Goal: Information Seeking & Learning: Compare options

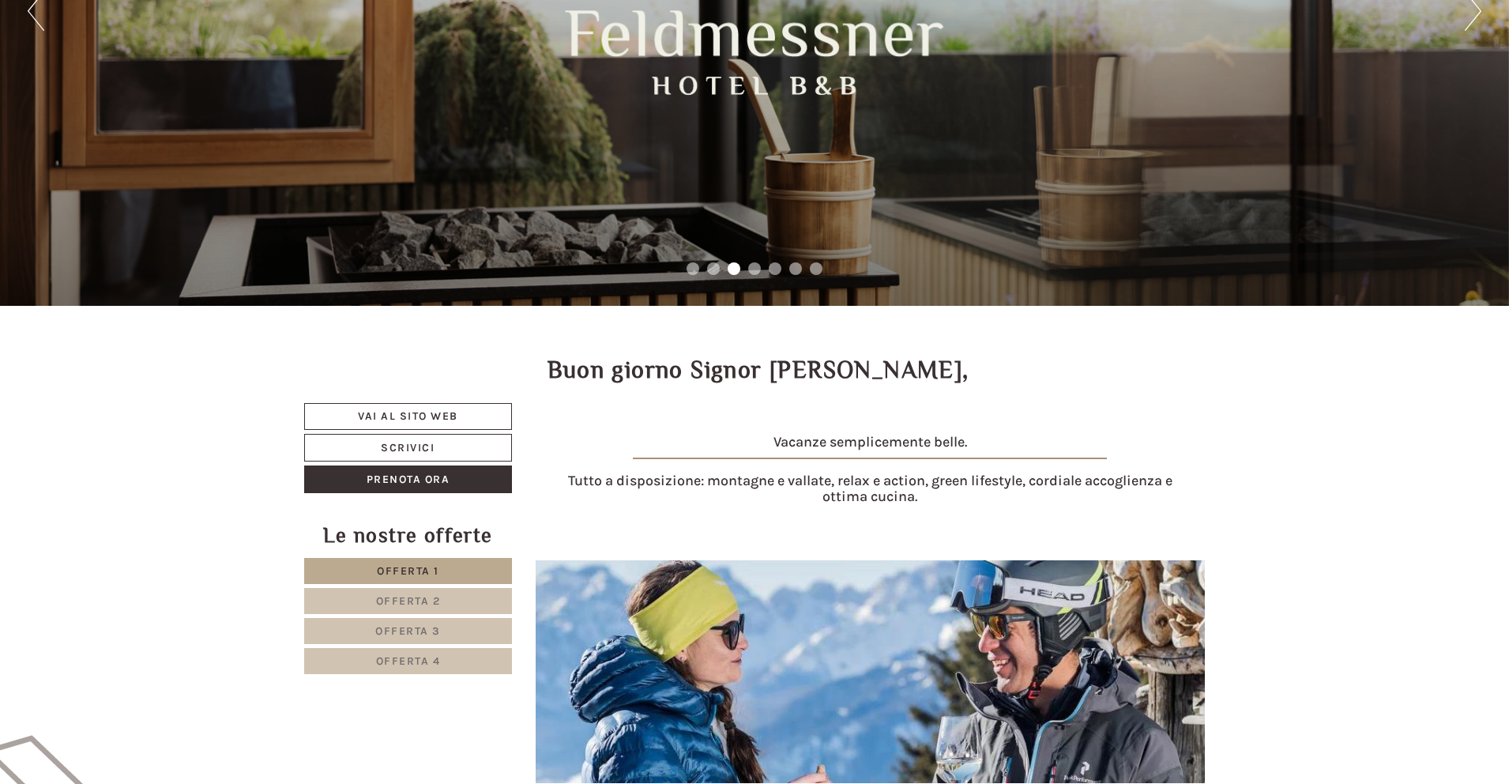
scroll to position [324, 0]
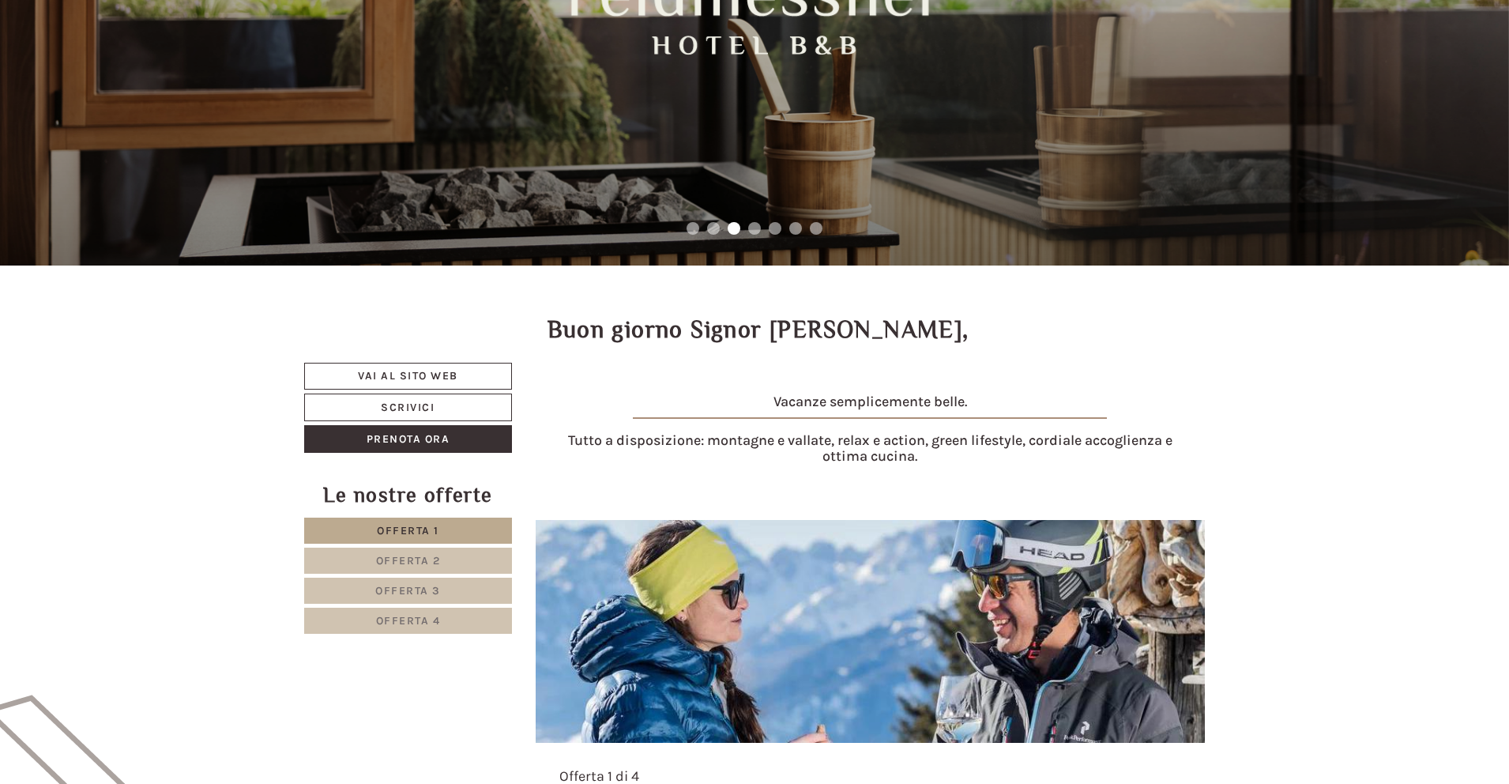
click at [454, 562] on link "Offerta 2" at bounding box center [408, 561] width 208 height 26
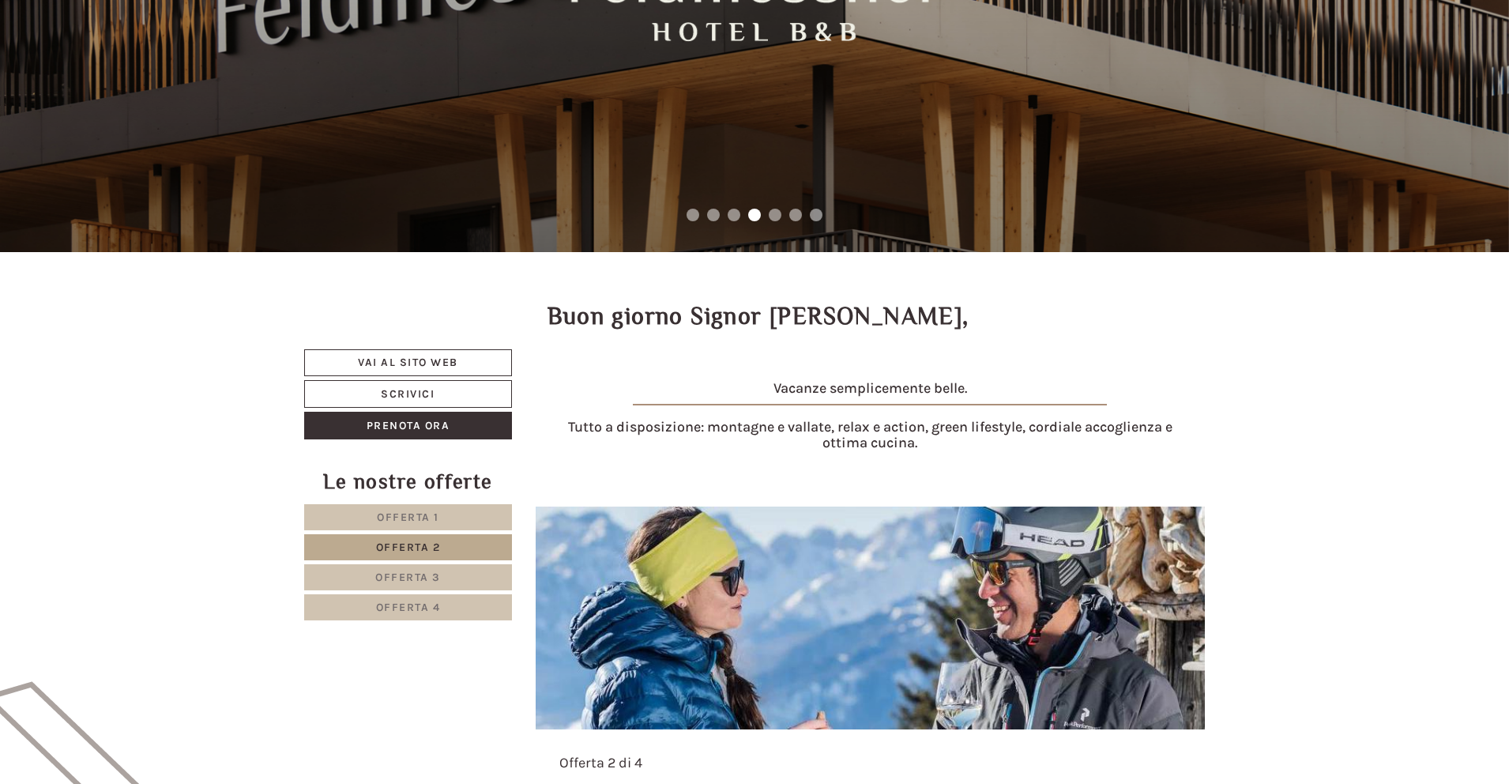
scroll to position [362, 0]
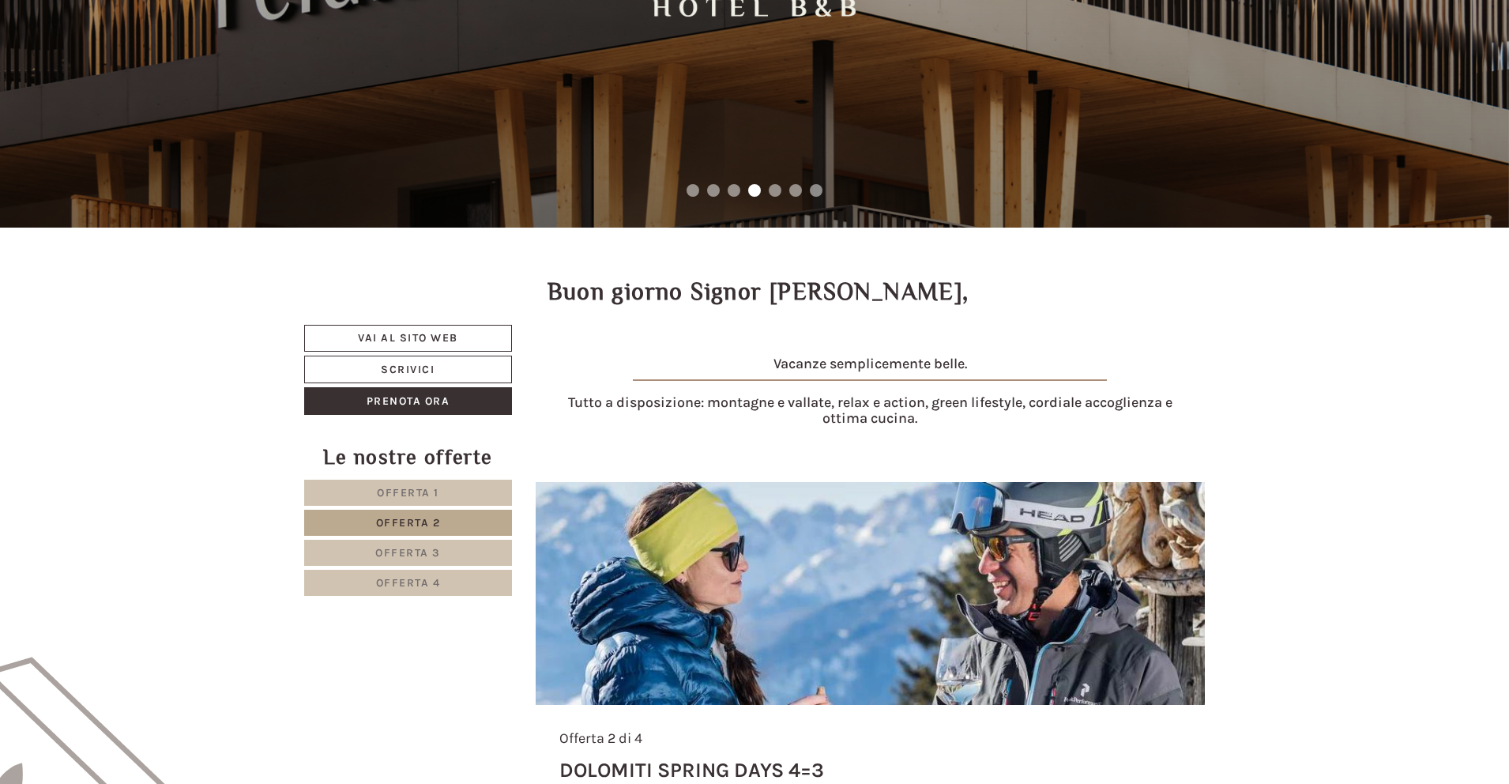
click at [437, 491] on span "Offerta 1" at bounding box center [408, 492] width 62 height 13
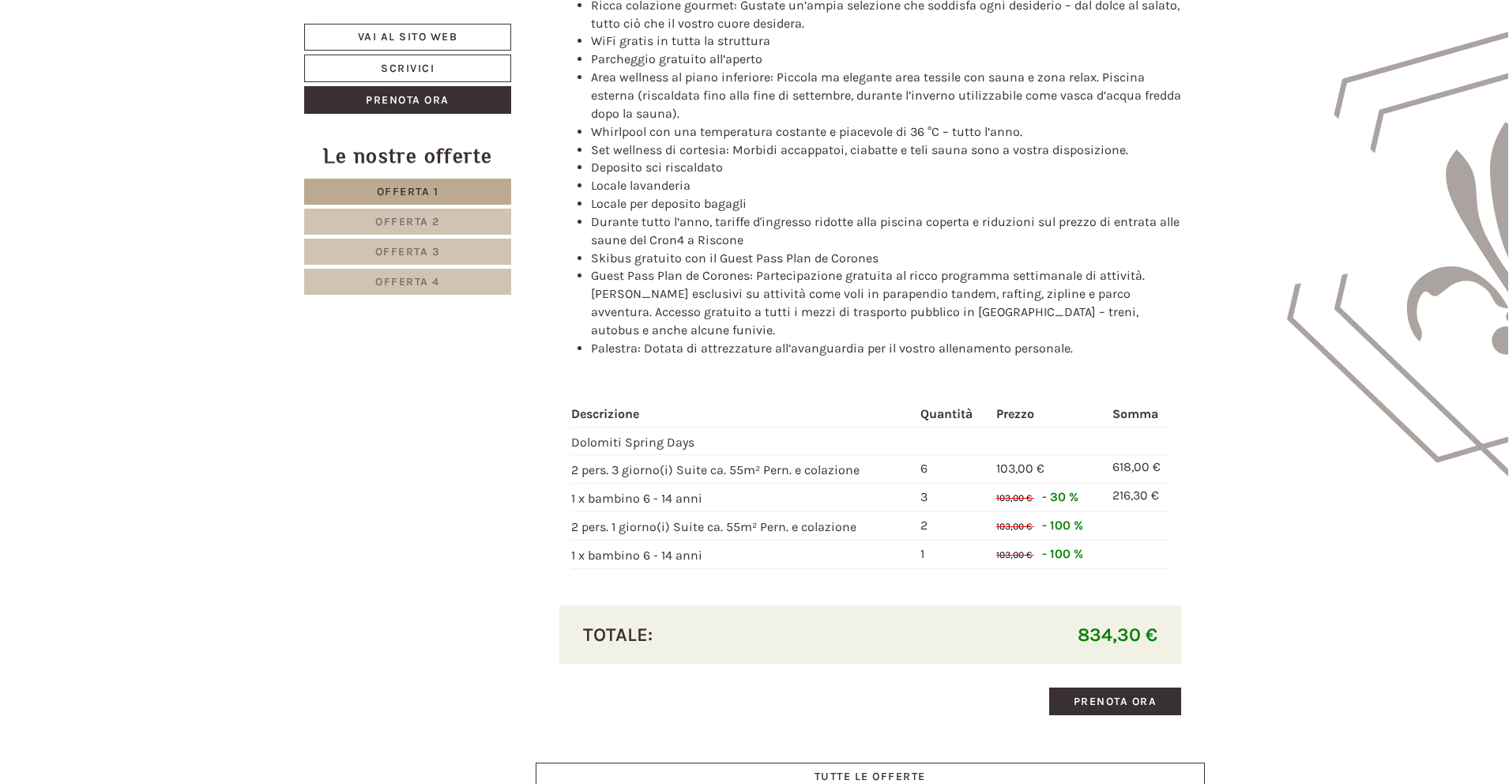
scroll to position [1078, 0]
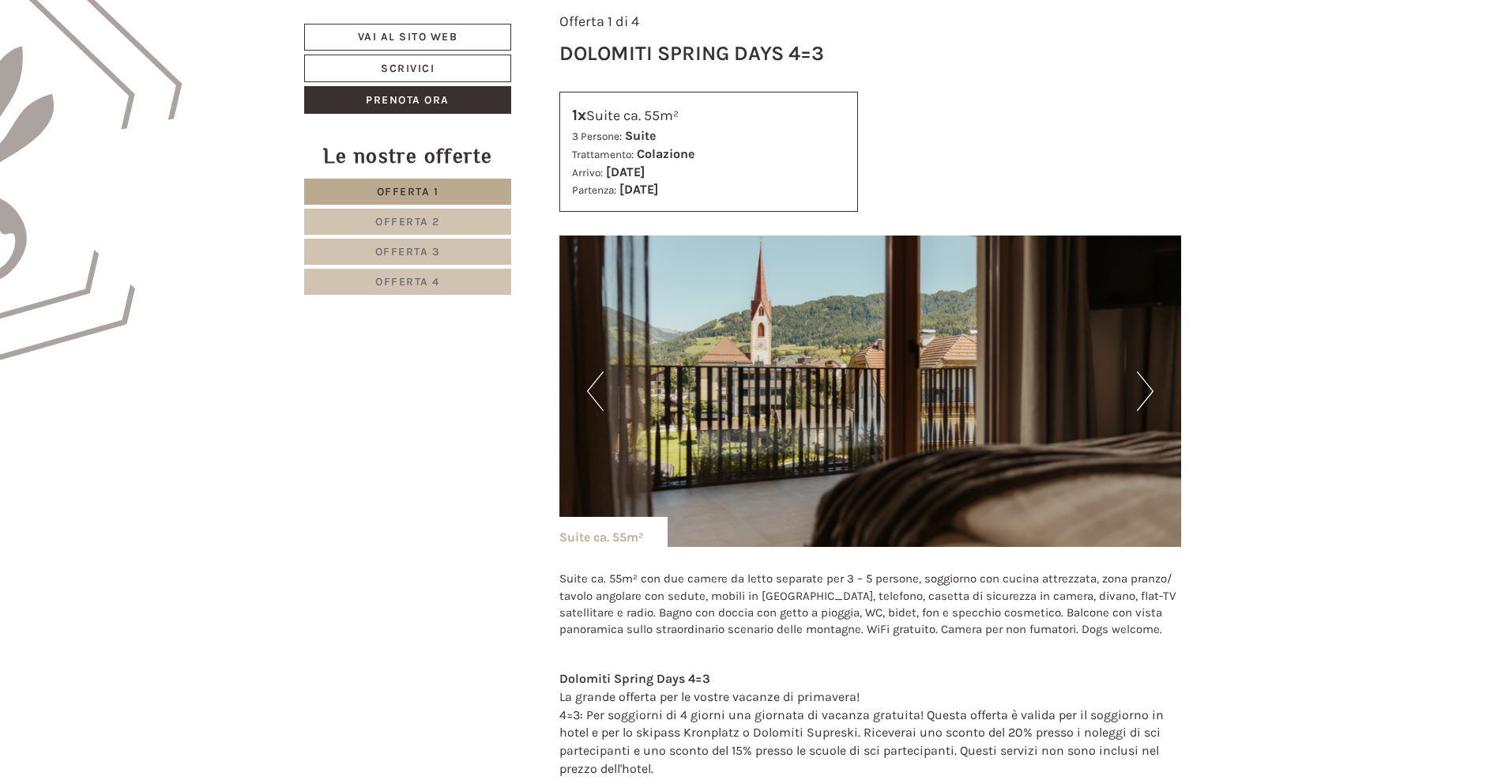
click at [1148, 397] on button "Next" at bounding box center [1145, 391] width 17 height 40
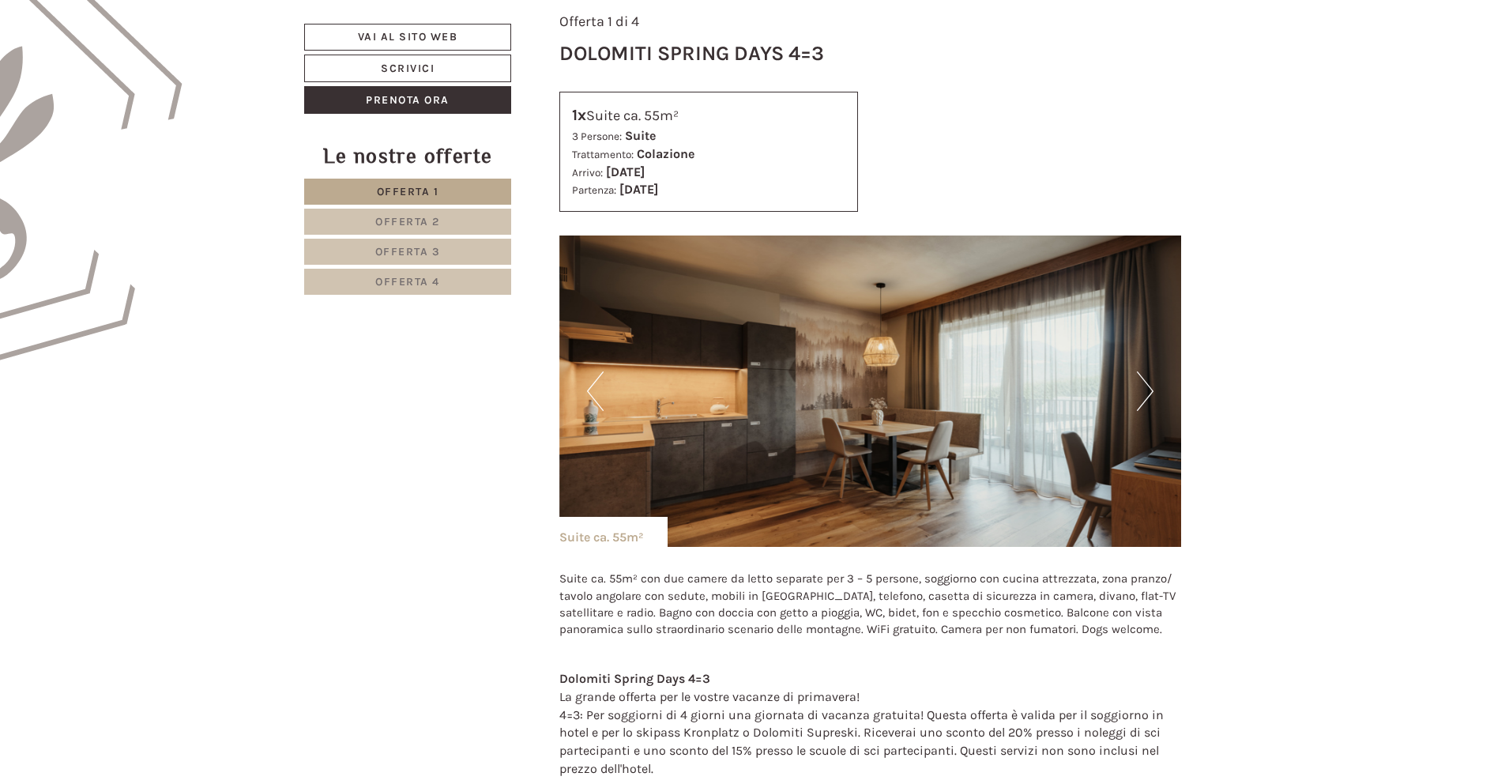
click at [1148, 397] on button "Next" at bounding box center [1145, 391] width 17 height 40
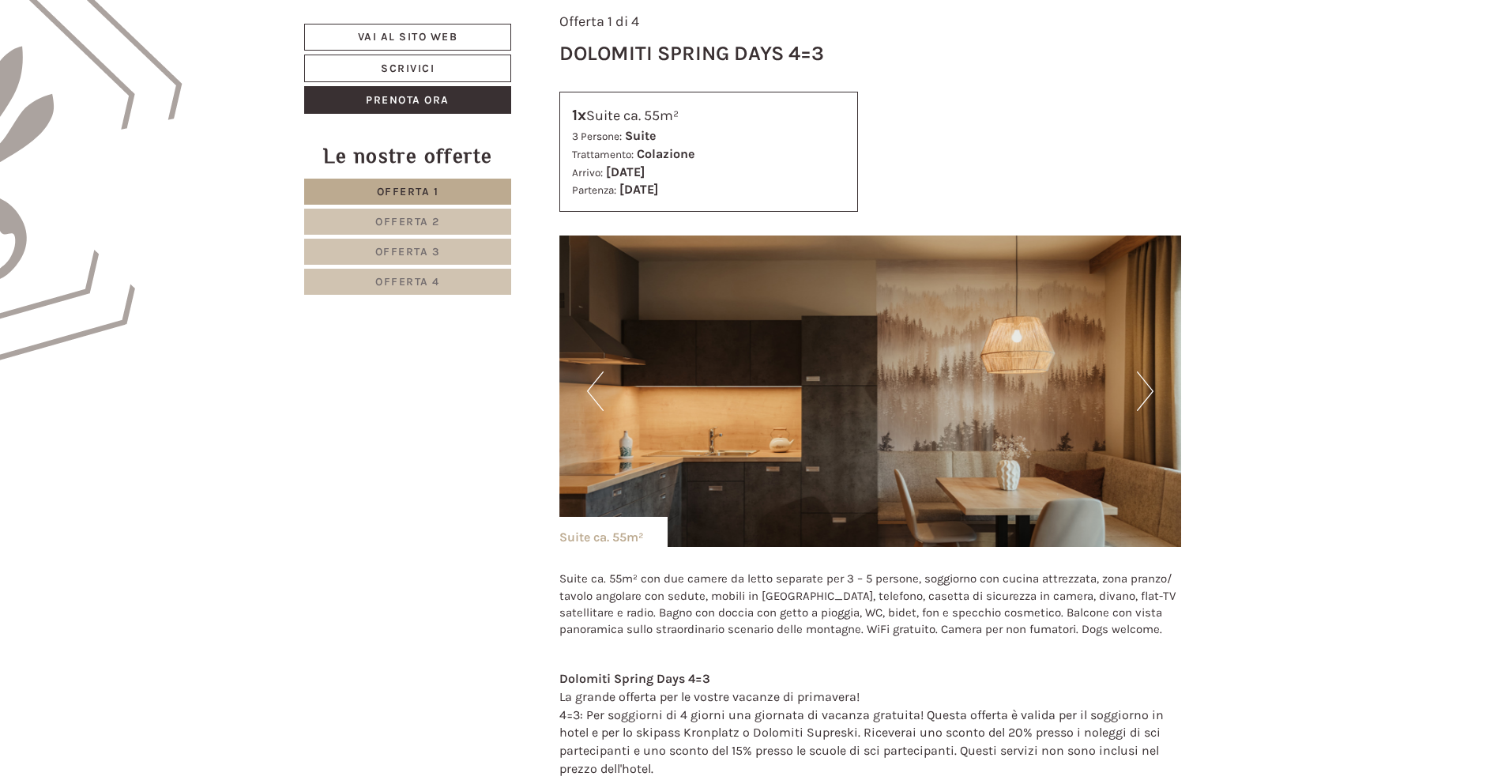
click at [1148, 397] on button "Next" at bounding box center [1145, 391] width 17 height 40
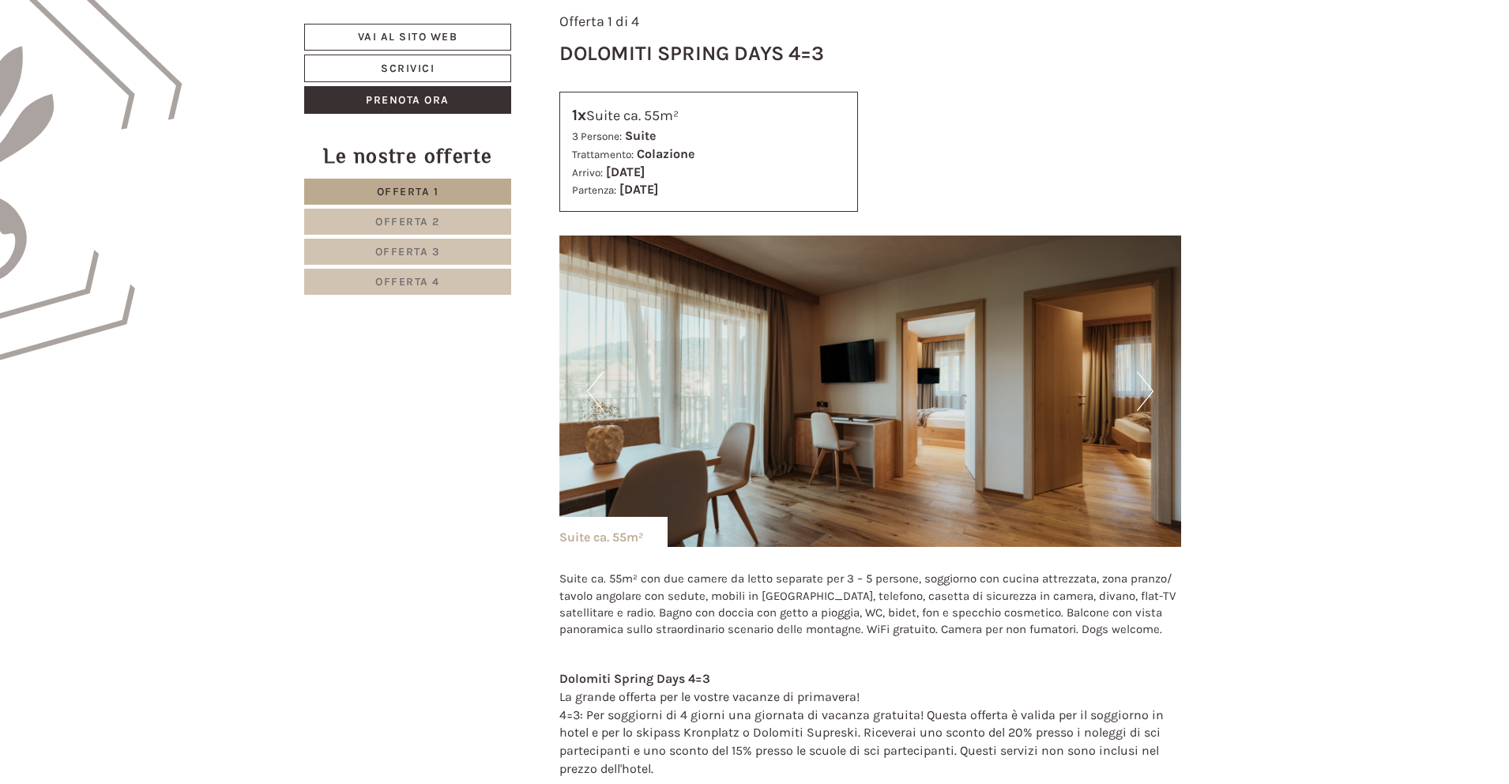
click at [1148, 397] on button "Next" at bounding box center [1145, 391] width 17 height 40
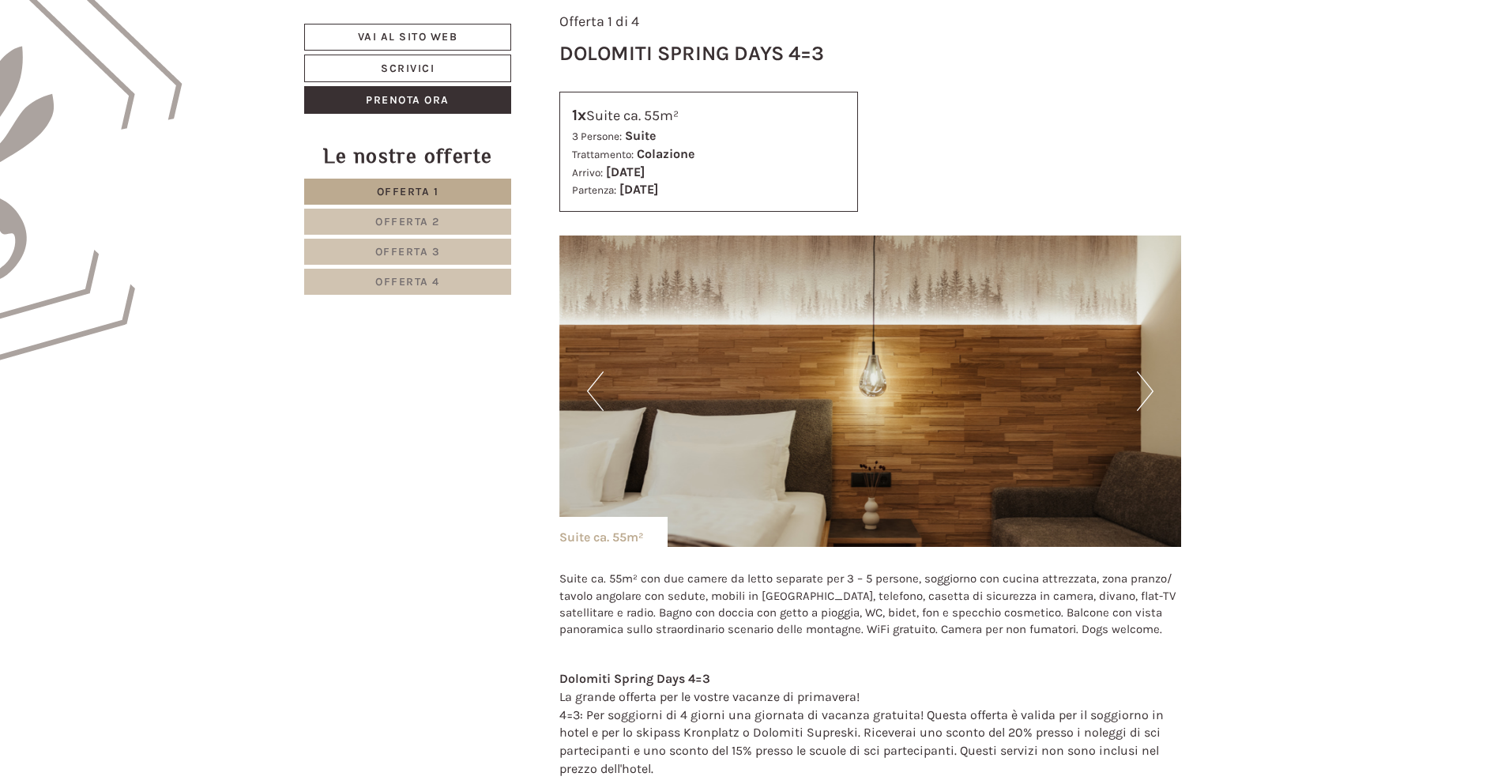
click at [1148, 397] on button "Next" at bounding box center [1145, 391] width 17 height 40
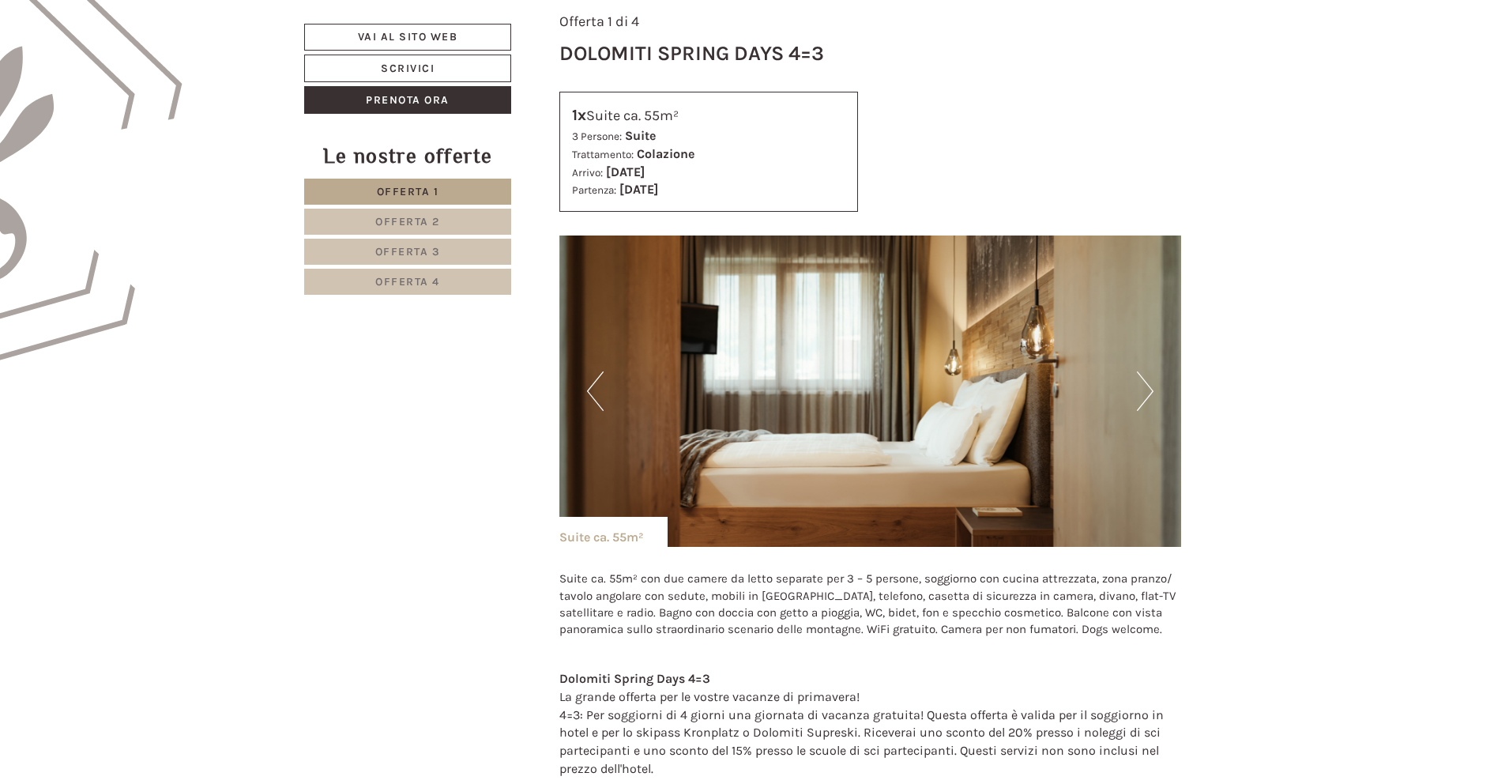
click at [1148, 397] on button "Next" at bounding box center [1145, 391] width 17 height 40
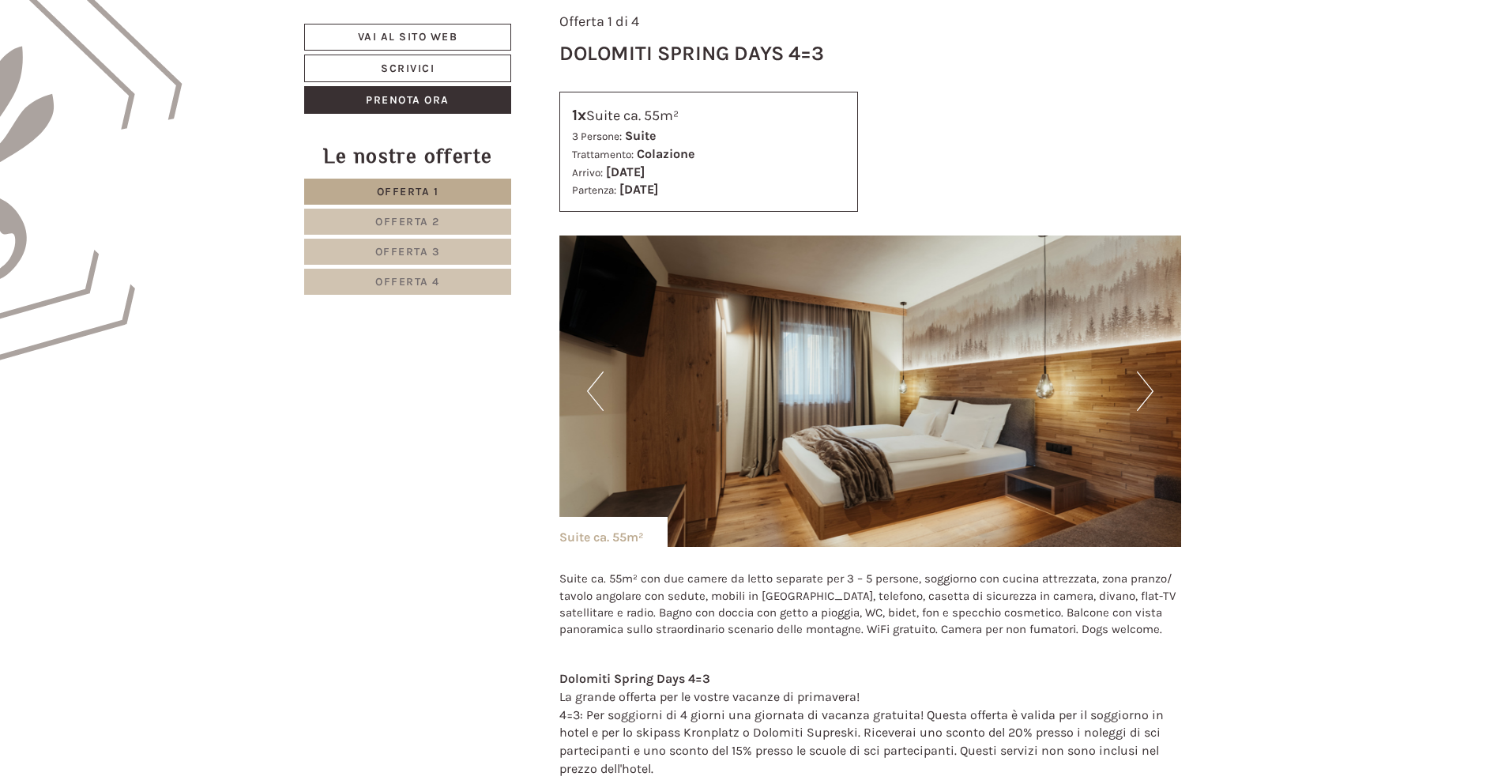
click at [1148, 397] on button "Next" at bounding box center [1145, 391] width 17 height 40
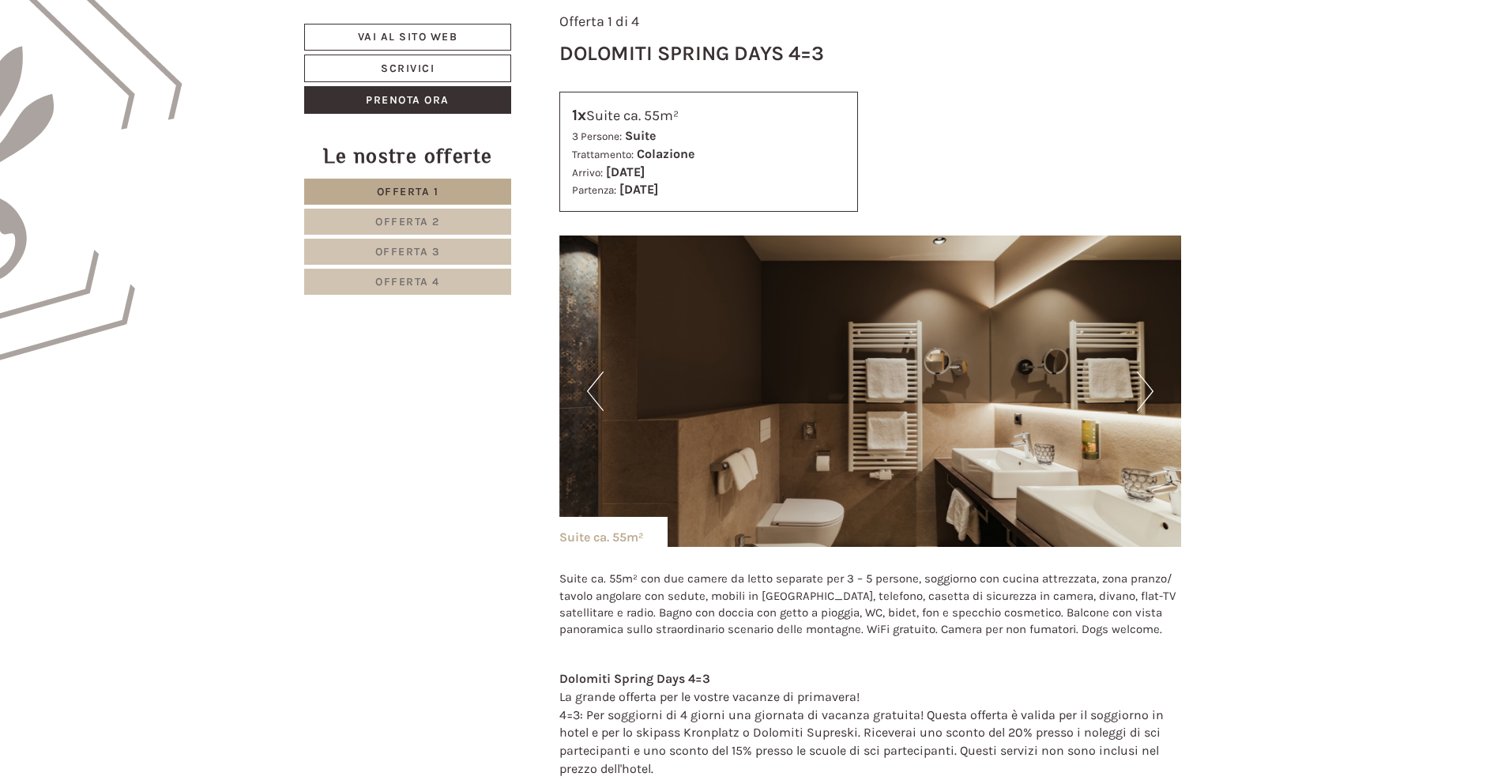
click at [1148, 397] on button "Next" at bounding box center [1145, 391] width 17 height 40
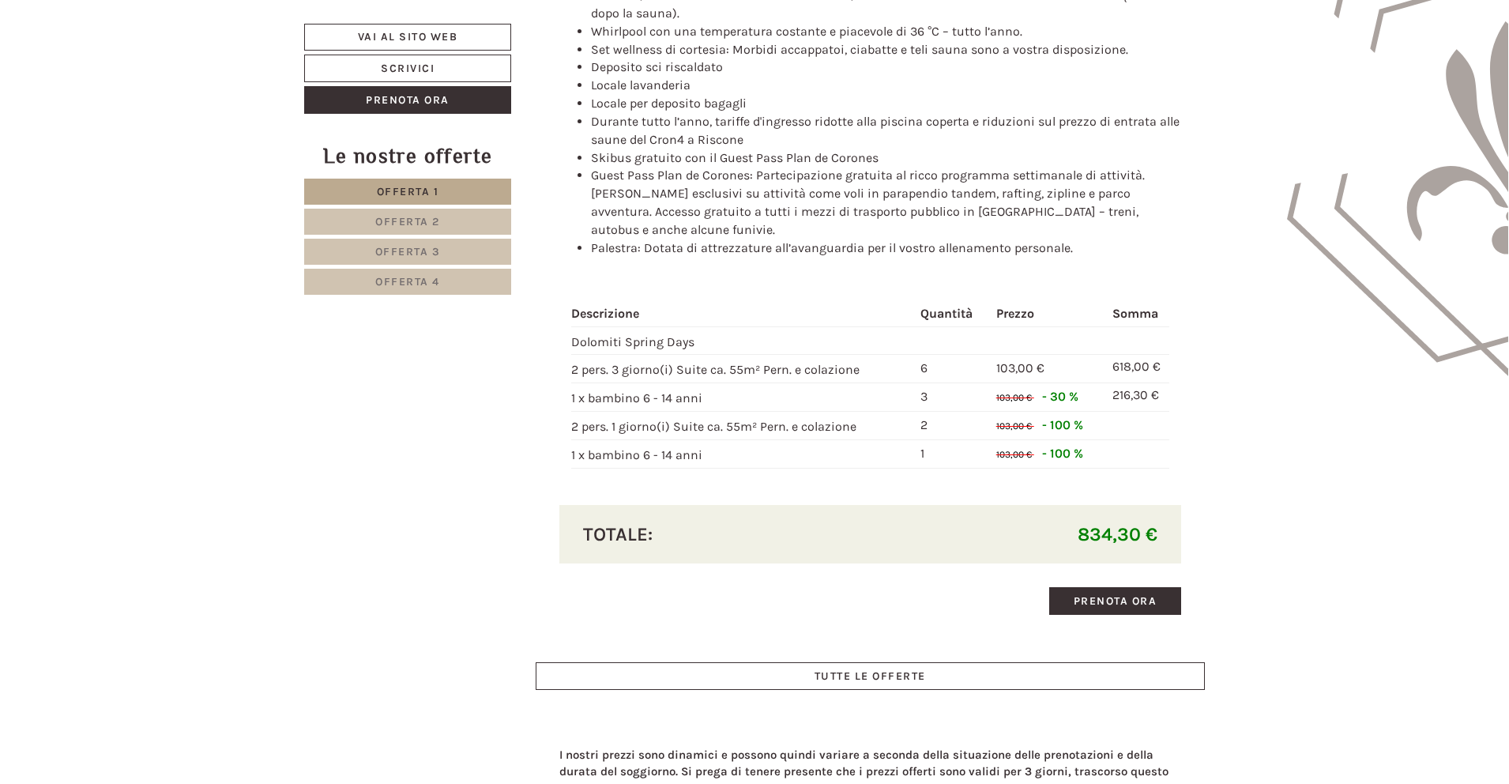
scroll to position [1385, 0]
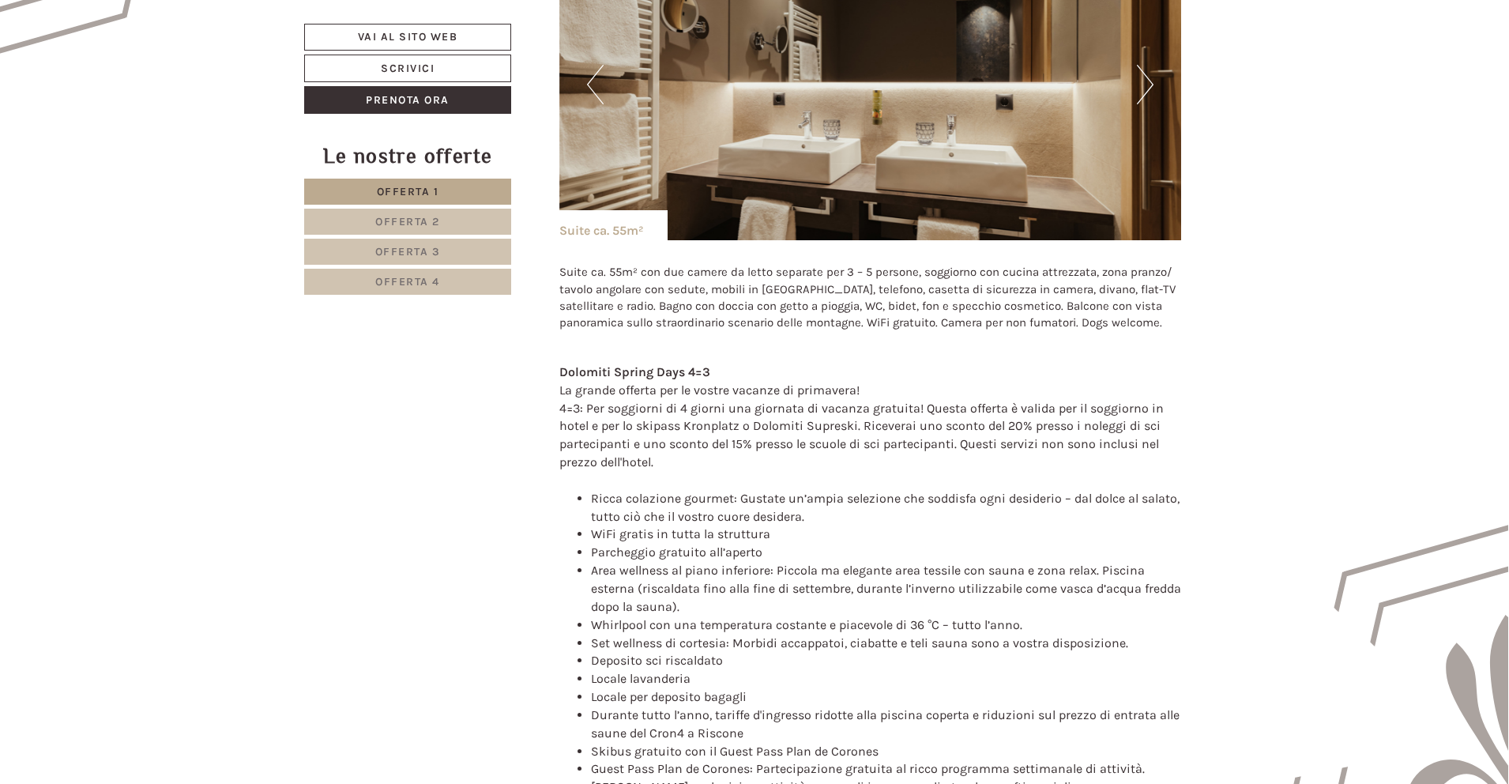
click at [404, 226] on span "Offerta 2" at bounding box center [407, 221] width 65 height 13
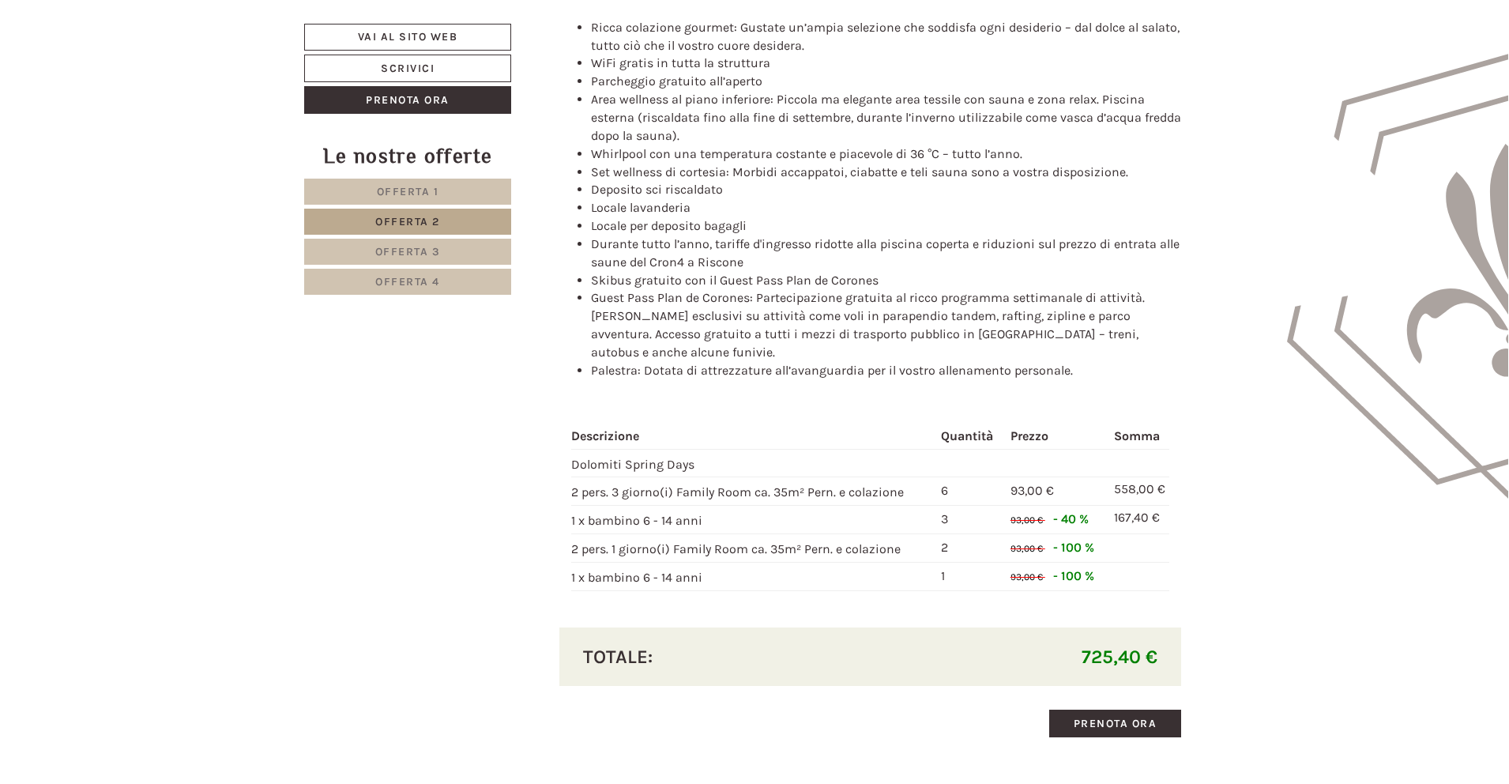
scroll to position [1214, 0]
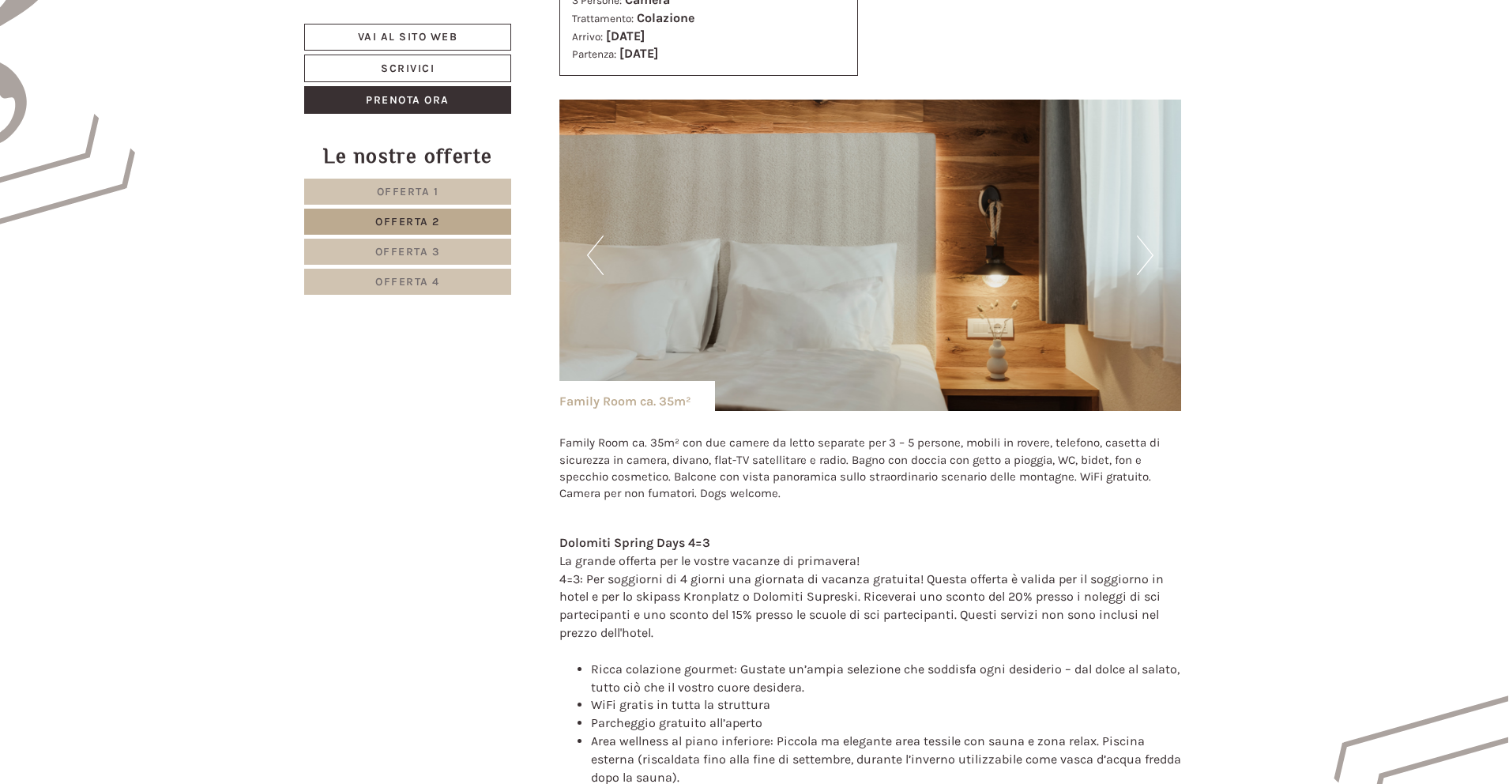
click at [447, 187] on link "Offerta 1" at bounding box center [407, 192] width 207 height 26
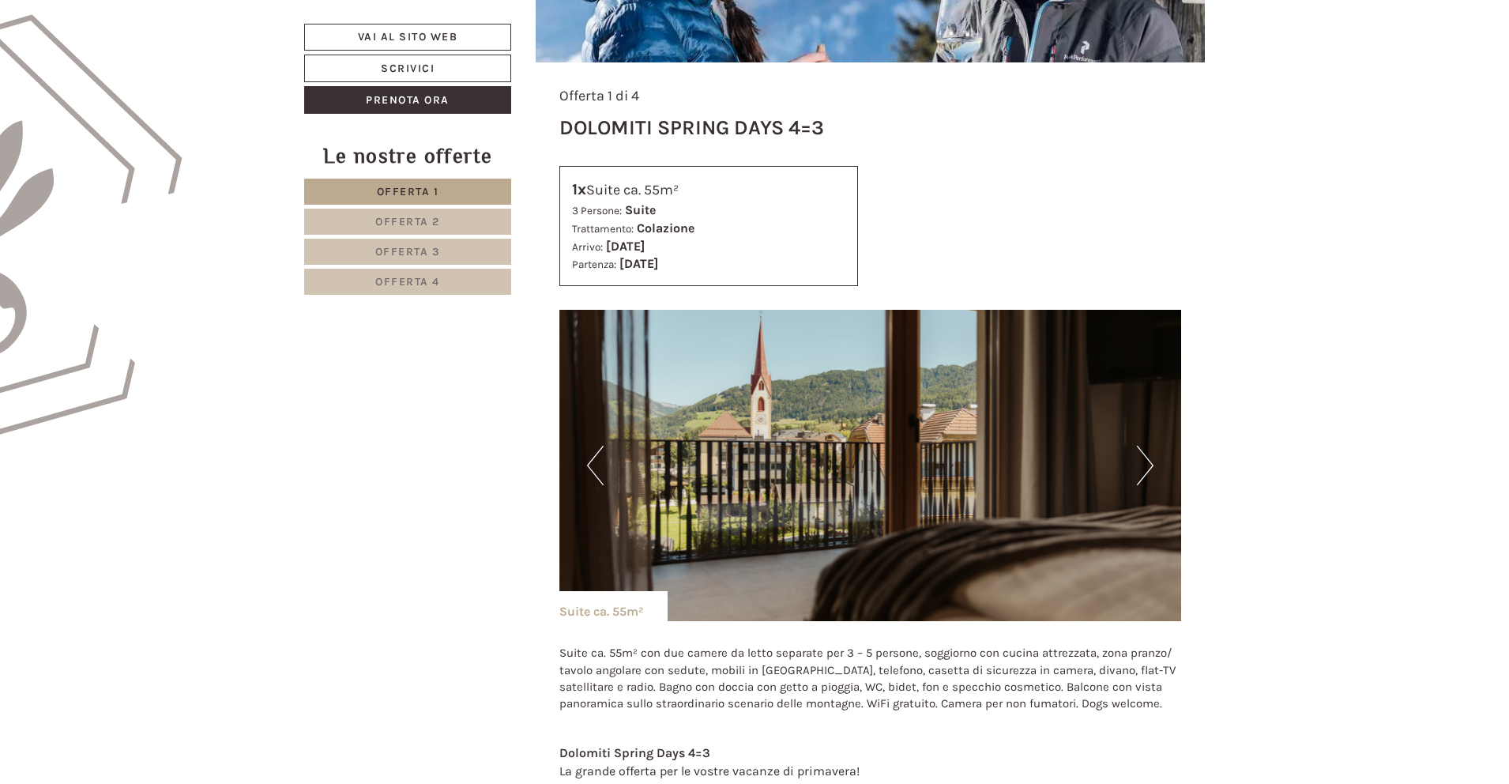
scroll to position [1138, 0]
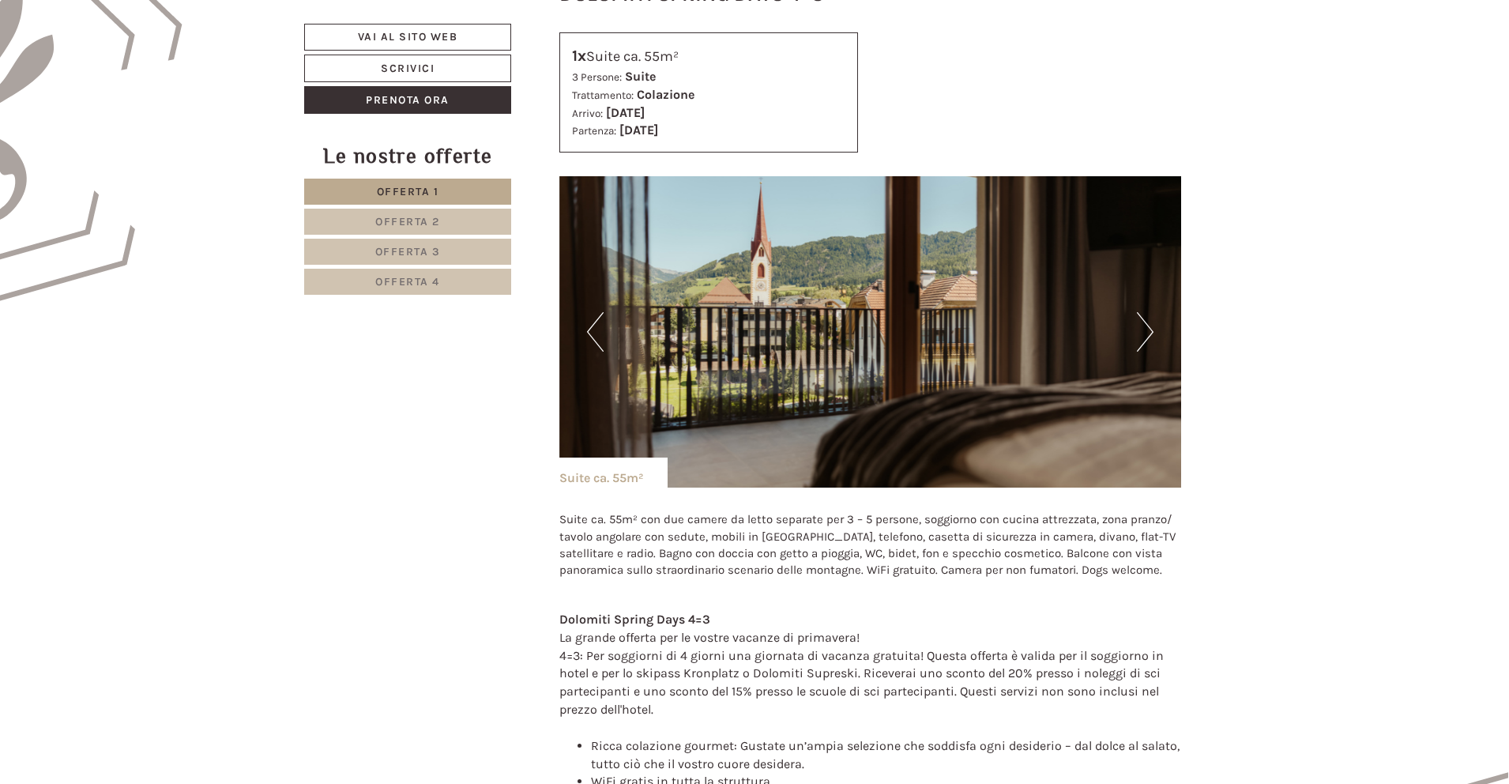
click at [435, 259] on link "Offerta 3" at bounding box center [407, 252] width 207 height 26
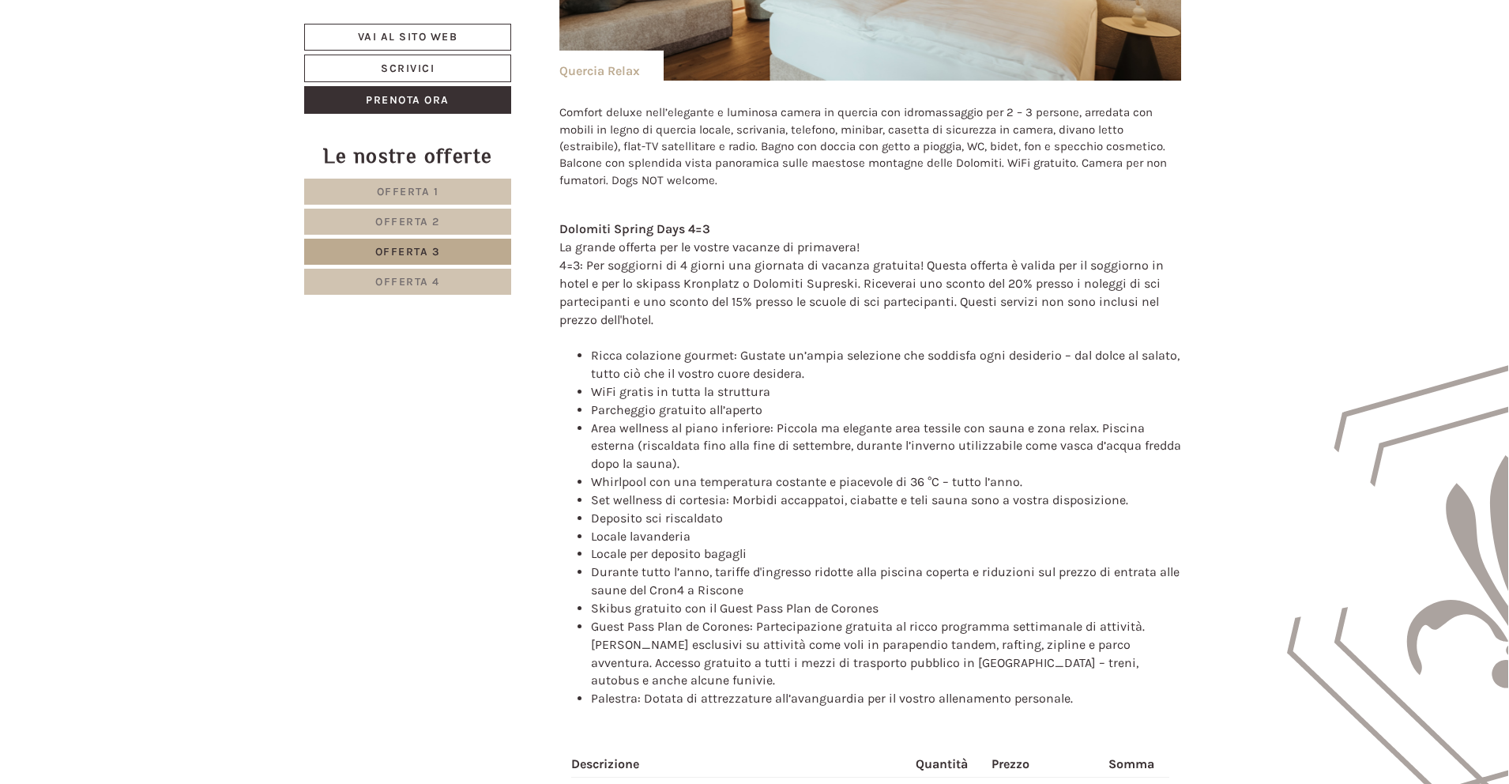
scroll to position [2293, 0]
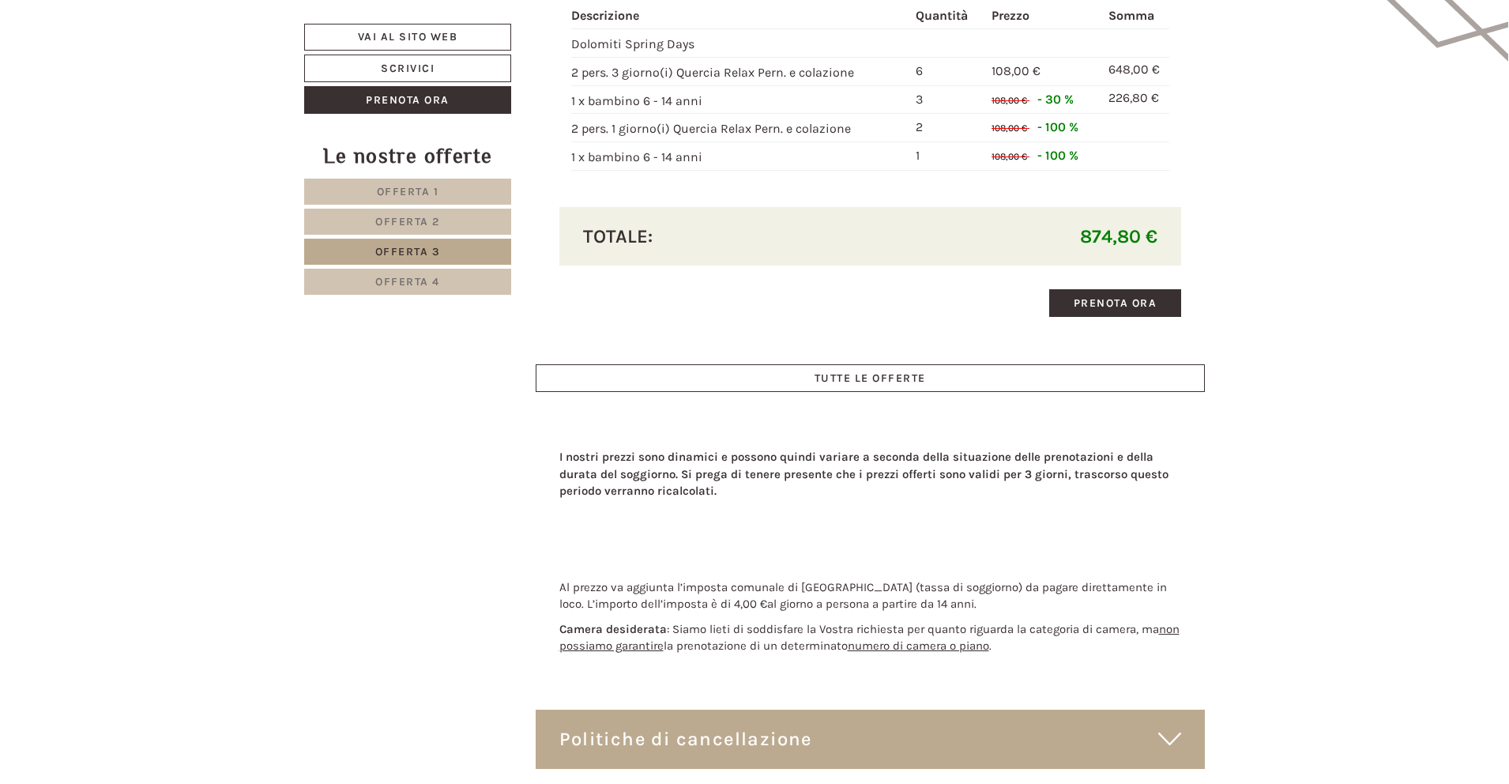
click at [414, 287] on span "Offerta 4" at bounding box center [407, 281] width 65 height 13
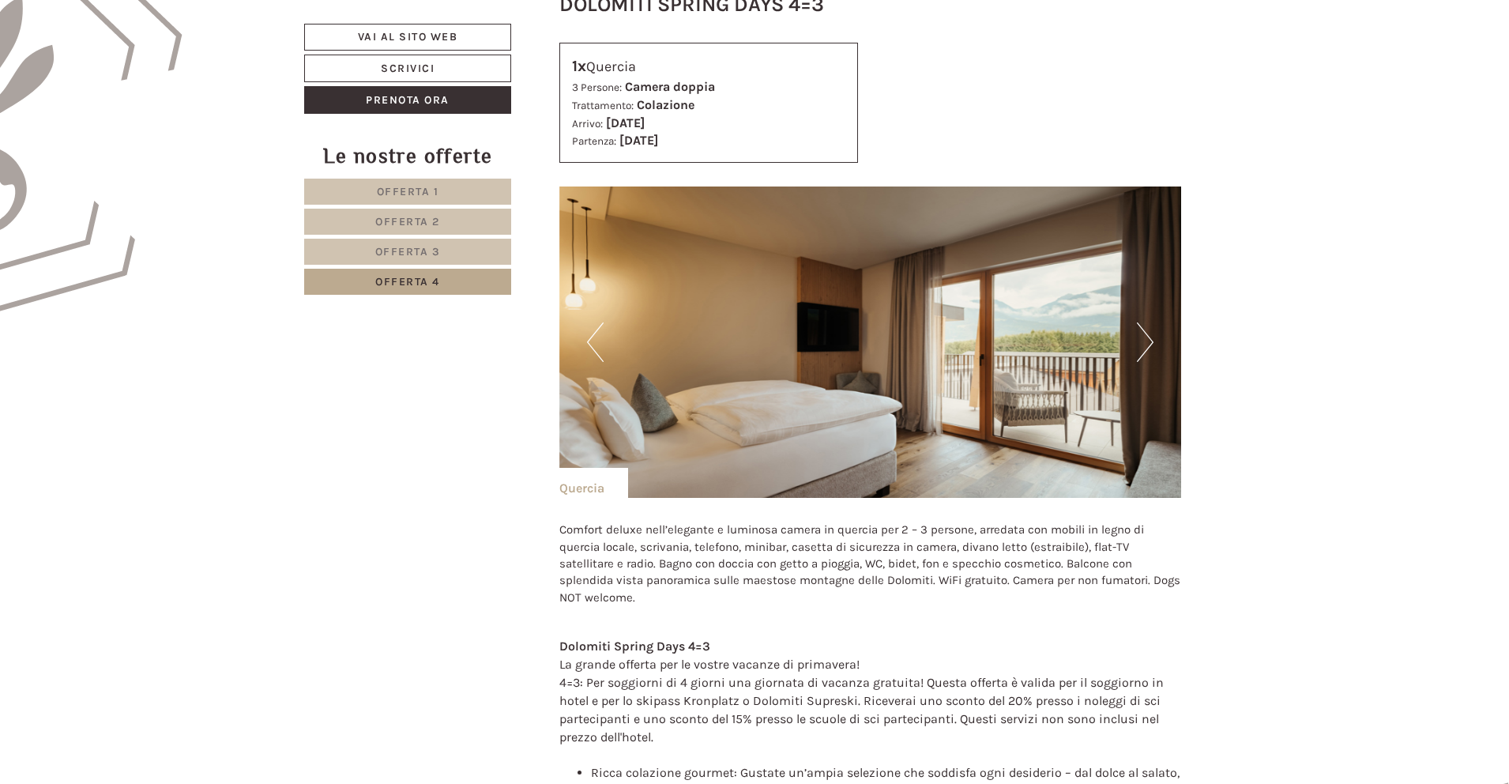
scroll to position [856, 0]
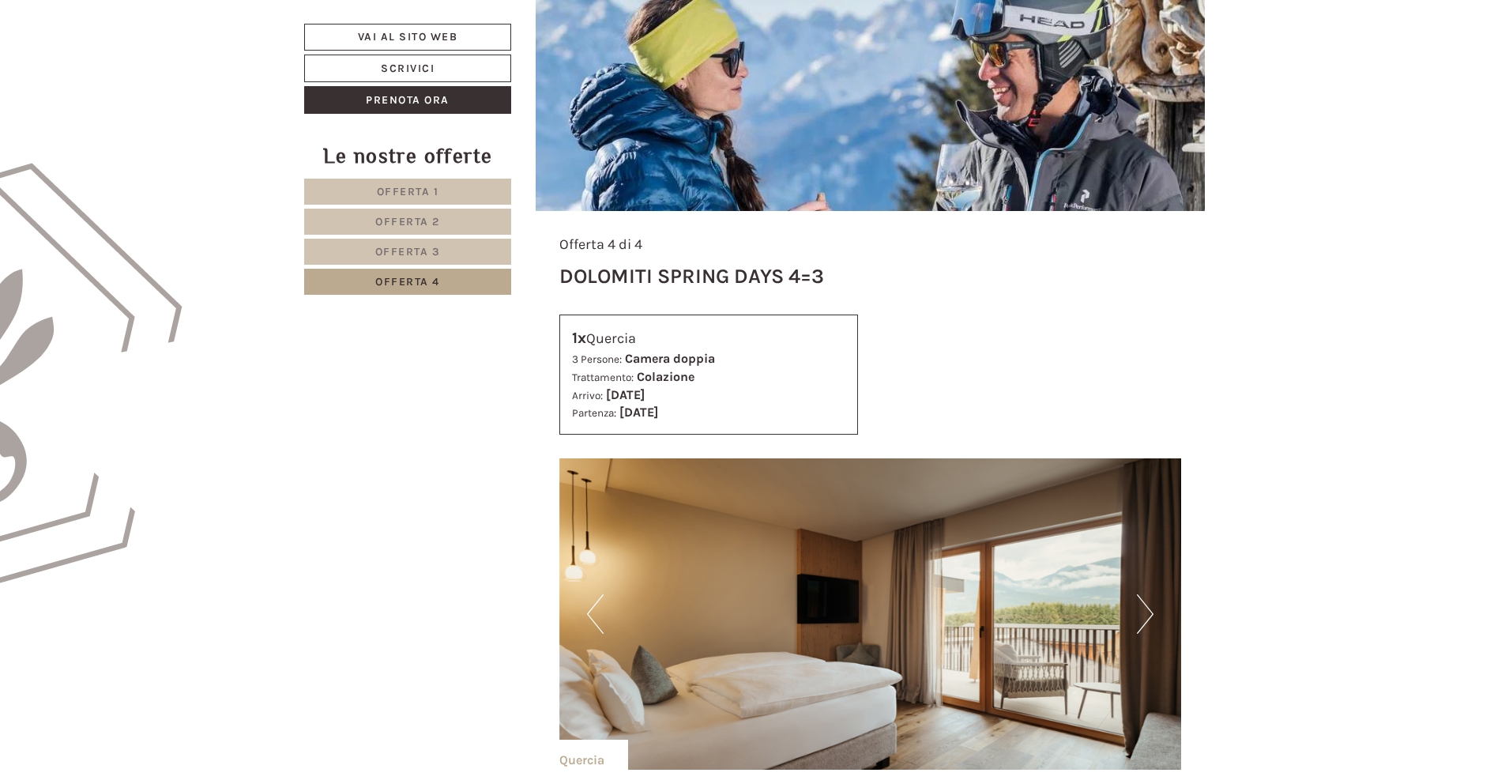
click at [1149, 617] on button "Next" at bounding box center [1145, 614] width 17 height 40
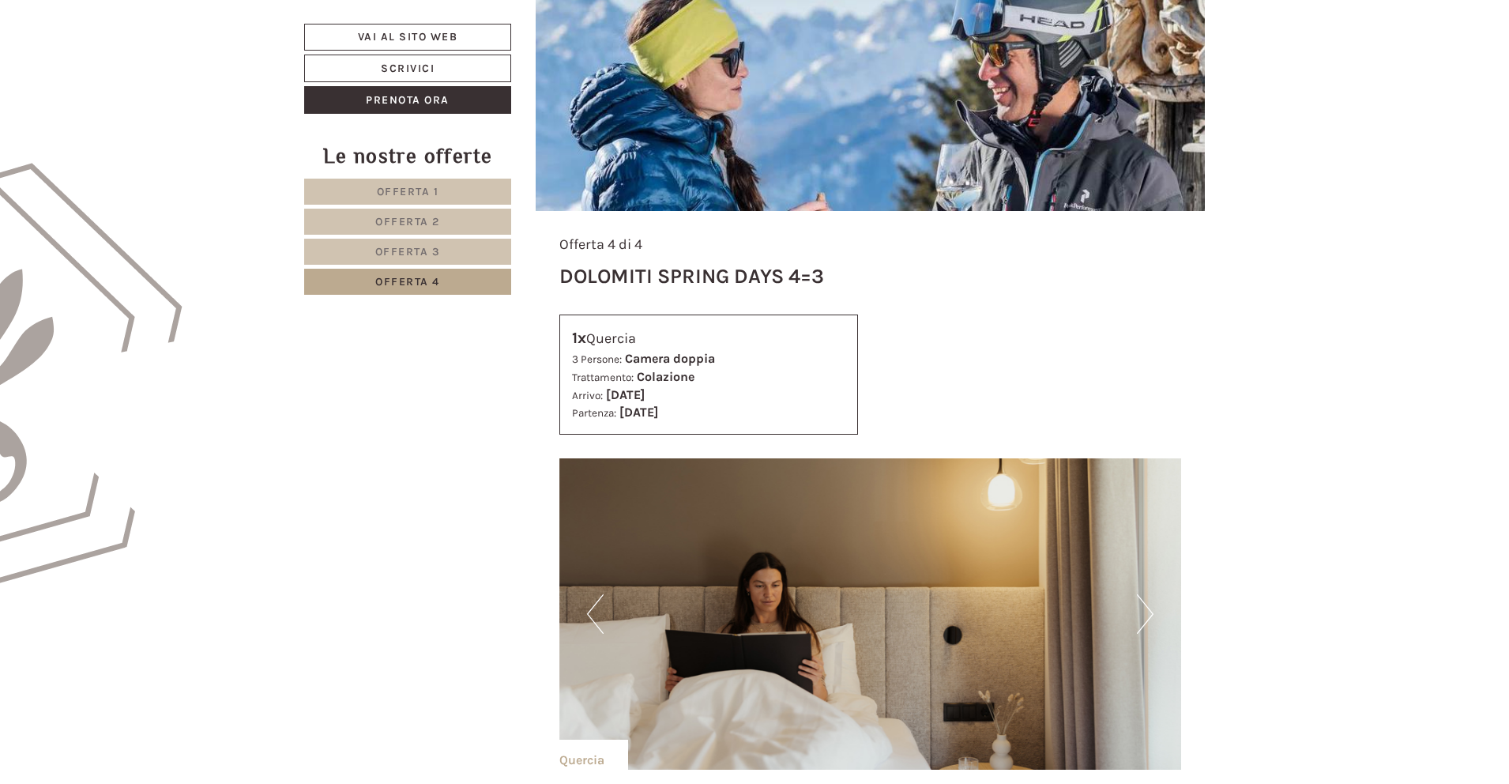
click at [1149, 617] on button "Next" at bounding box center [1145, 614] width 17 height 40
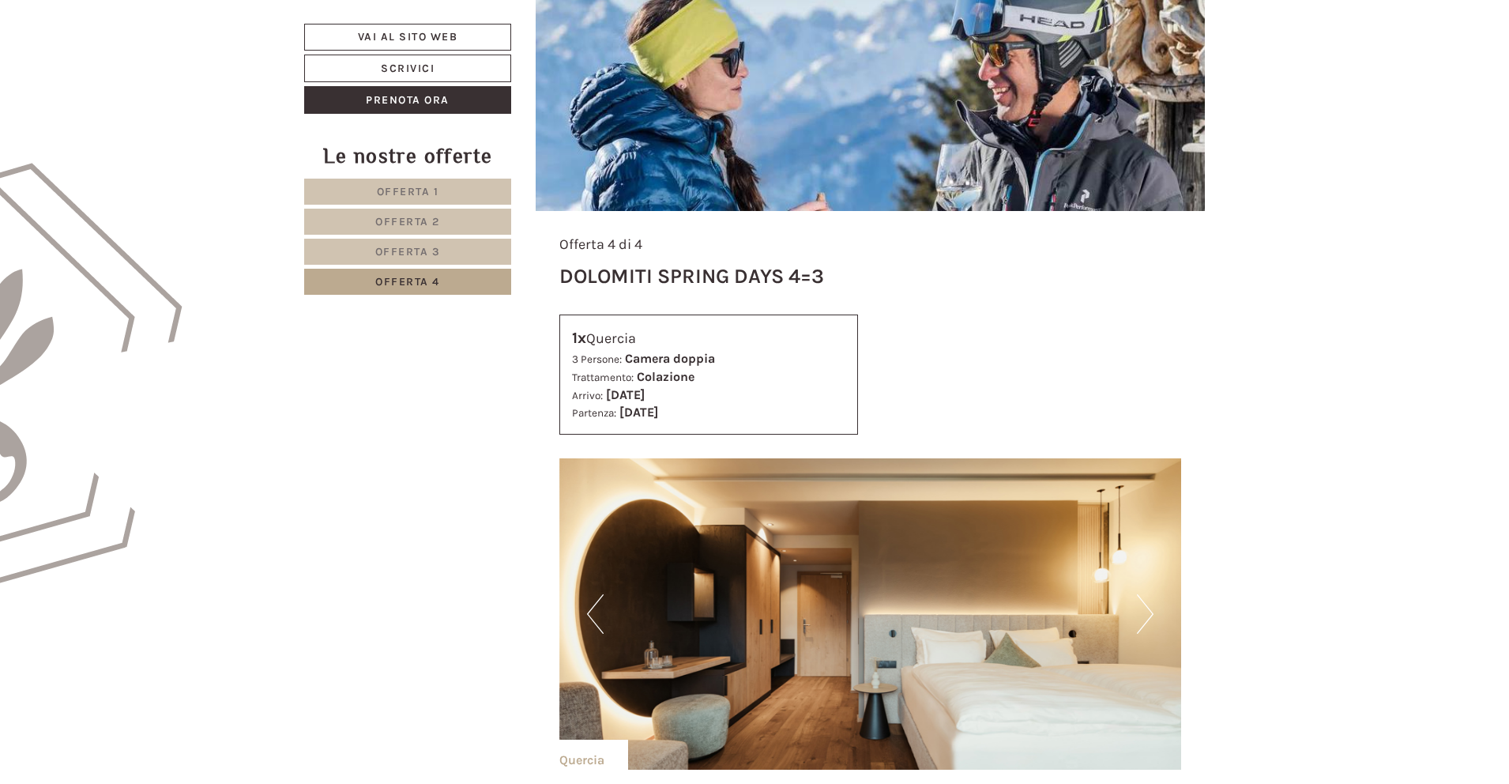
click at [1149, 617] on button "Next" at bounding box center [1145, 614] width 17 height 40
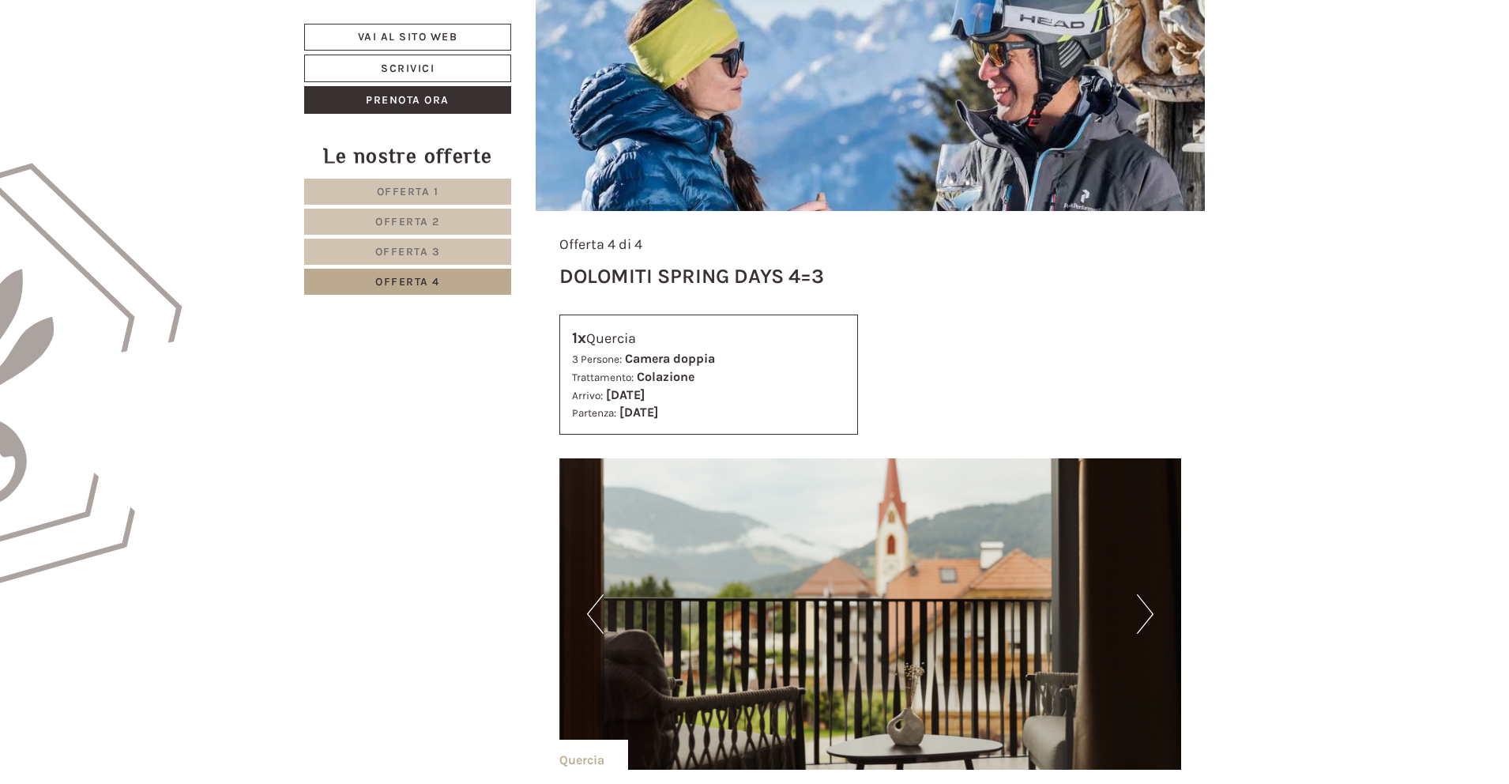
click at [1149, 617] on button "Next" at bounding box center [1145, 614] width 17 height 40
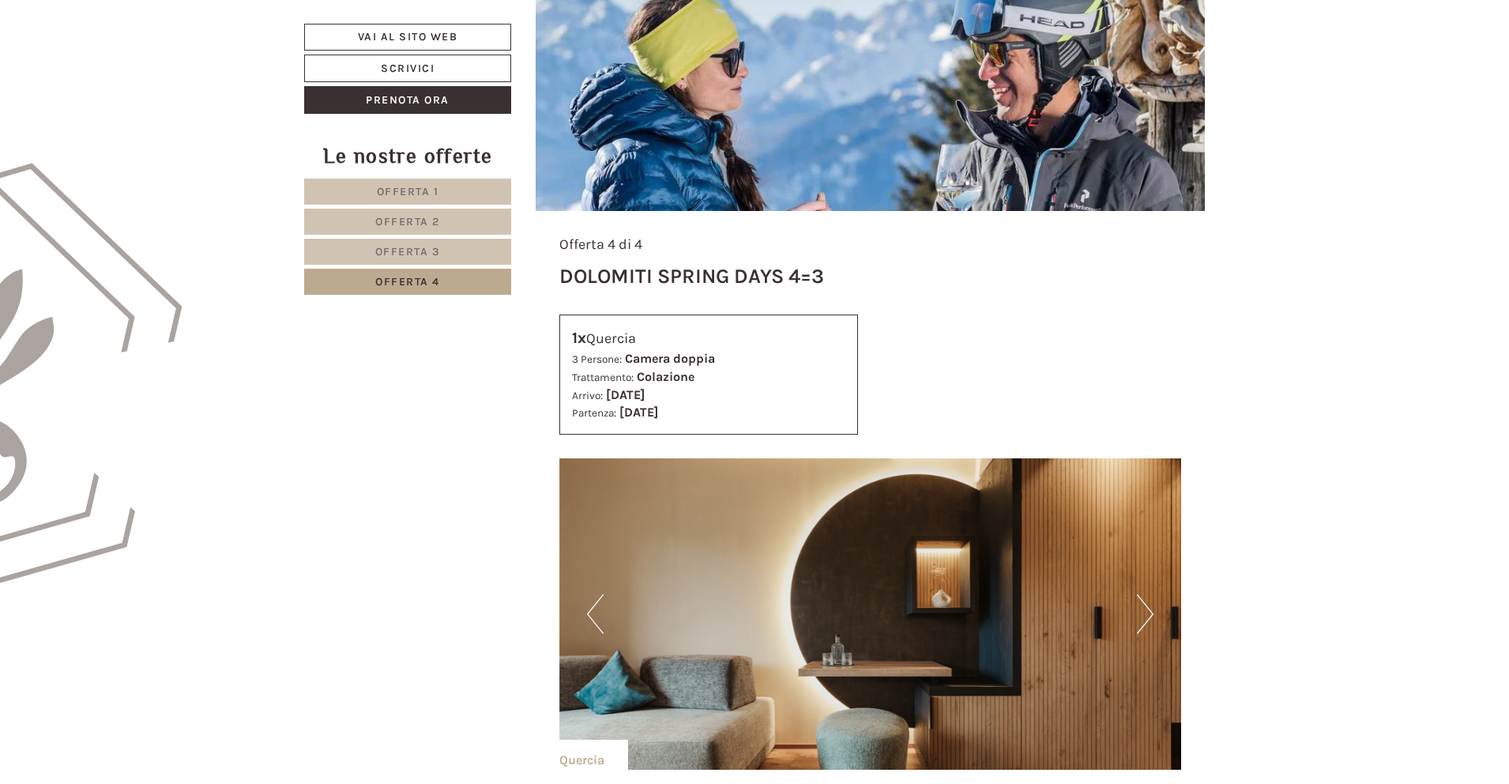
click at [1147, 613] on button "Next" at bounding box center [1145, 614] width 17 height 40
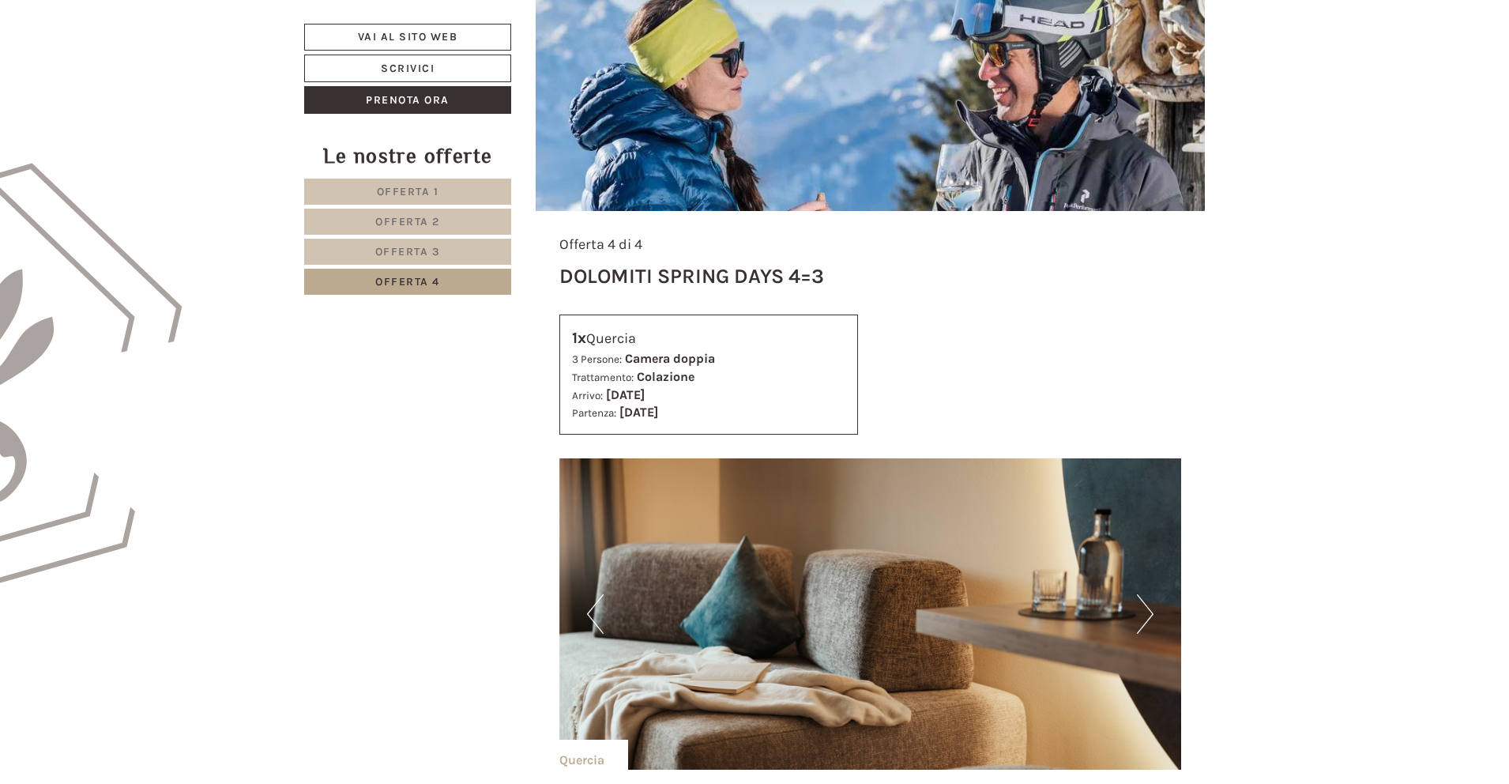
click at [1147, 613] on button "Next" at bounding box center [1145, 614] width 17 height 40
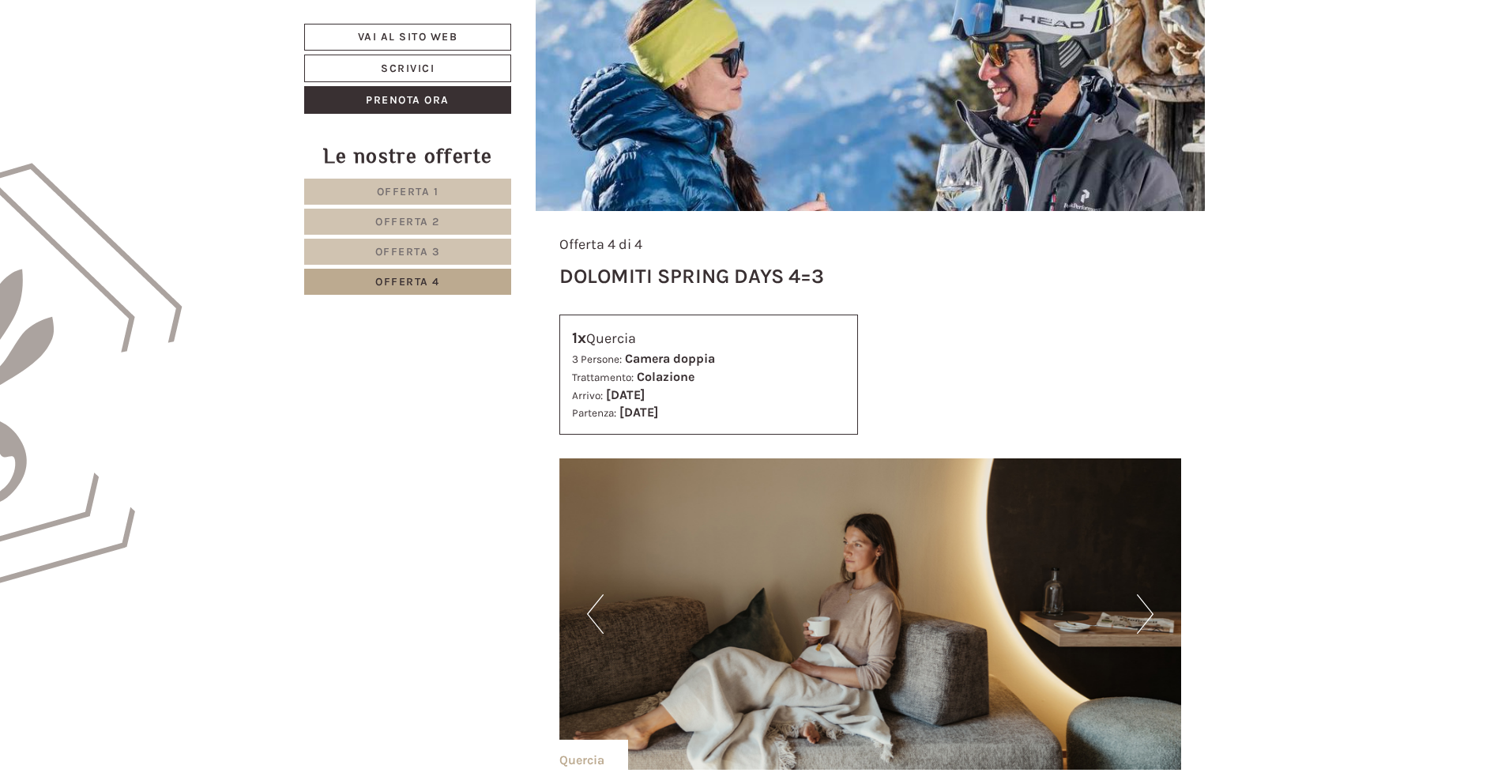
click at [1147, 613] on button "Next" at bounding box center [1145, 614] width 17 height 40
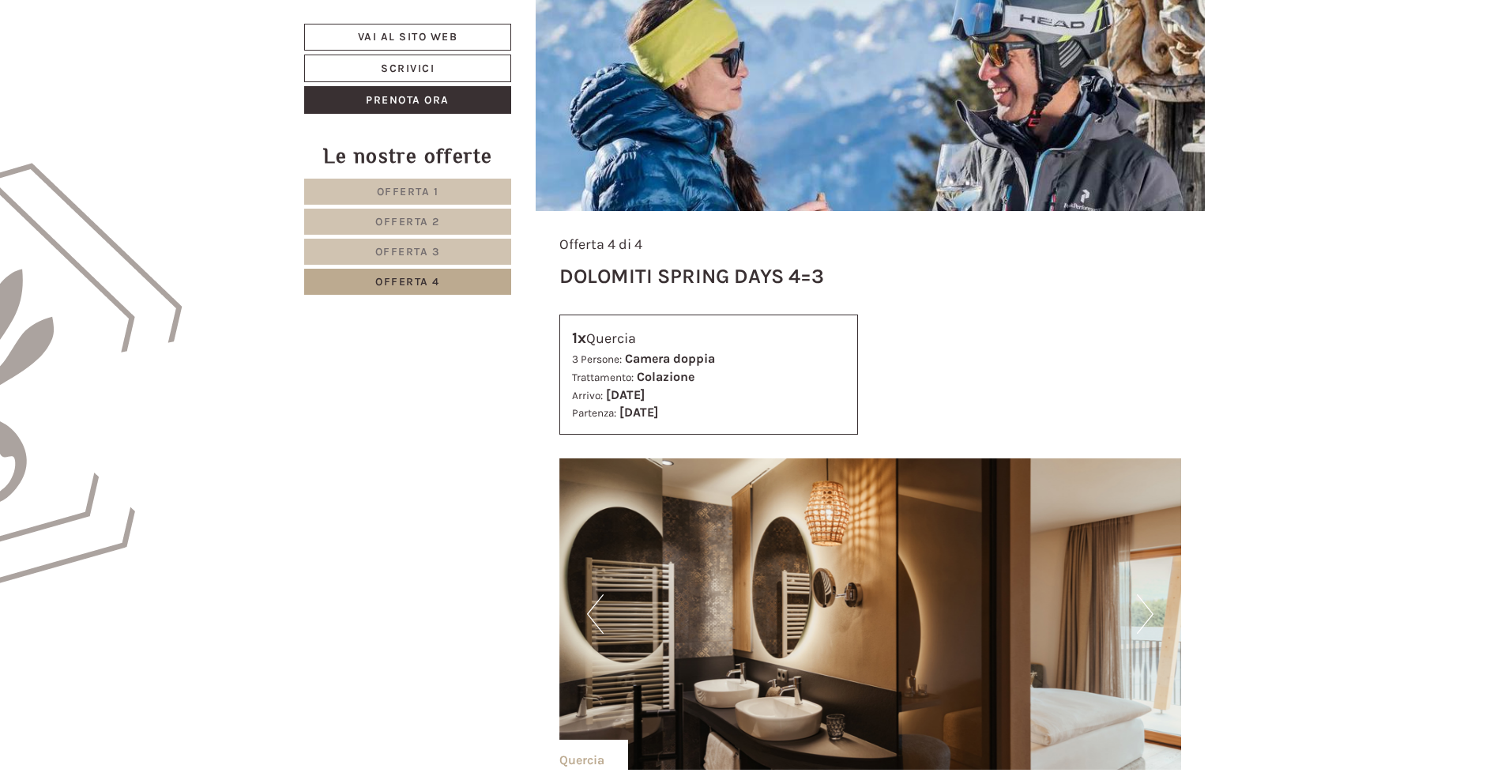
click at [1147, 613] on button "Next" at bounding box center [1145, 614] width 17 height 40
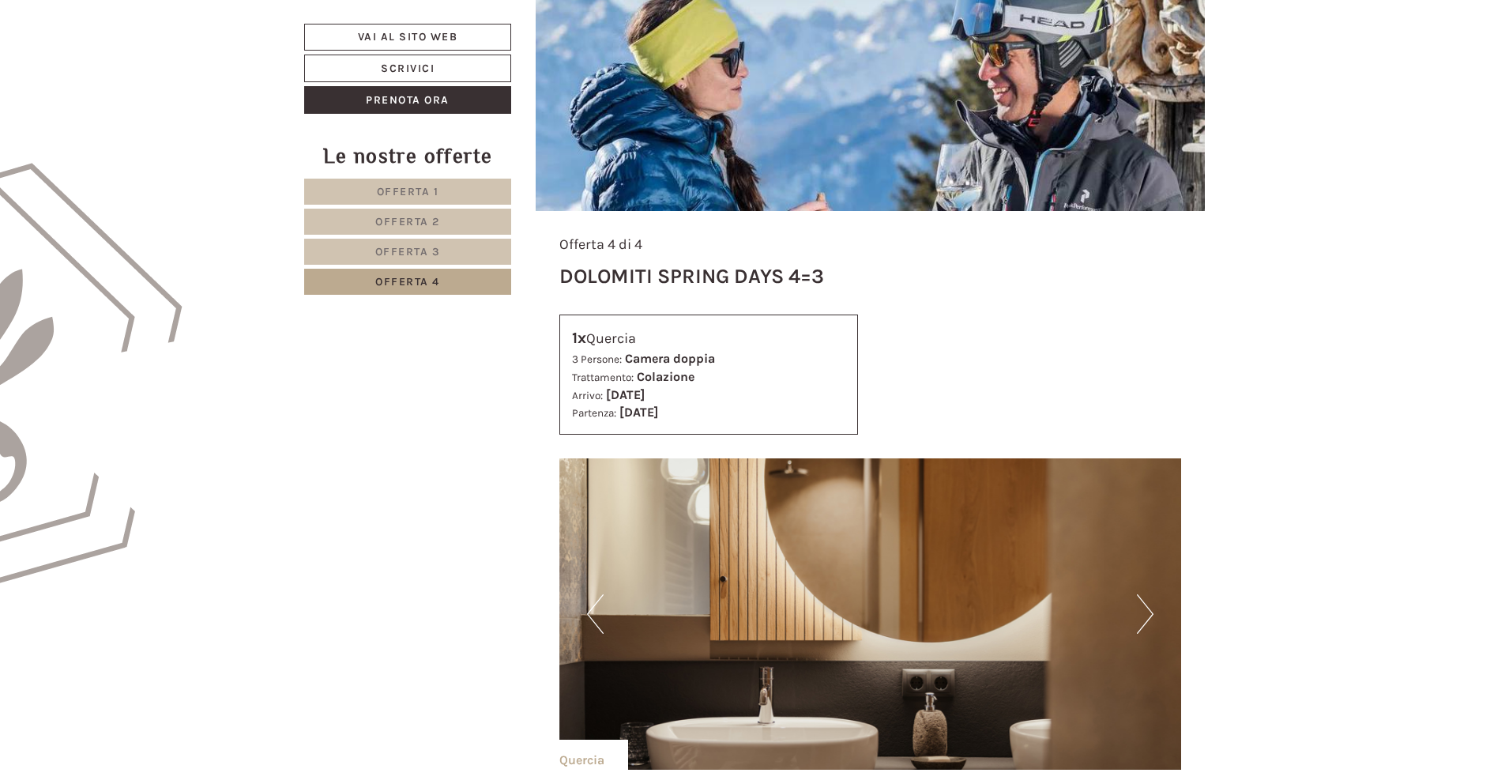
click at [1147, 613] on button "Next" at bounding box center [1145, 614] width 17 height 40
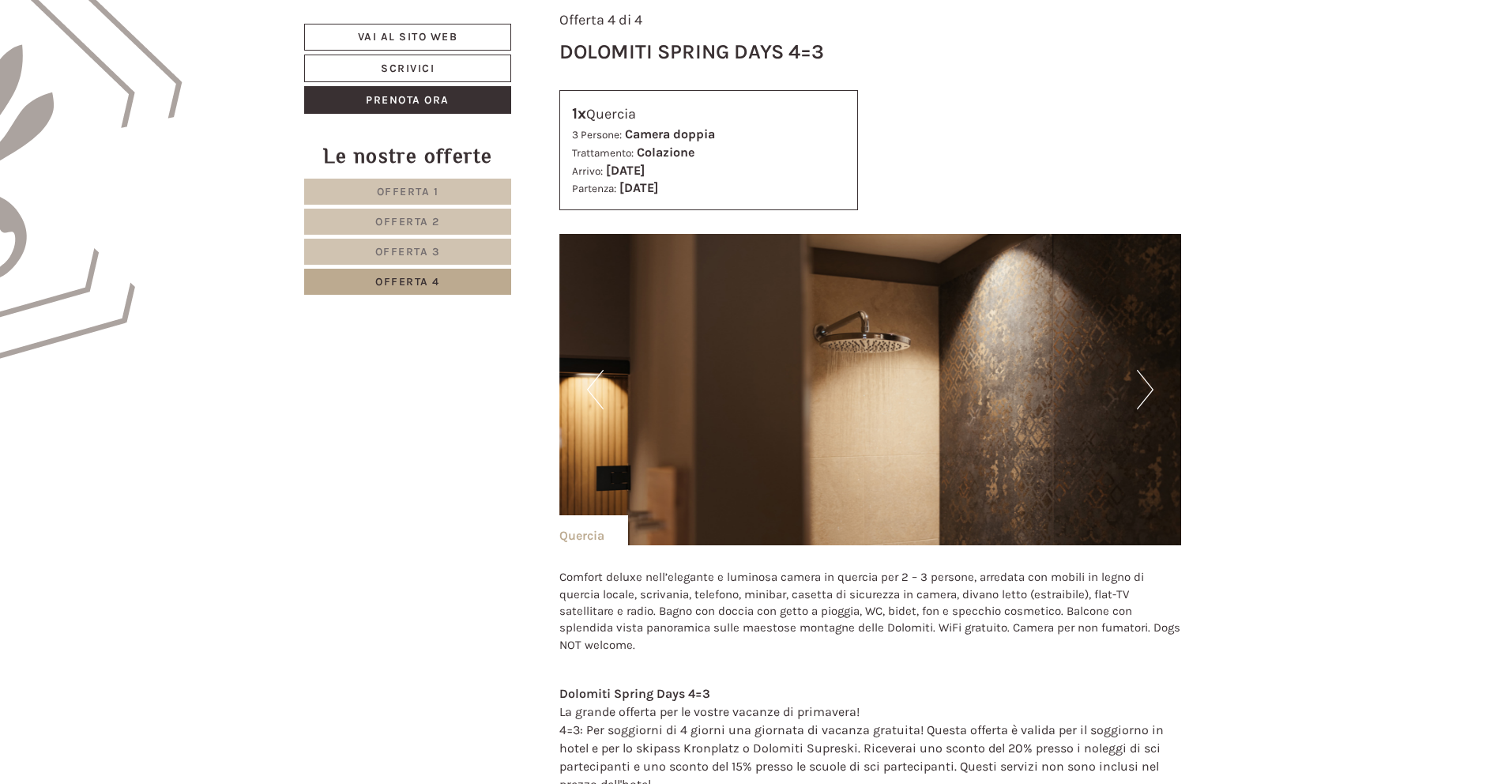
scroll to position [1107, 0]
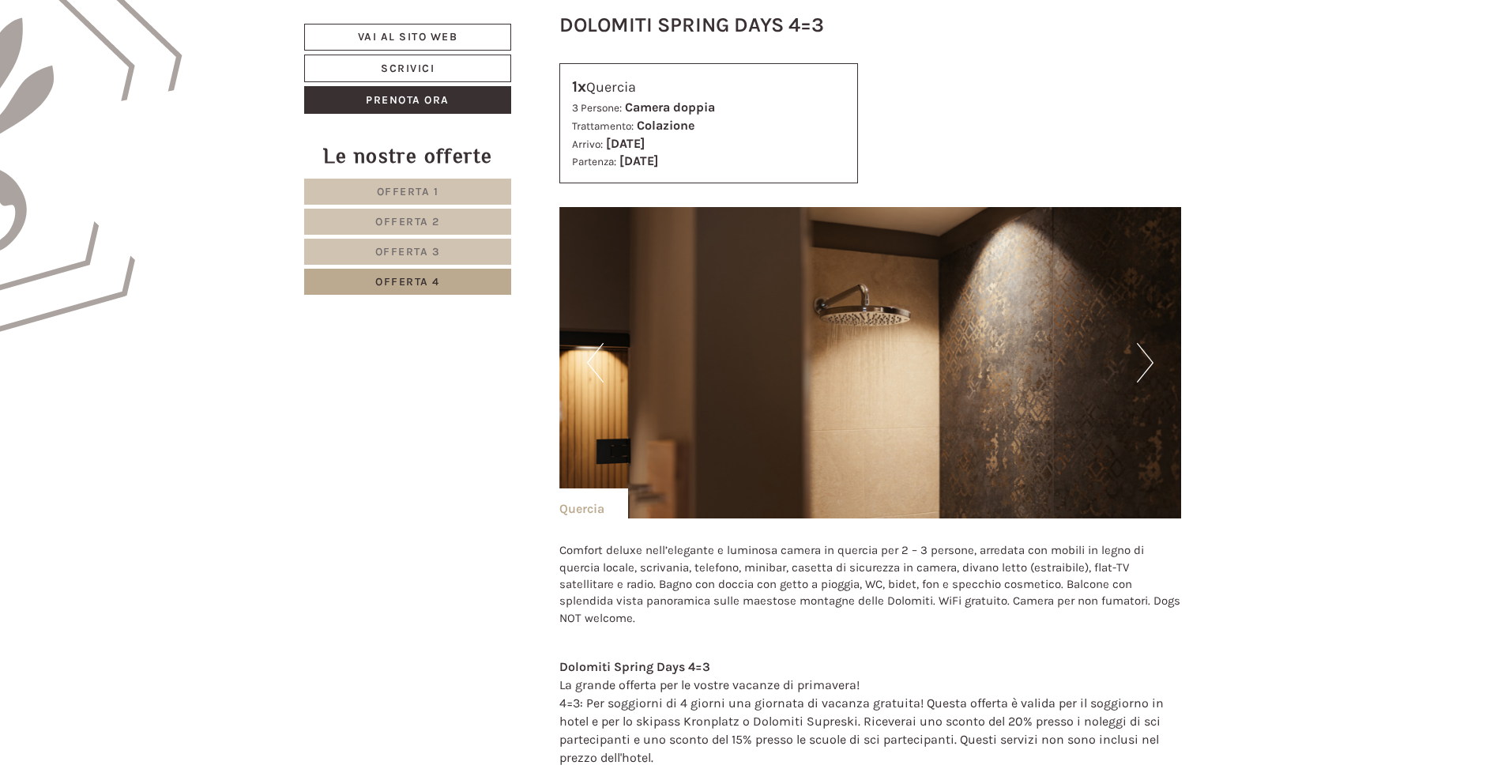
click at [1126, 381] on img at bounding box center [870, 362] width 623 height 311
click at [1144, 365] on button "Next" at bounding box center [1145, 363] width 17 height 40
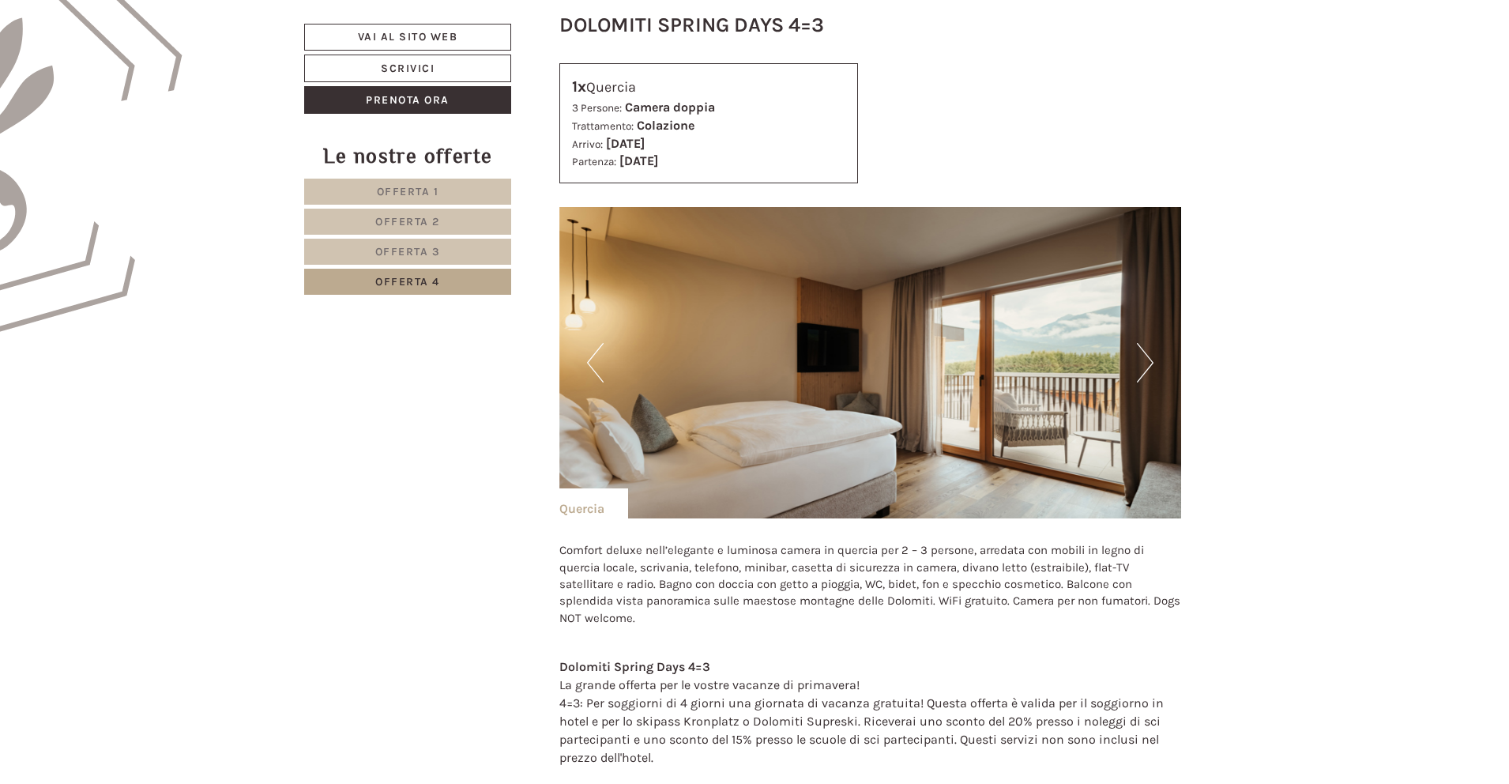
click at [1144, 365] on button "Next" at bounding box center [1145, 363] width 17 height 40
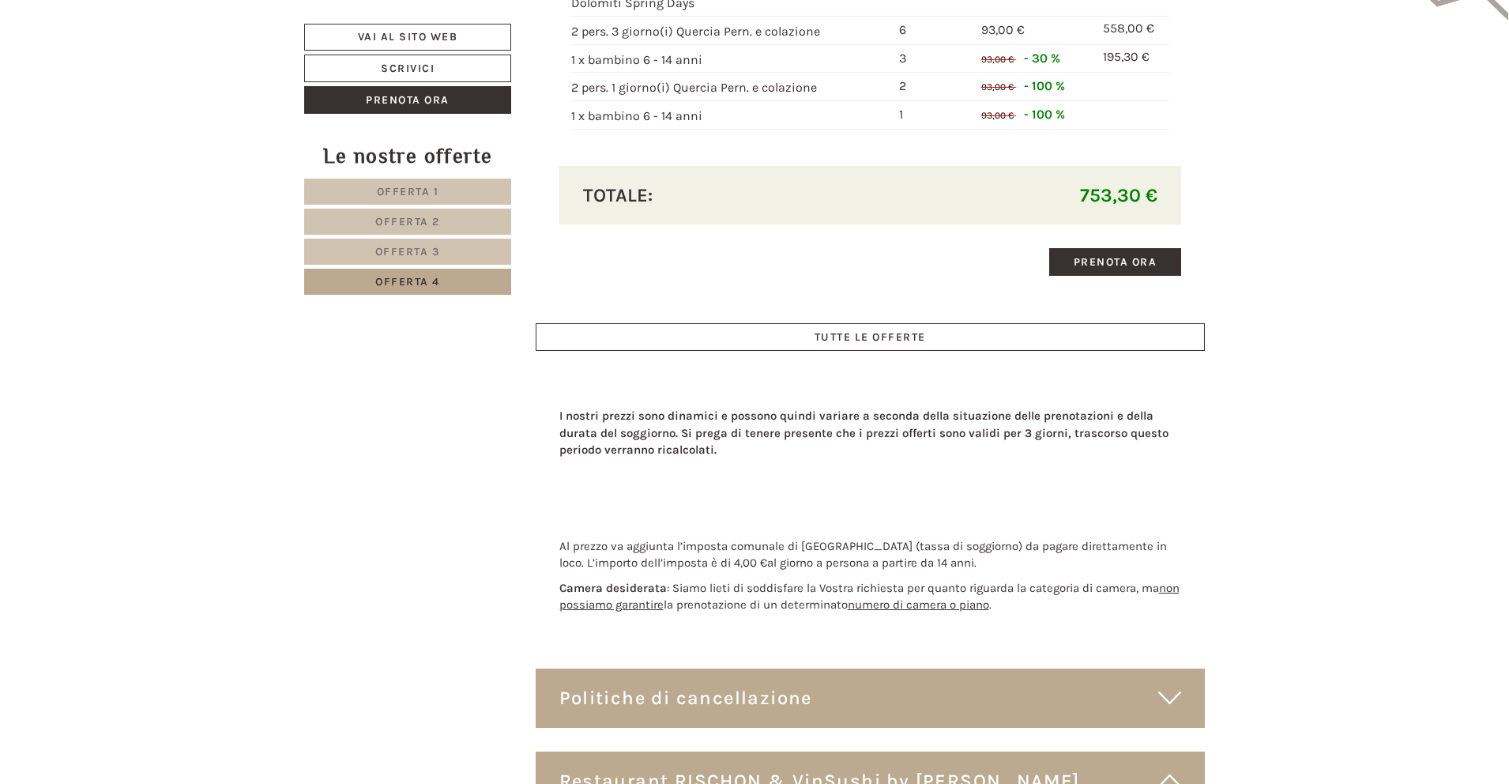
scroll to position [0, 0]
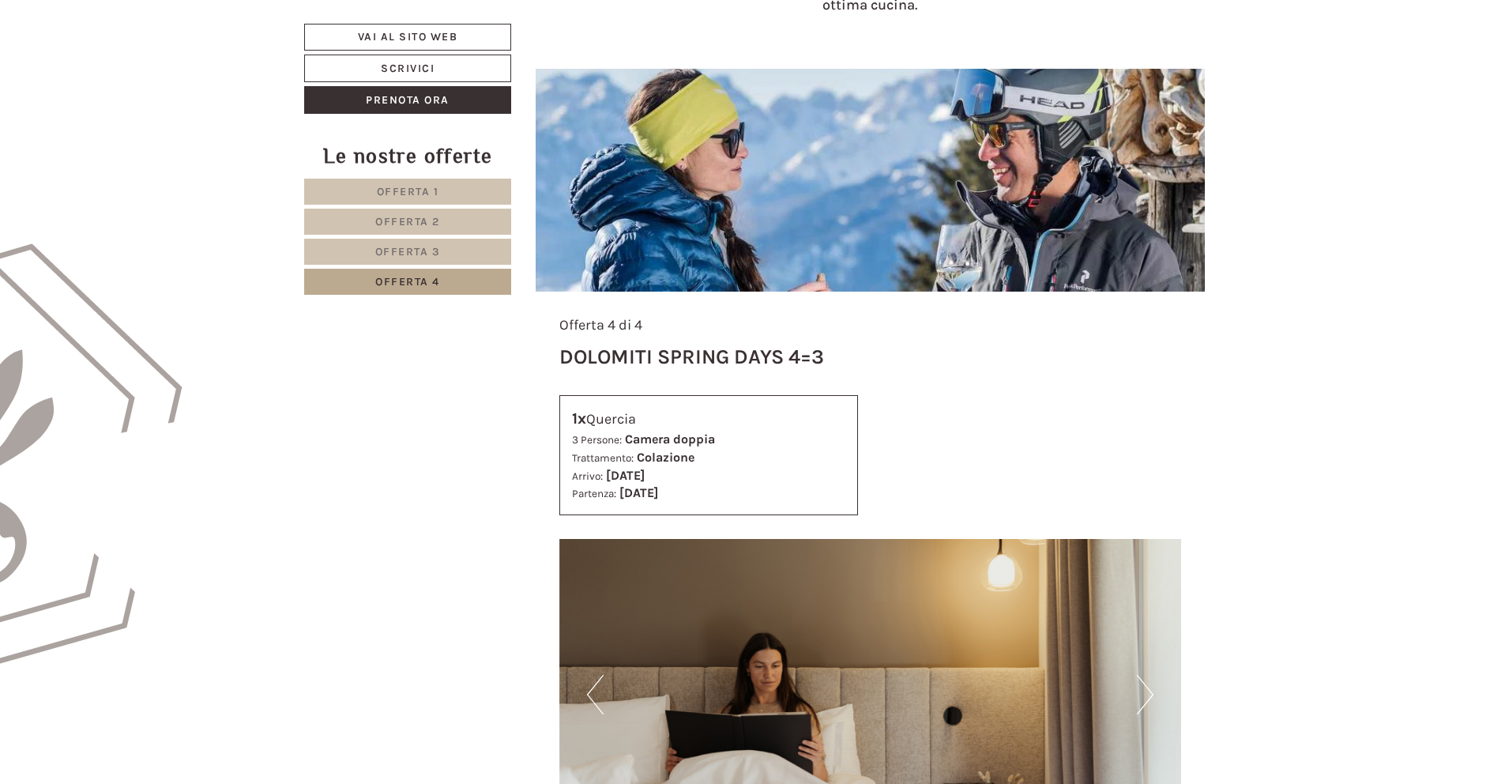
click at [444, 193] on link "Offerta 1" at bounding box center [407, 192] width 207 height 26
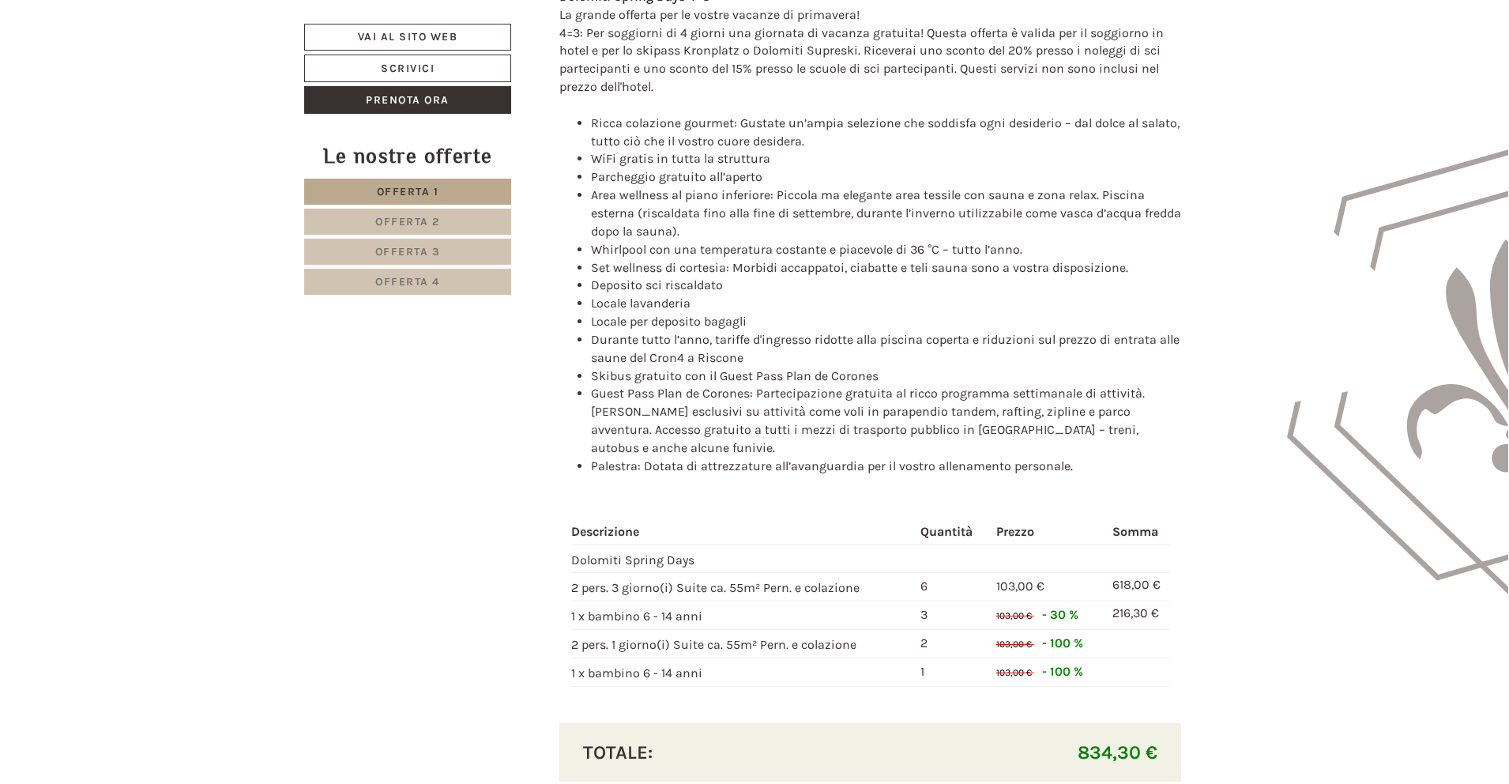
scroll to position [1055, 0]
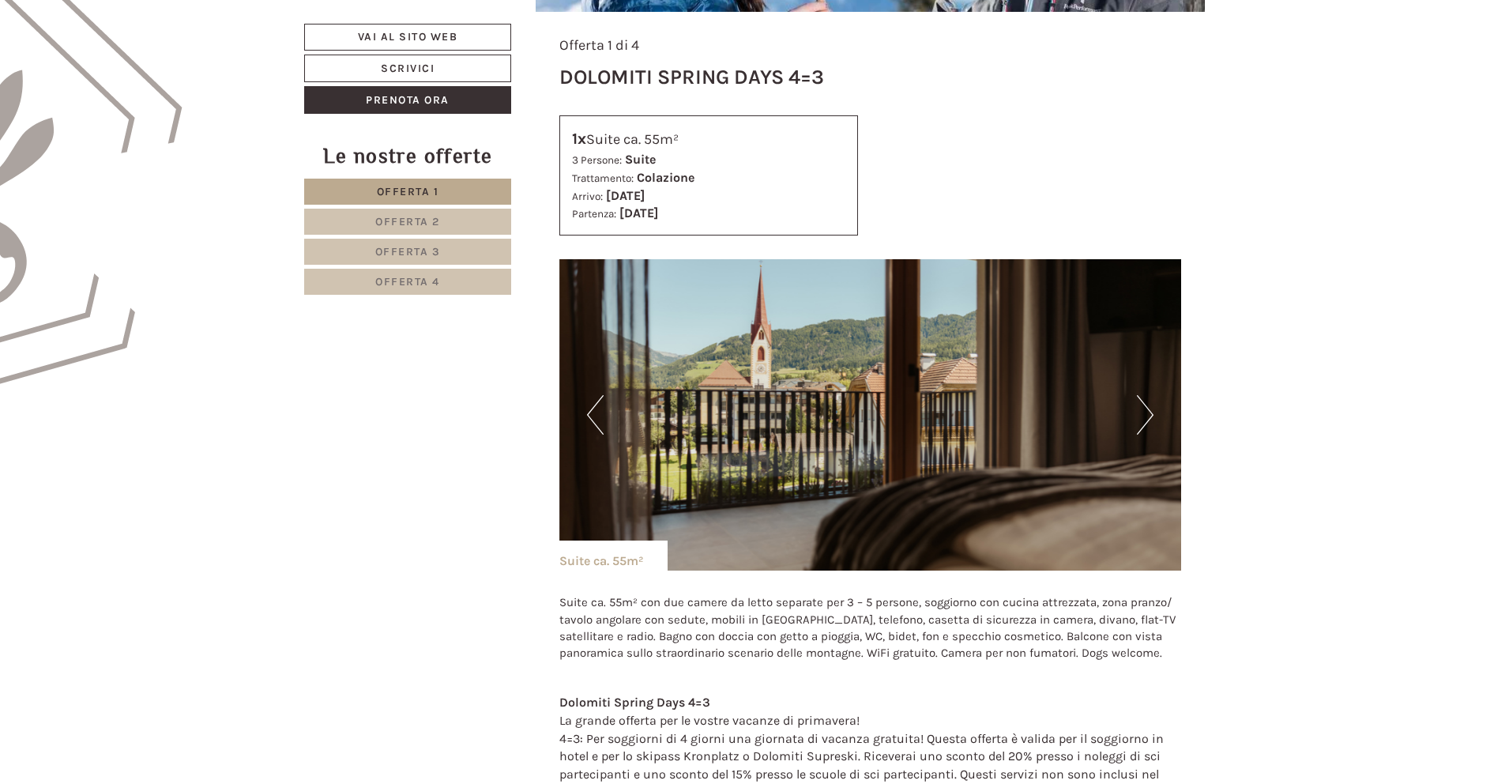
click at [1154, 411] on img at bounding box center [870, 414] width 623 height 311
click at [1153, 411] on button "Next" at bounding box center [1145, 415] width 17 height 40
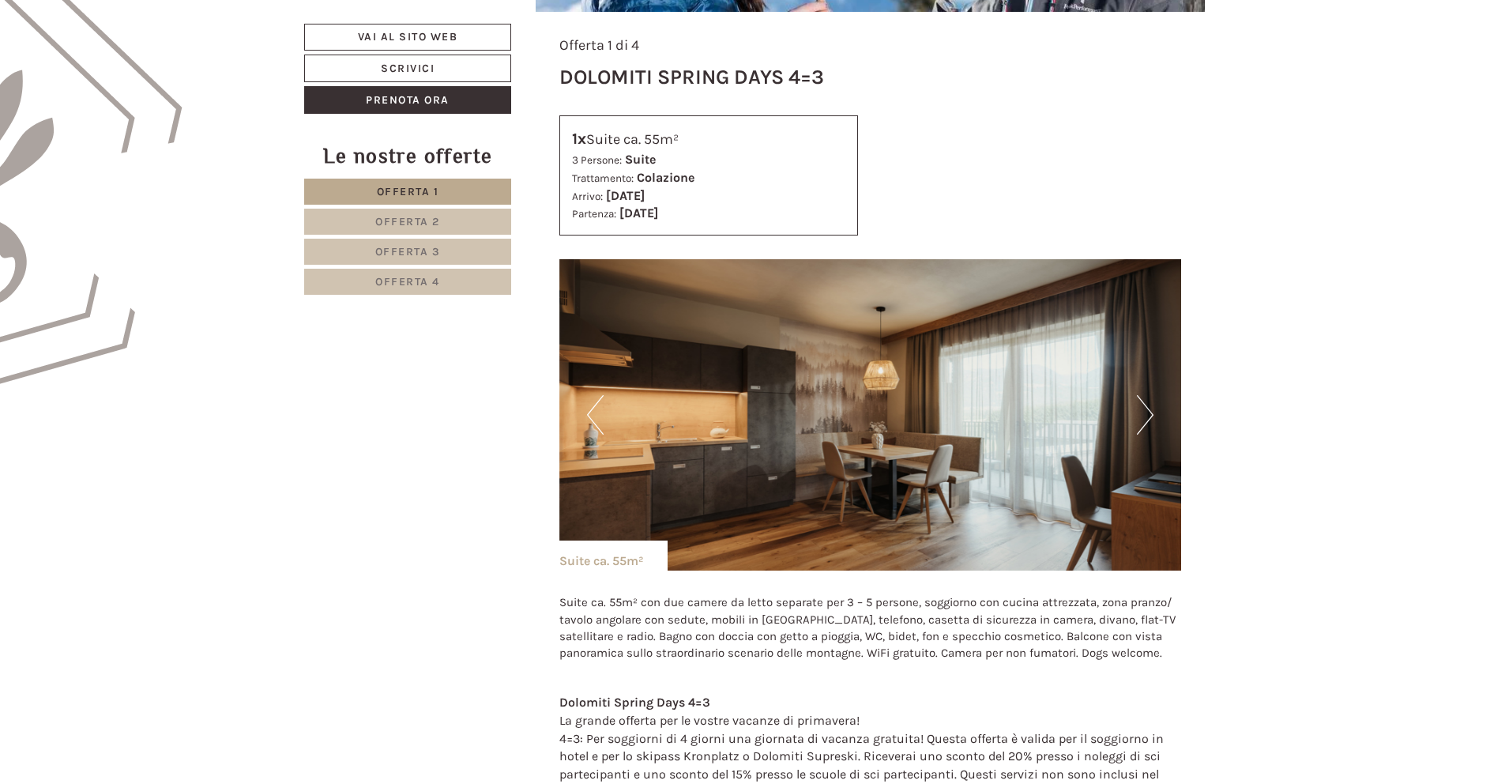
click at [1150, 412] on button "Next" at bounding box center [1145, 415] width 17 height 40
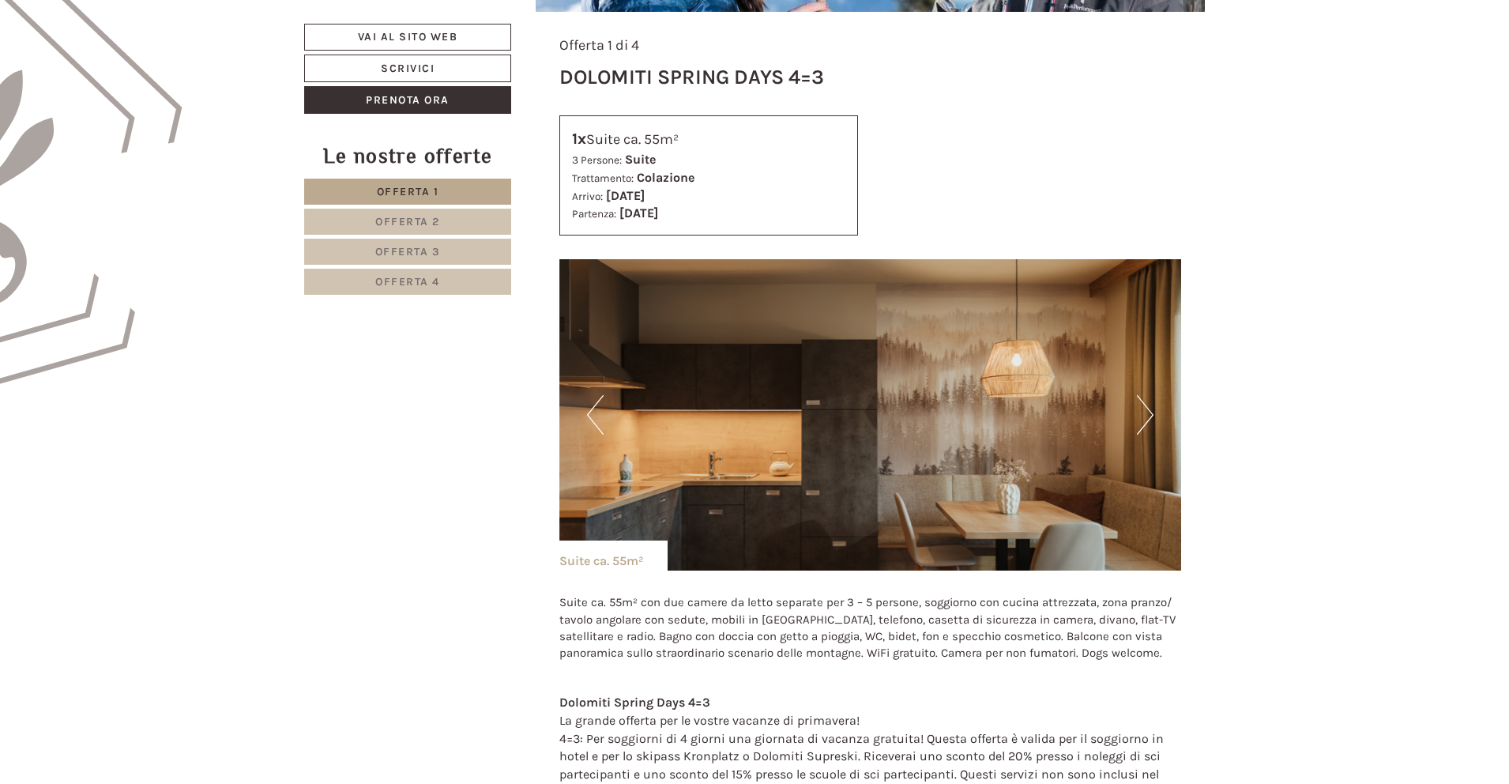
click at [1150, 412] on button "Next" at bounding box center [1145, 415] width 17 height 40
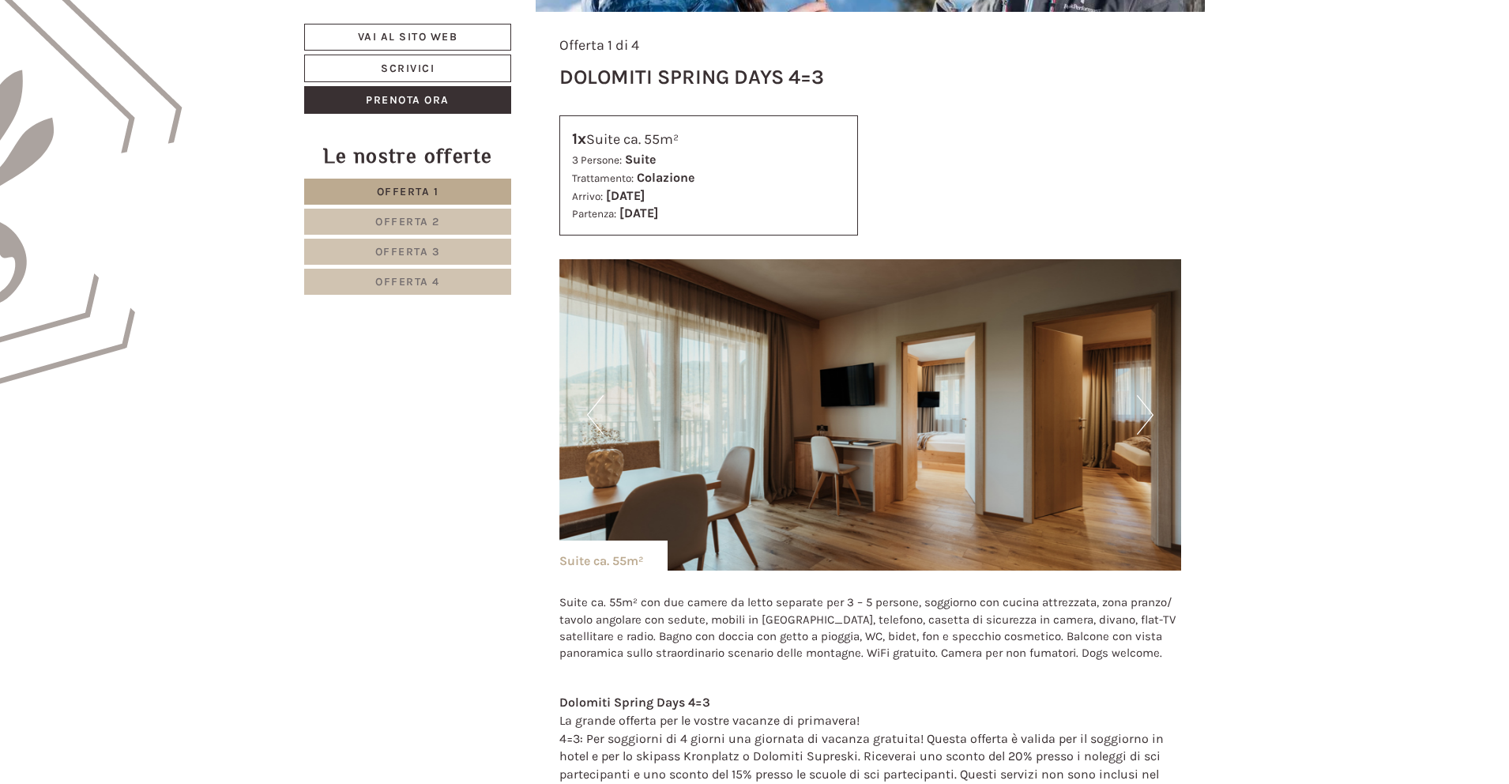
click at [1150, 412] on button "Next" at bounding box center [1145, 415] width 17 height 40
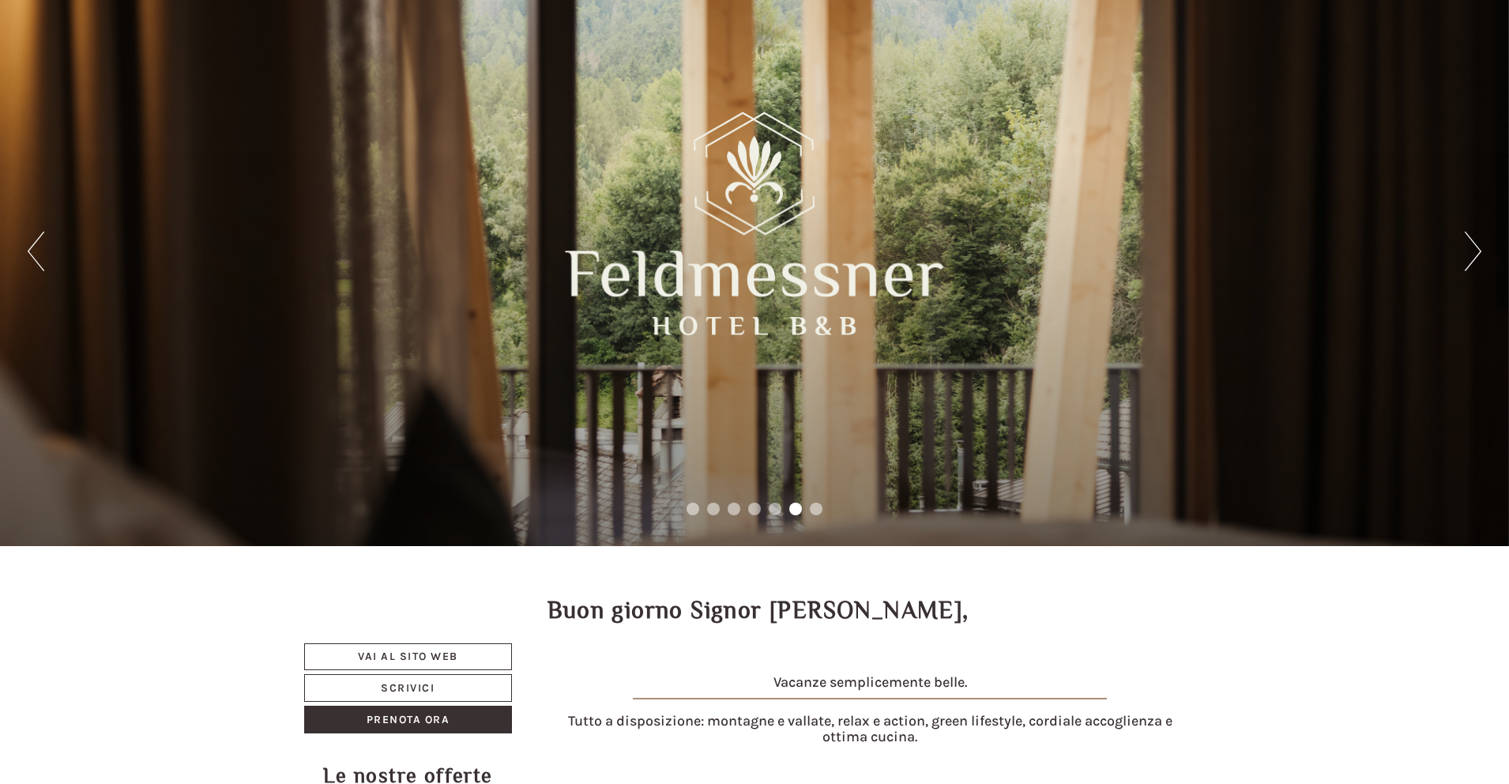
scroll to position [244, 0]
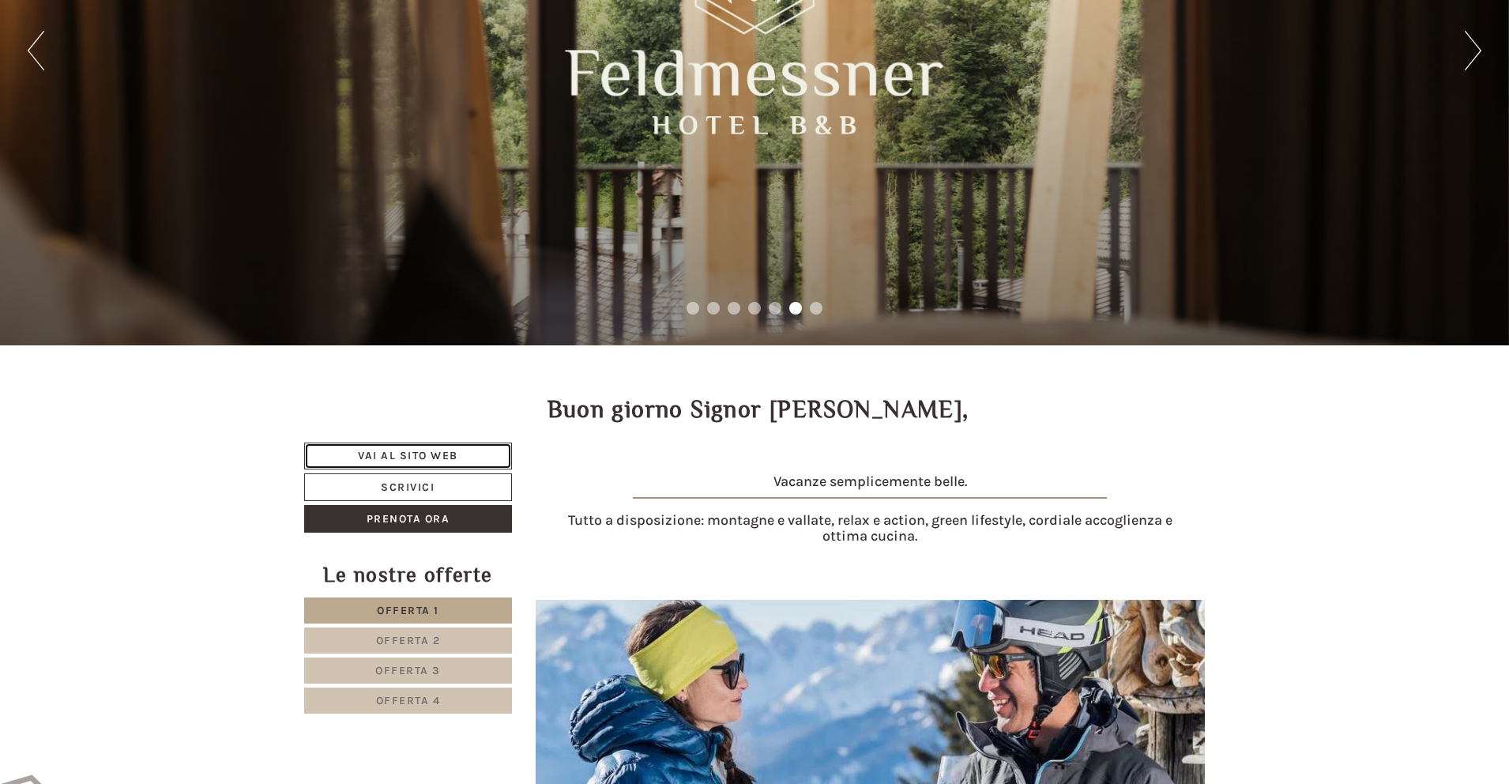
click at [424, 449] on link "Vai al sito web" at bounding box center [408, 455] width 208 height 27
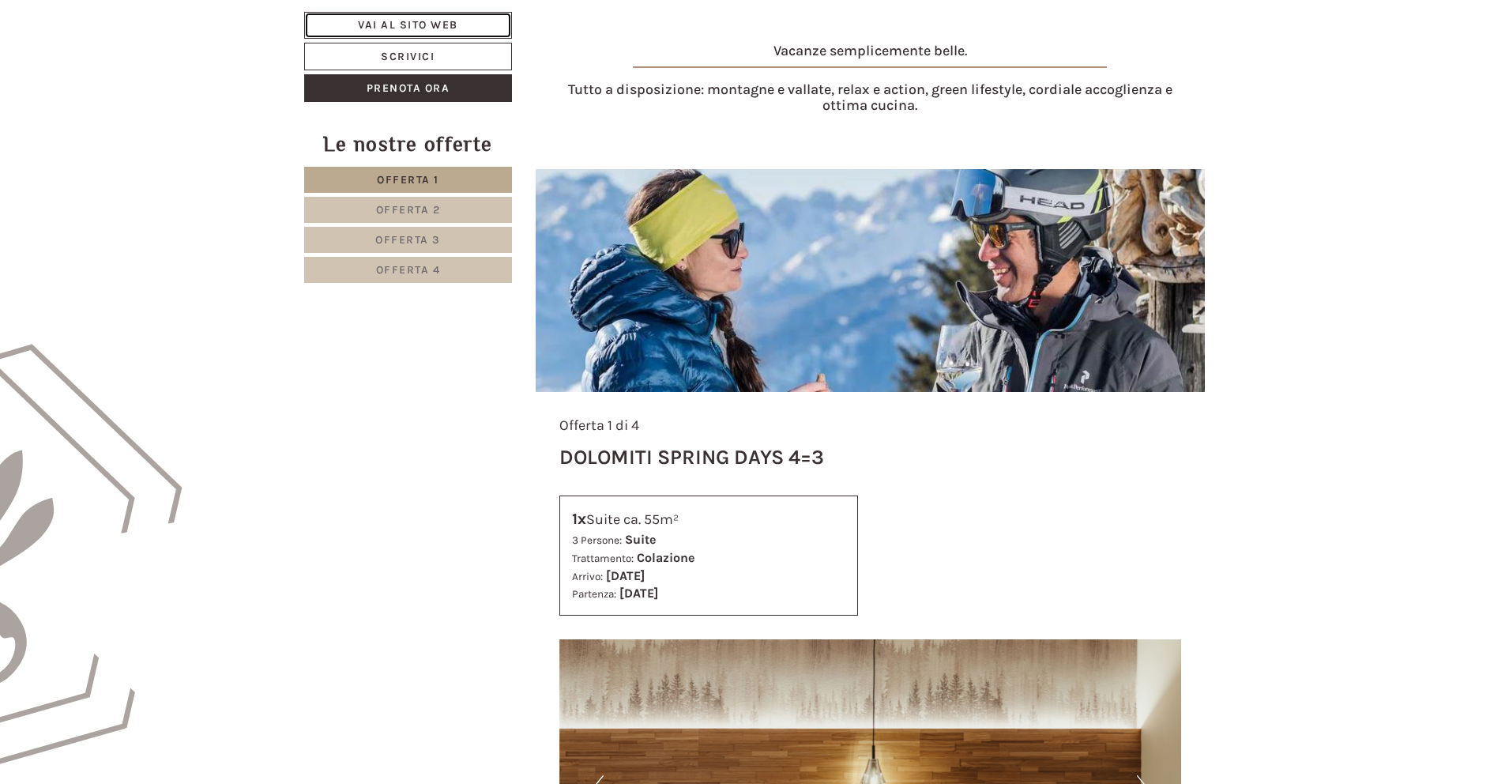
scroll to position [792, 0]
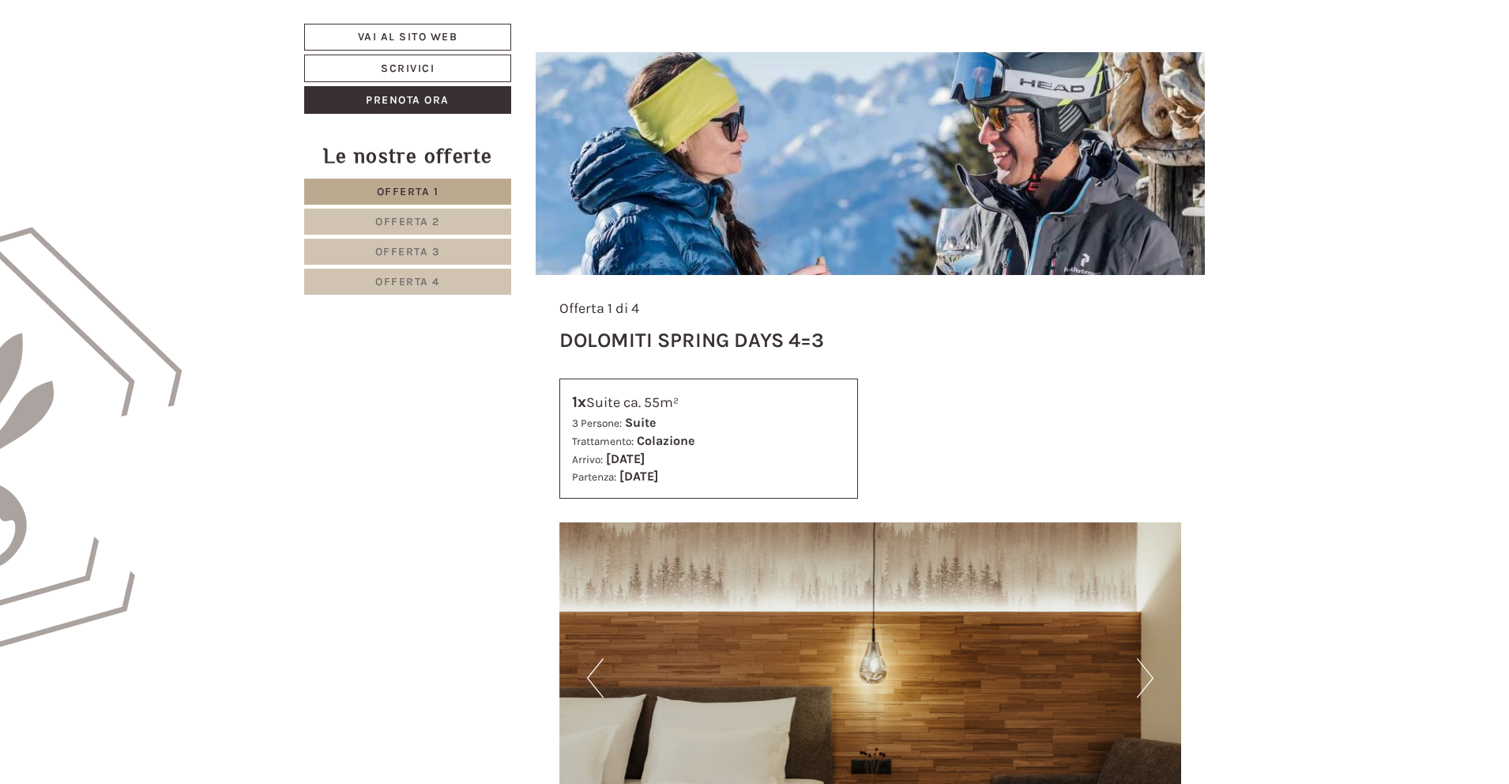
click at [423, 226] on span "Offerta 2" at bounding box center [407, 221] width 65 height 13
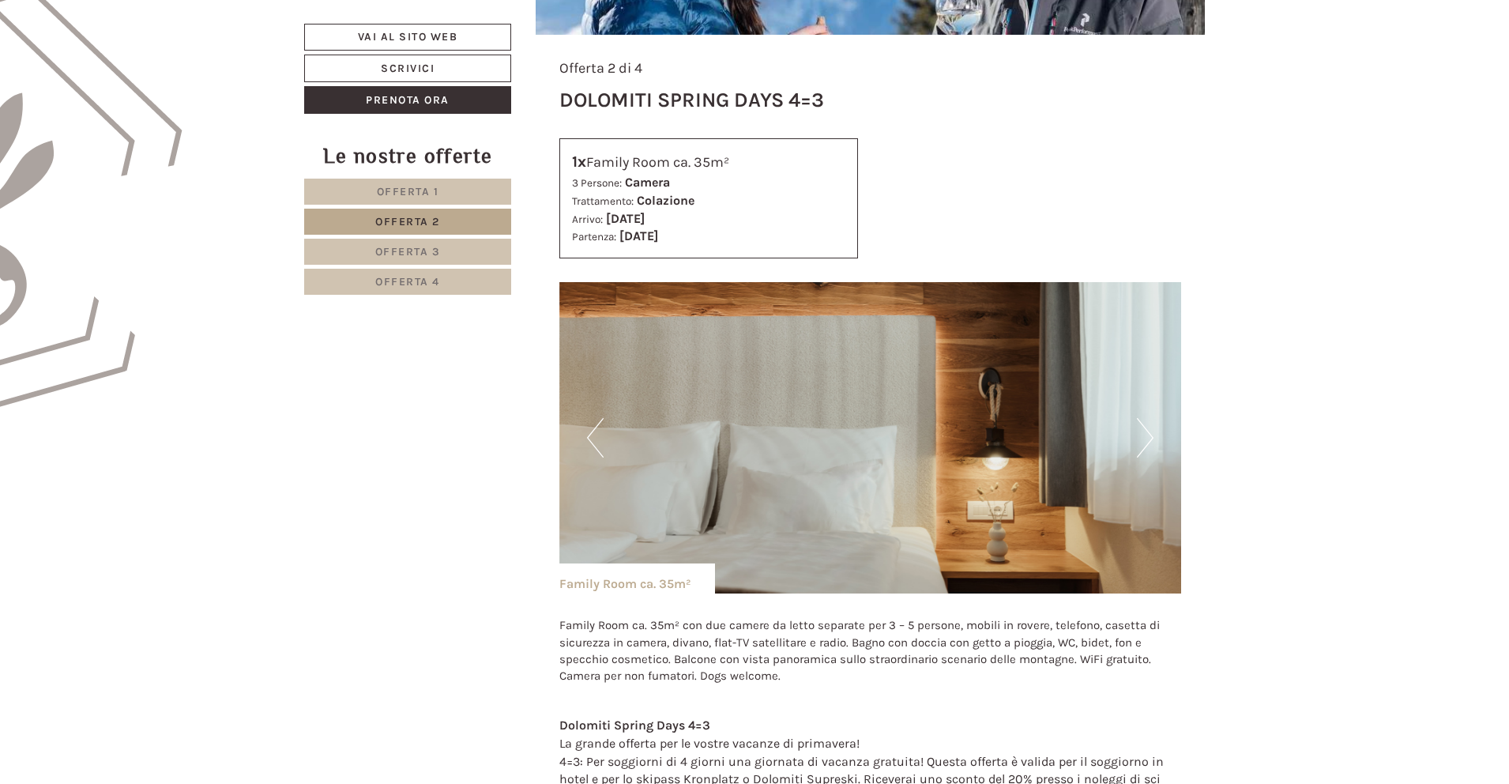
scroll to position [1017, 0]
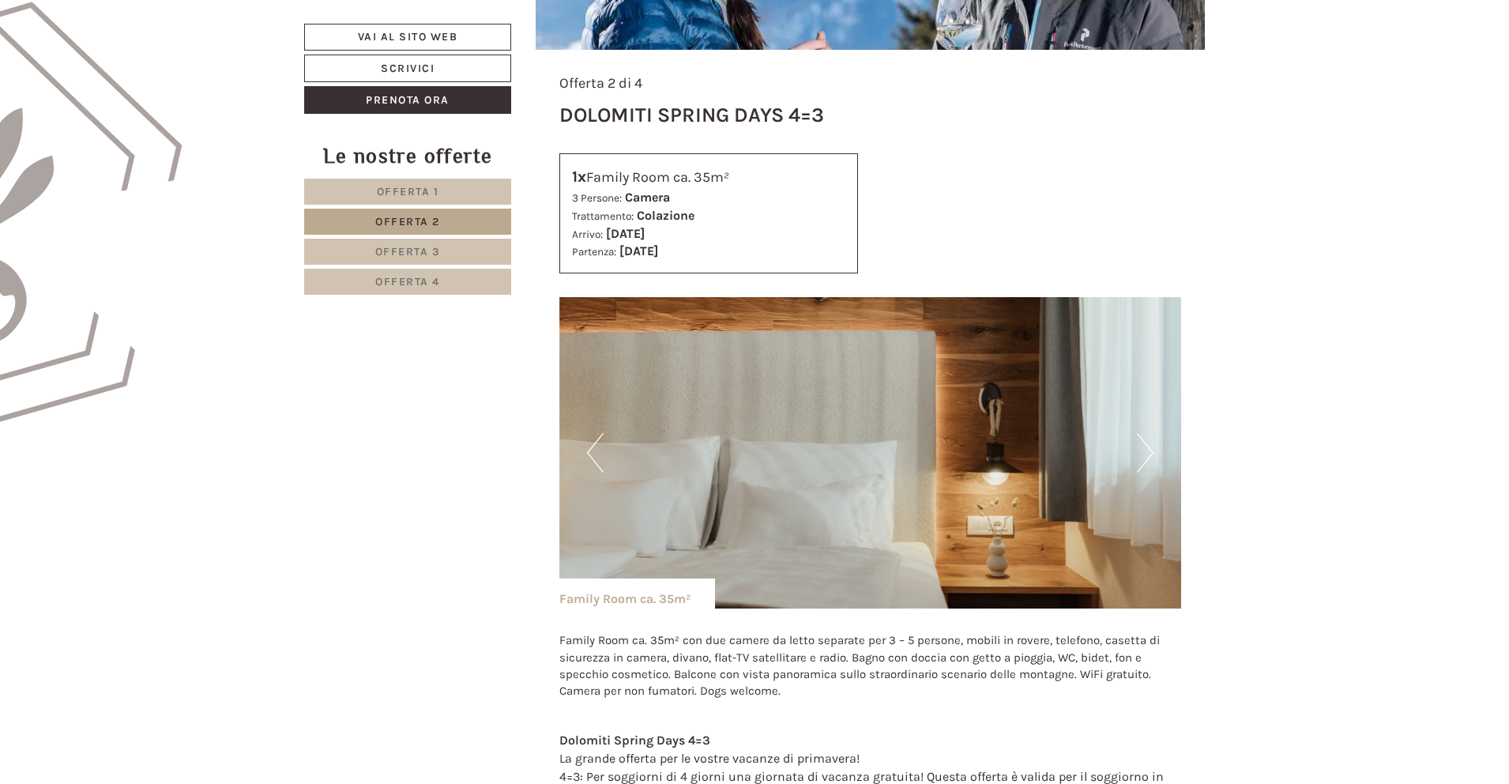
click at [466, 259] on link "Offerta 3" at bounding box center [407, 252] width 207 height 26
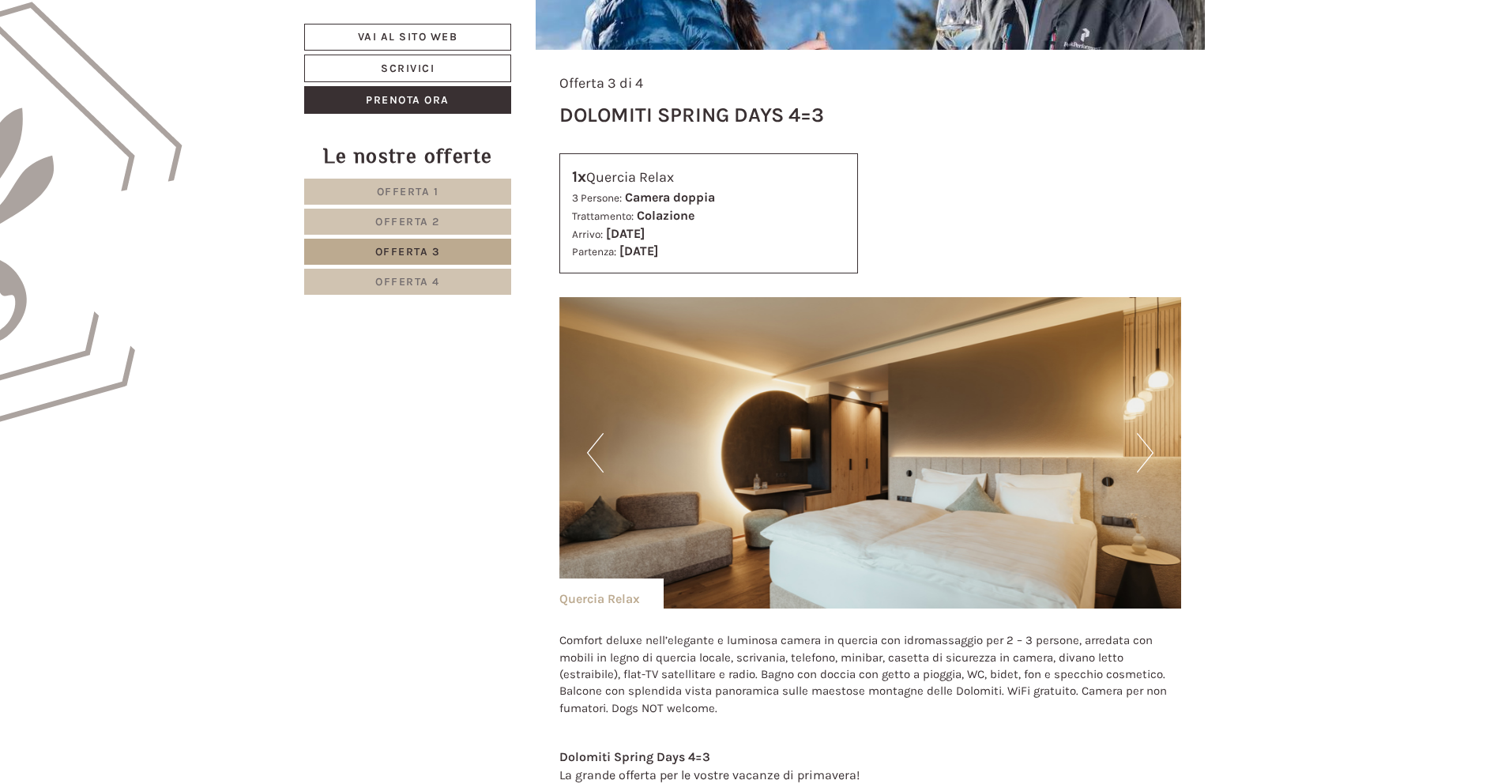
scroll to position [844, 0]
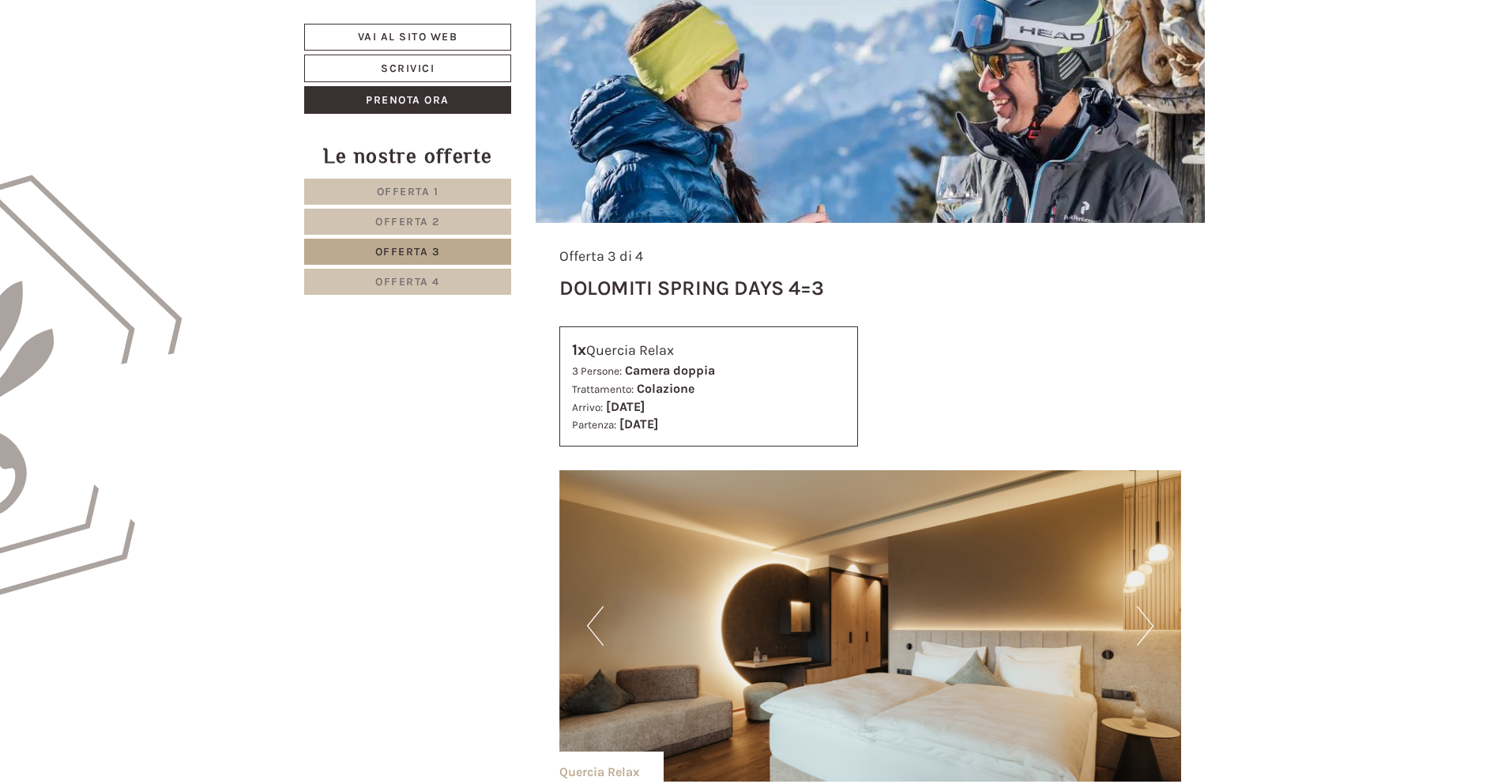
click at [434, 277] on span "Offerta 4" at bounding box center [407, 281] width 65 height 13
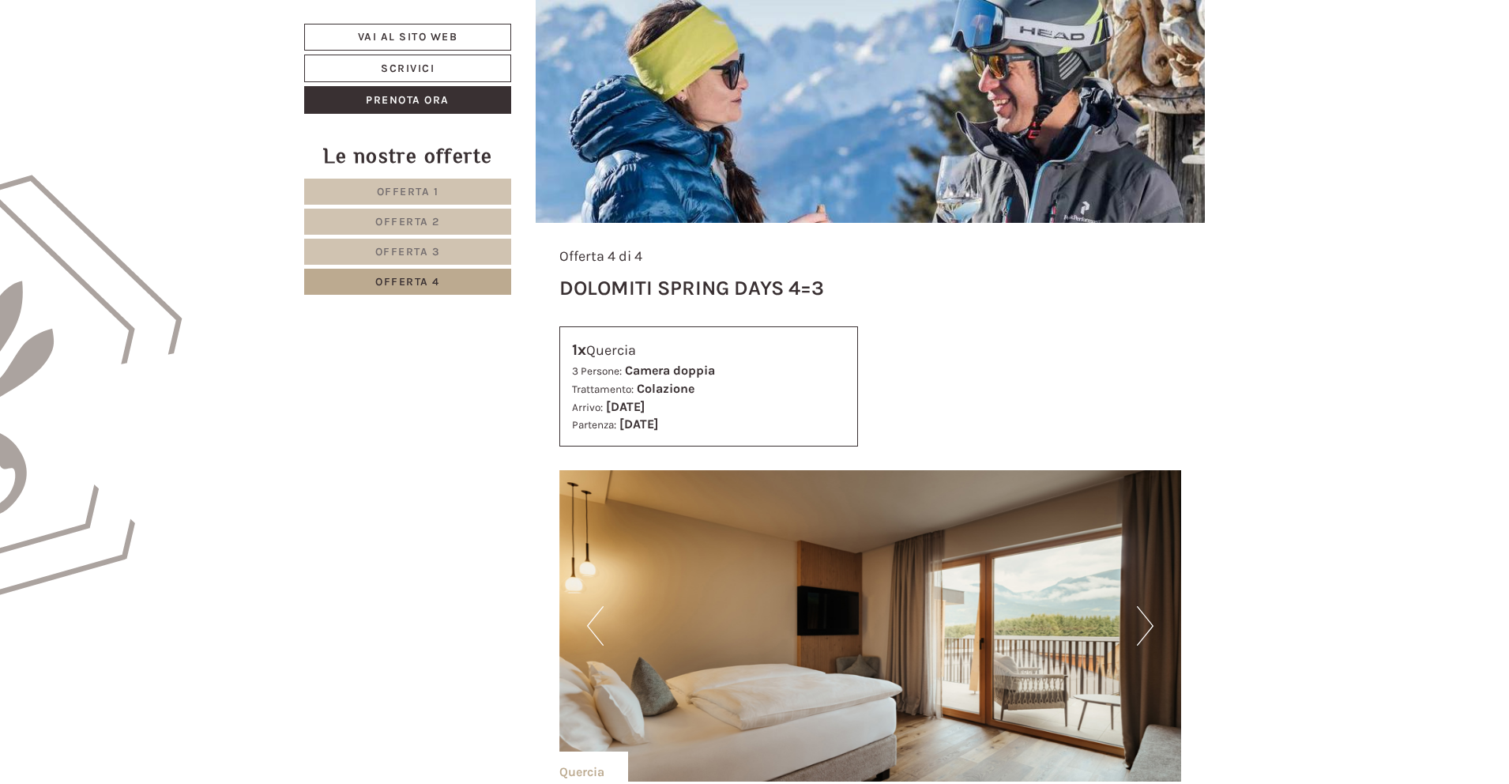
click at [427, 256] on span "Offerta 3" at bounding box center [408, 251] width 66 height 13
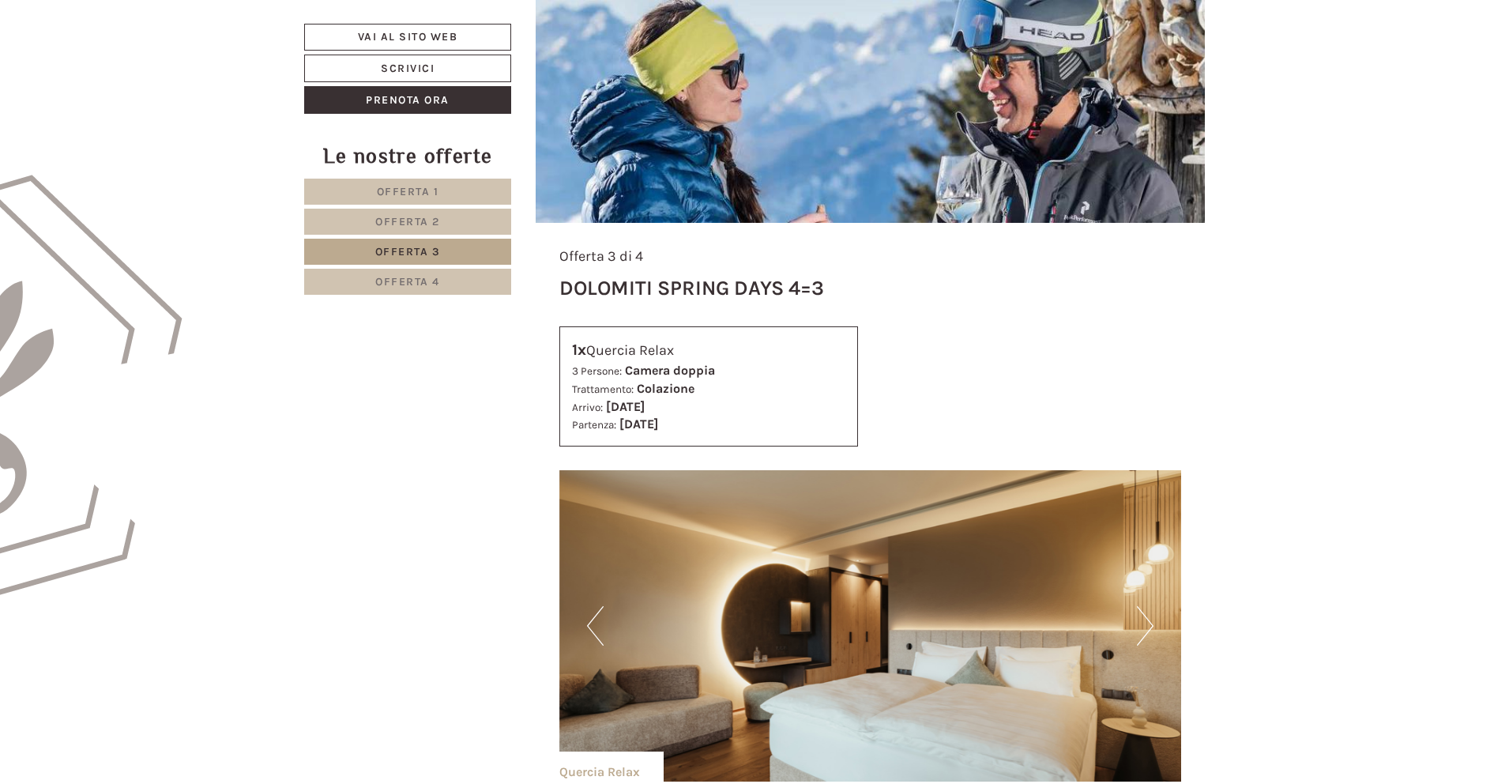
click at [463, 284] on link "Offerta 4" at bounding box center [407, 282] width 207 height 26
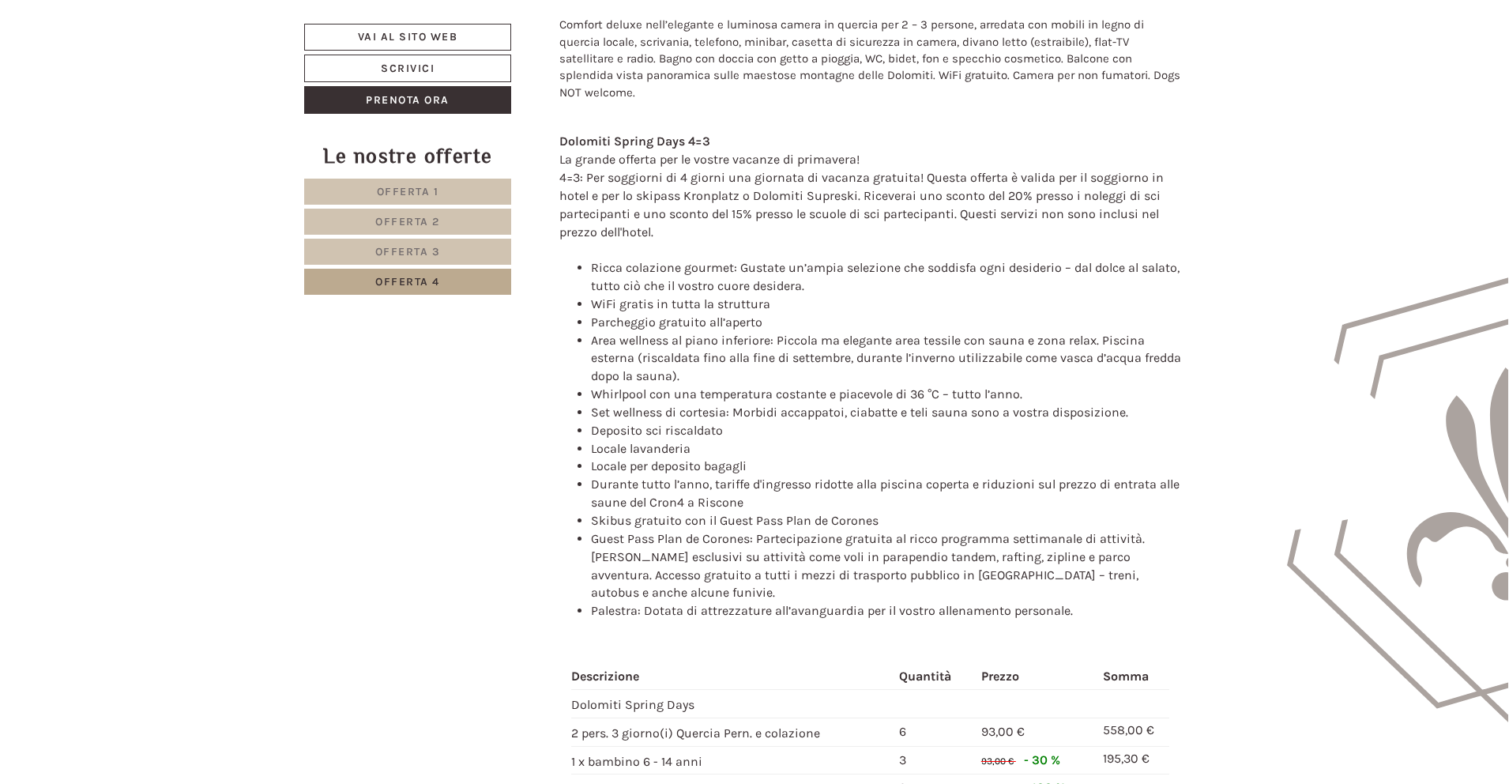
scroll to position [875, 0]
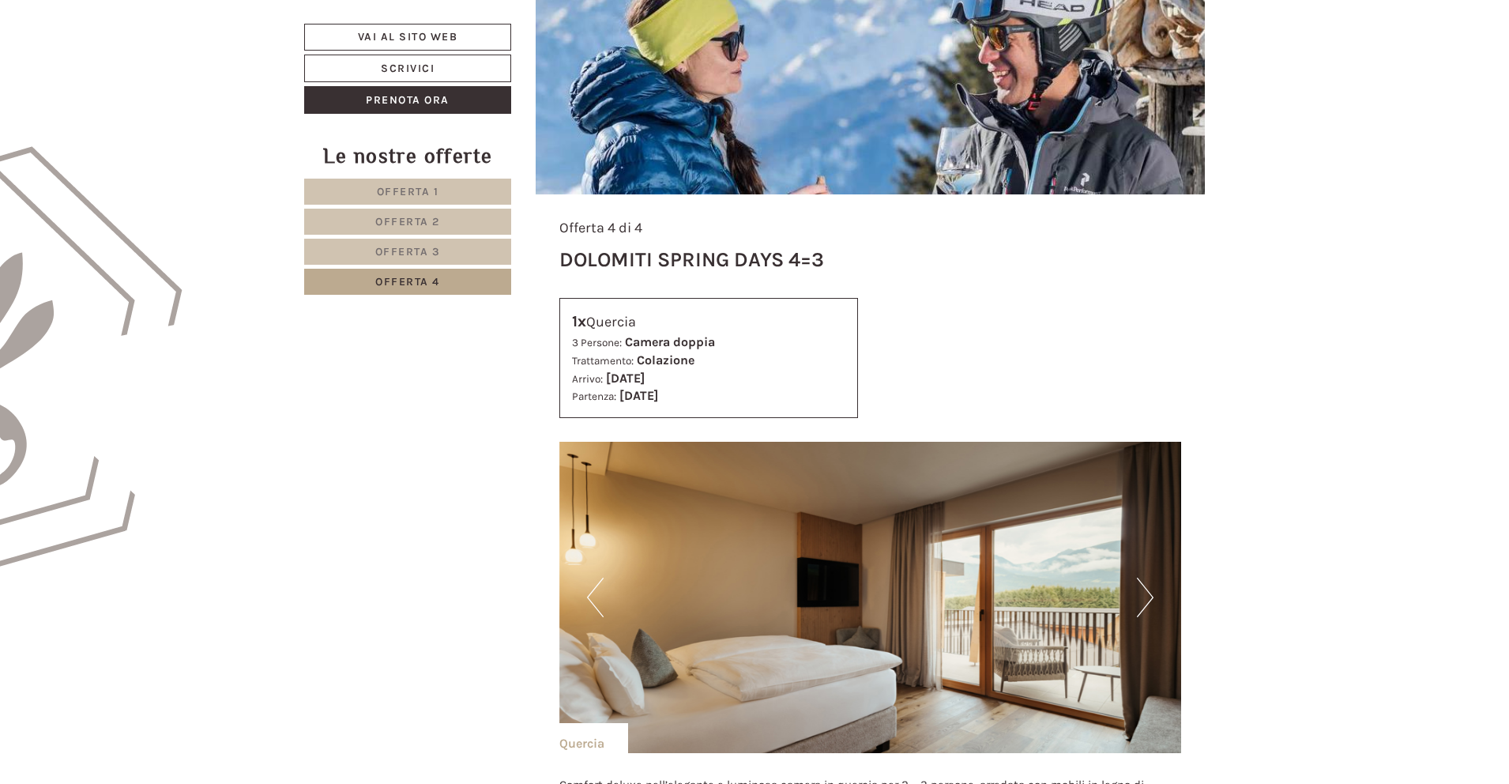
click at [438, 185] on span "Offerta 1" at bounding box center [408, 191] width 62 height 13
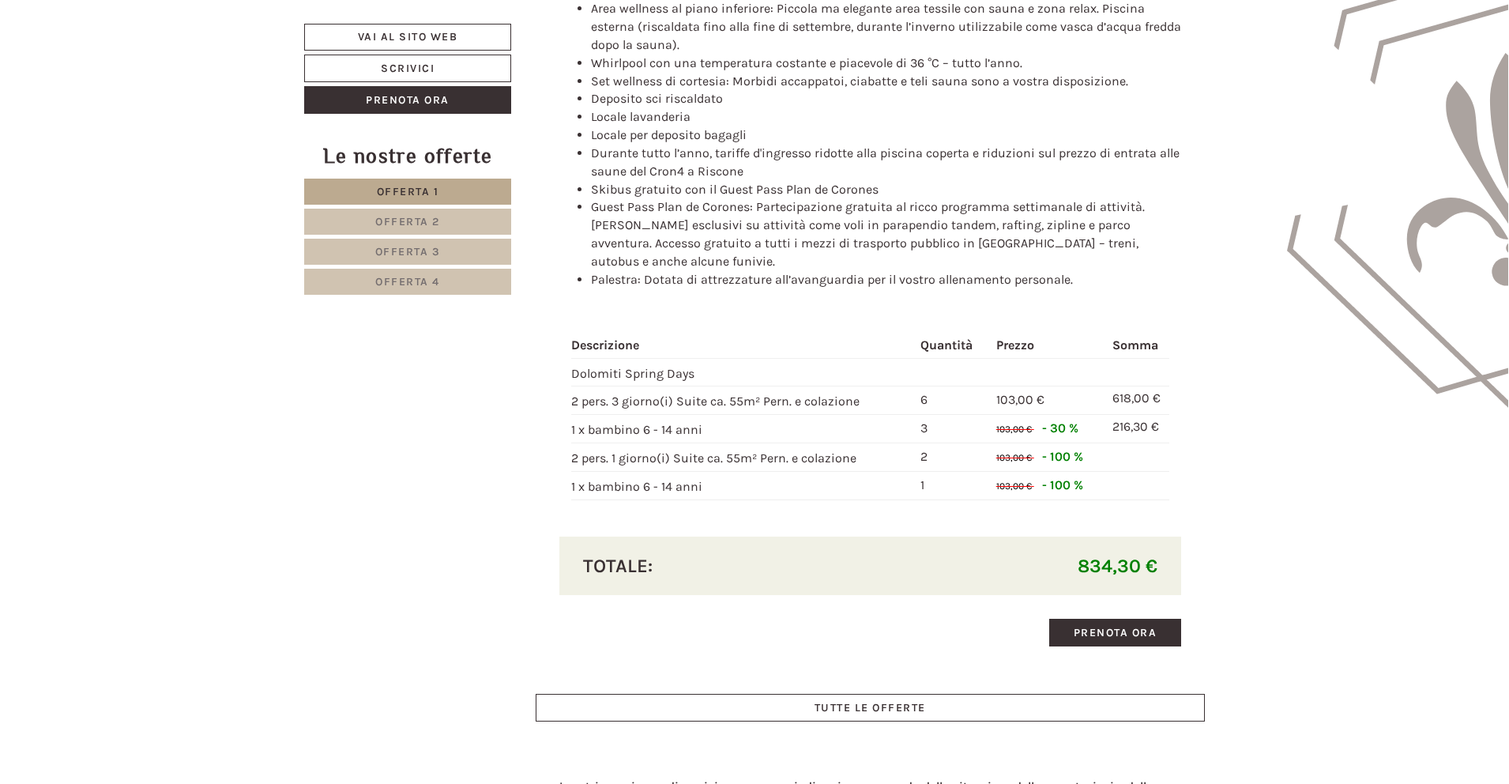
scroll to position [1585, 0]
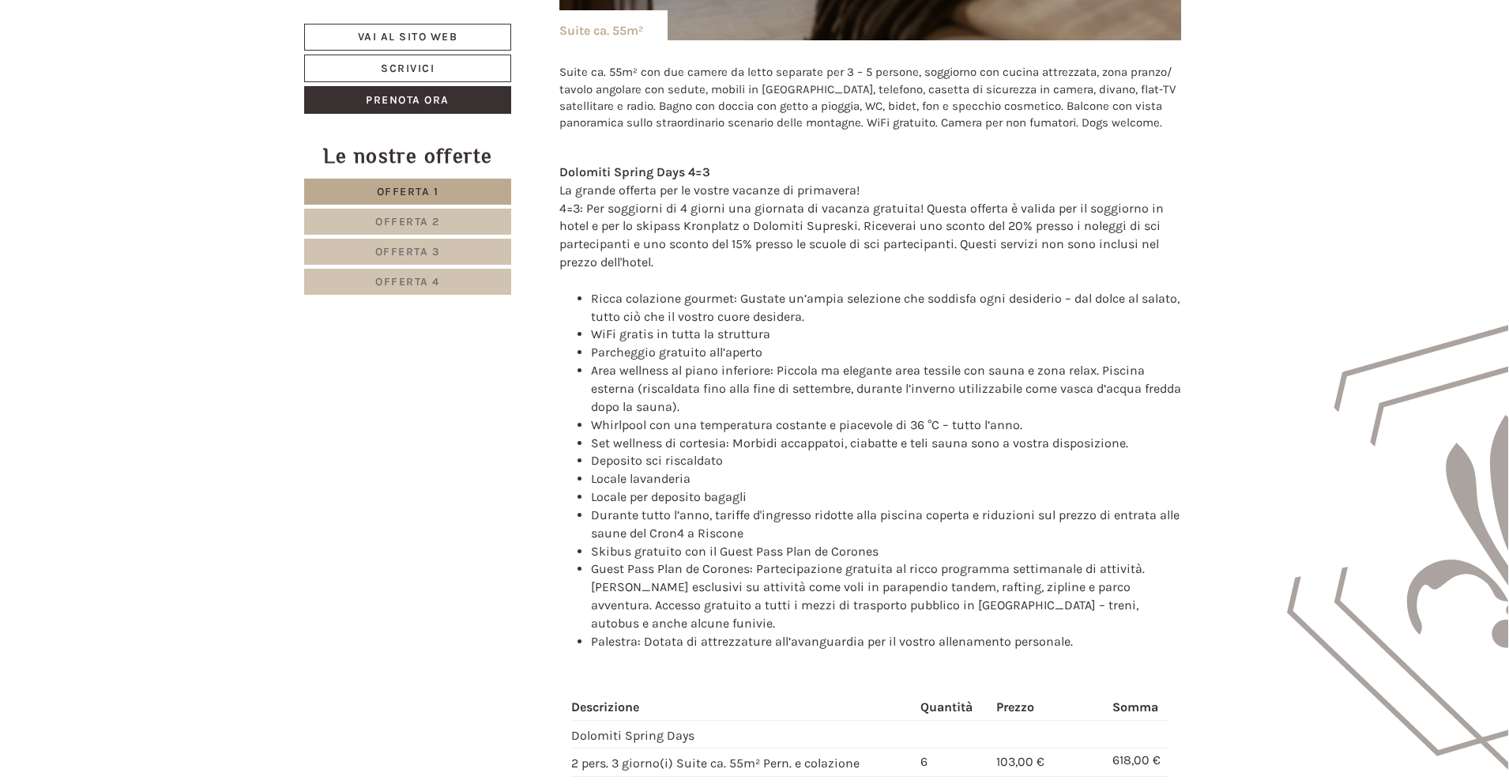
click at [454, 225] on link "Offerta 2" at bounding box center [407, 222] width 207 height 26
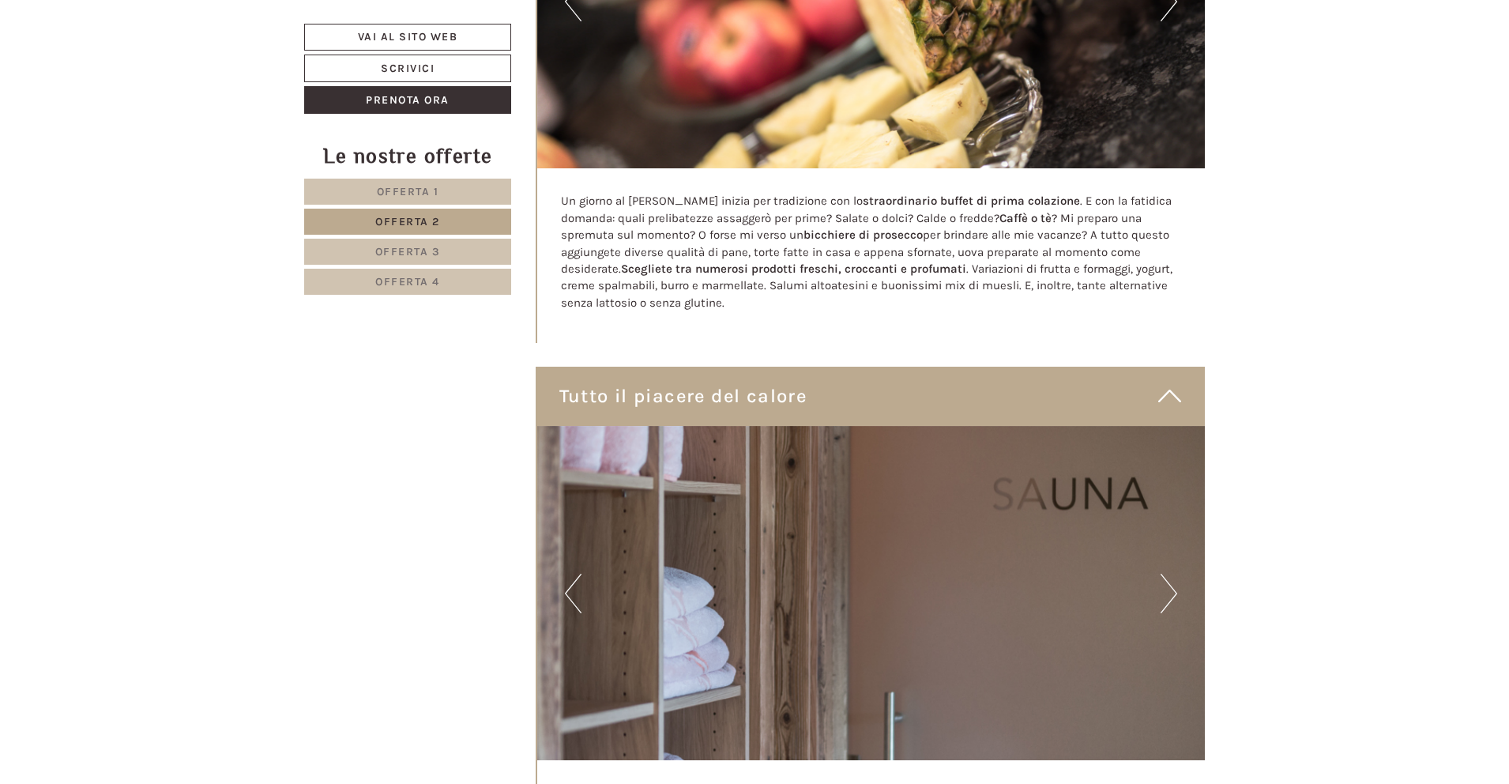
scroll to position [4131, 0]
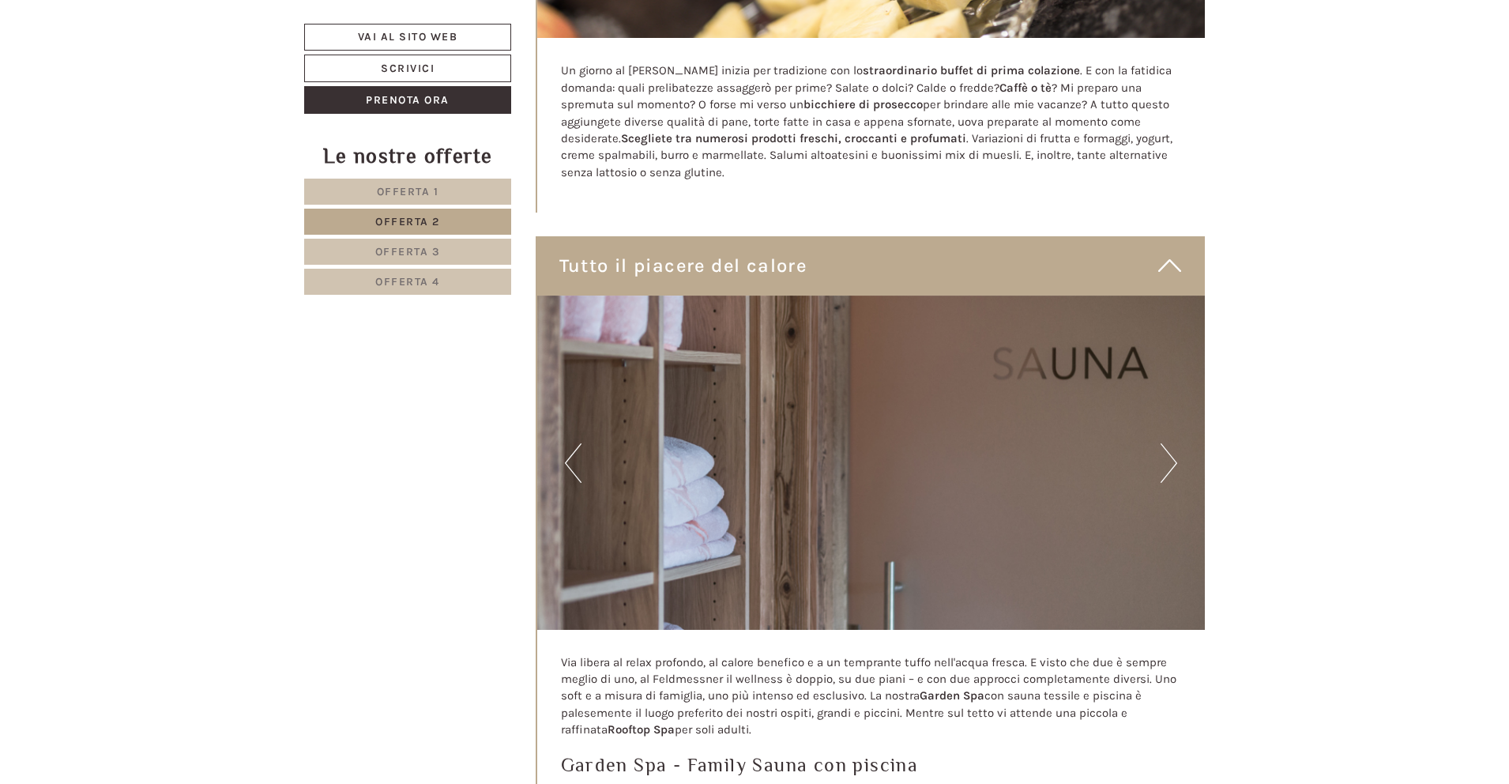
click at [1167, 443] on button "Next" at bounding box center [1169, 463] width 17 height 40
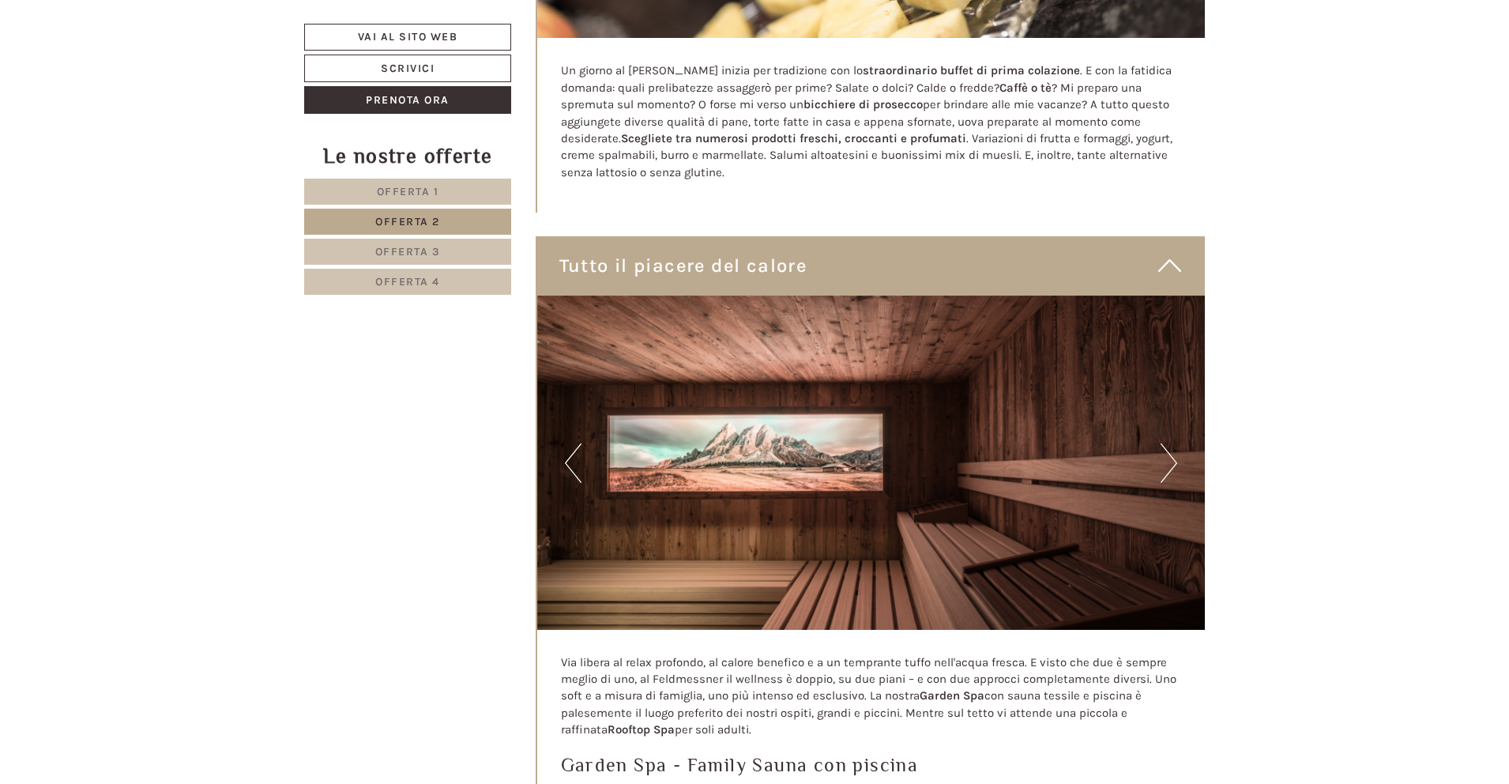
click at [1167, 443] on button "Next" at bounding box center [1169, 463] width 17 height 40
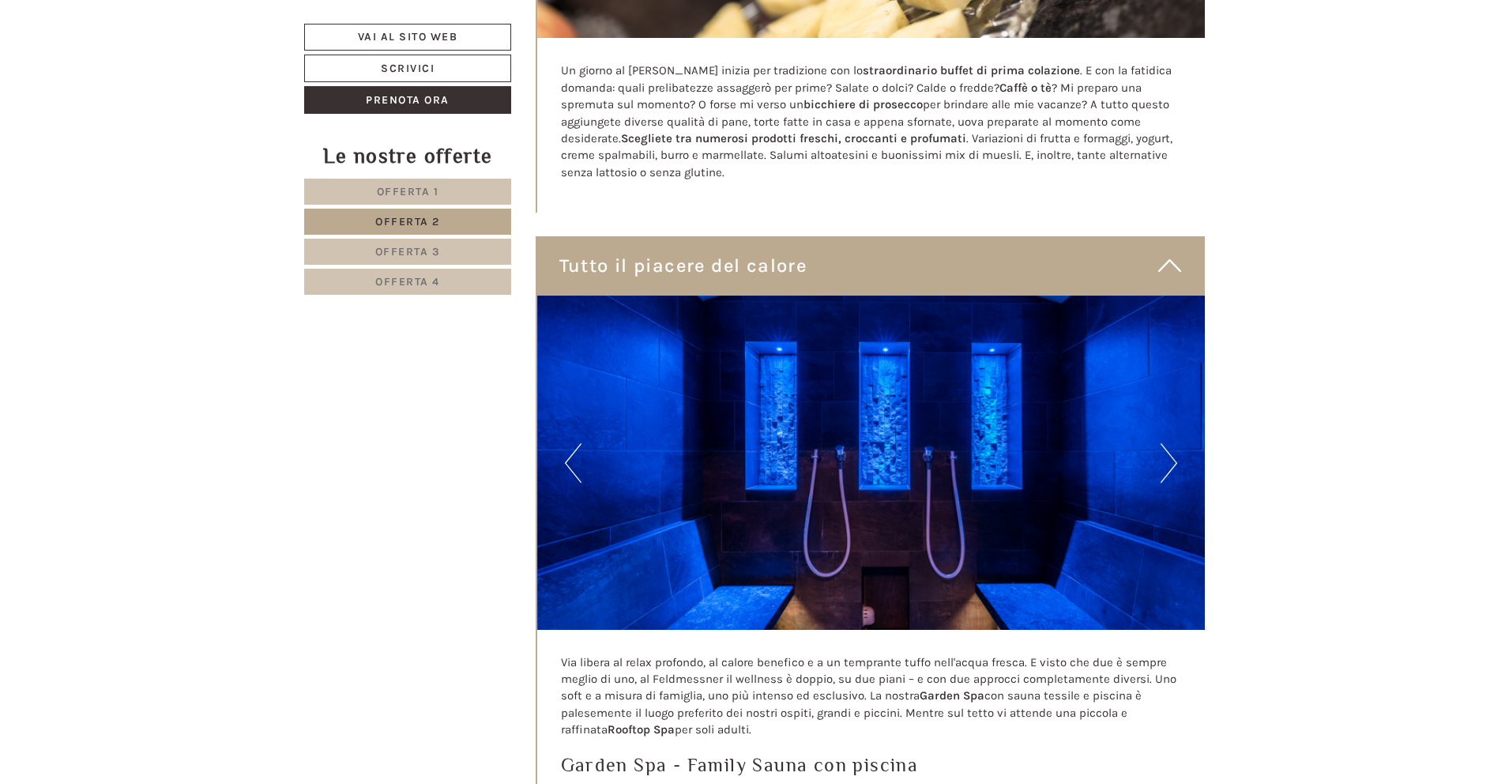
click at [1167, 443] on button "Next" at bounding box center [1169, 463] width 17 height 40
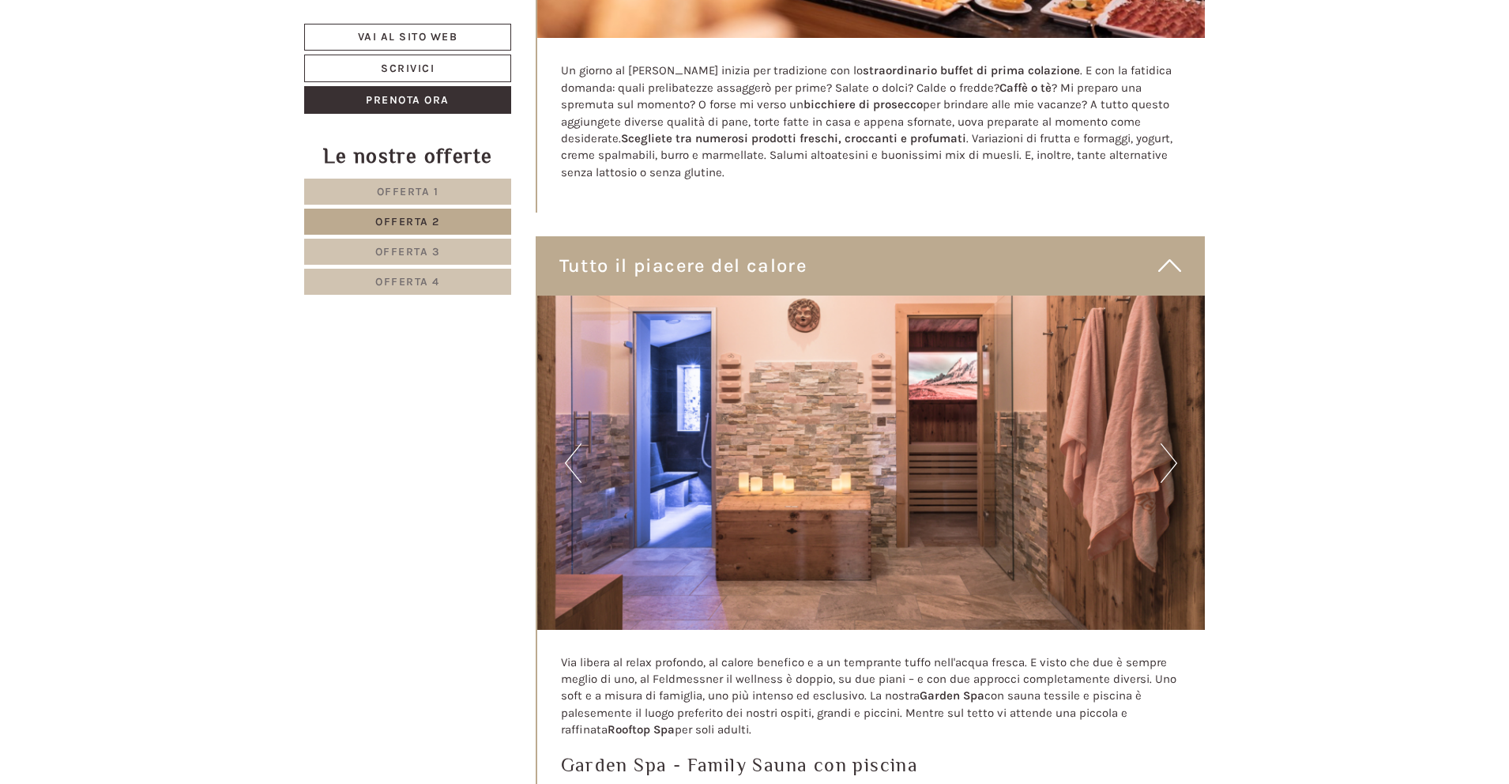
click at [1167, 443] on button "Next" at bounding box center [1169, 463] width 17 height 40
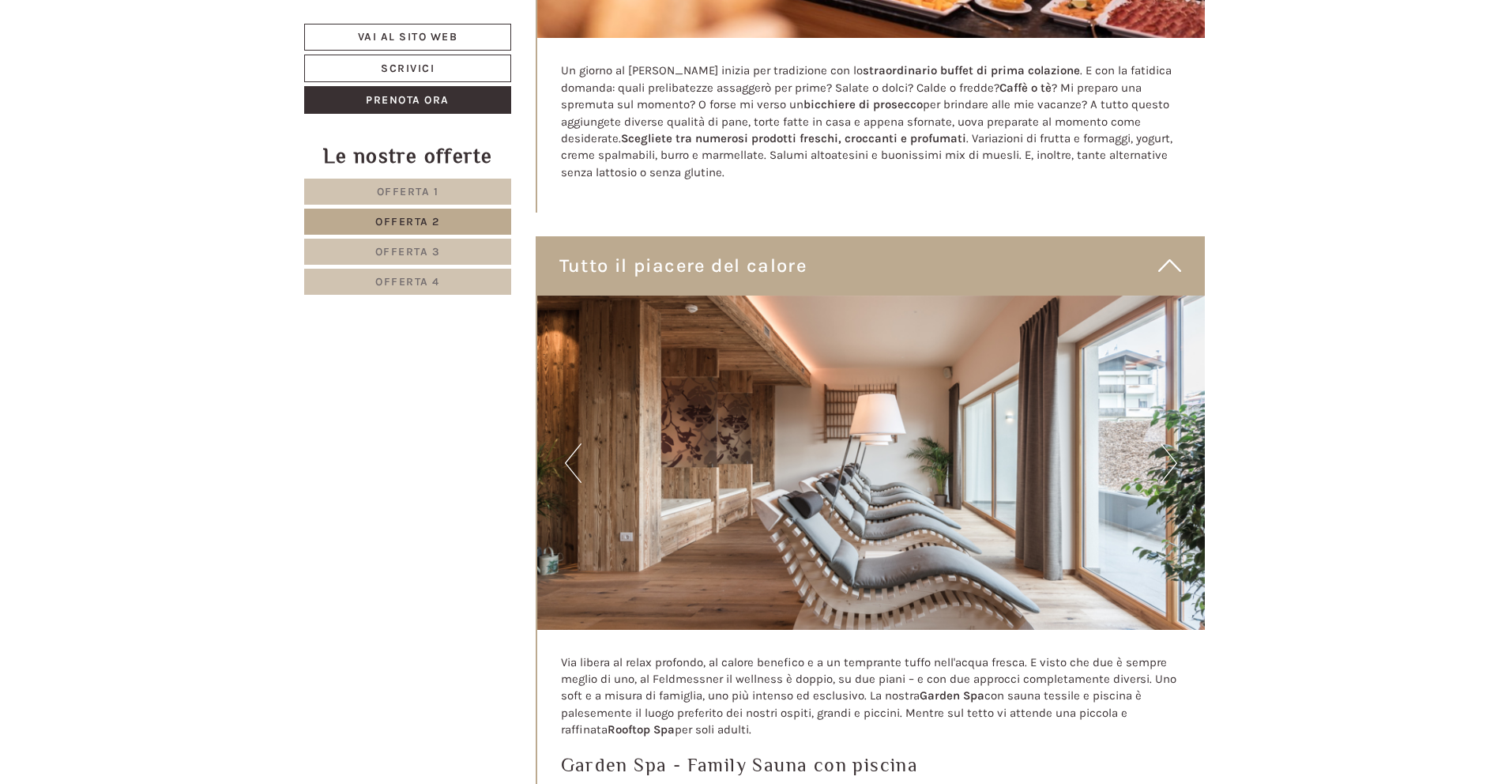
click at [1167, 443] on button "Next" at bounding box center [1169, 463] width 17 height 40
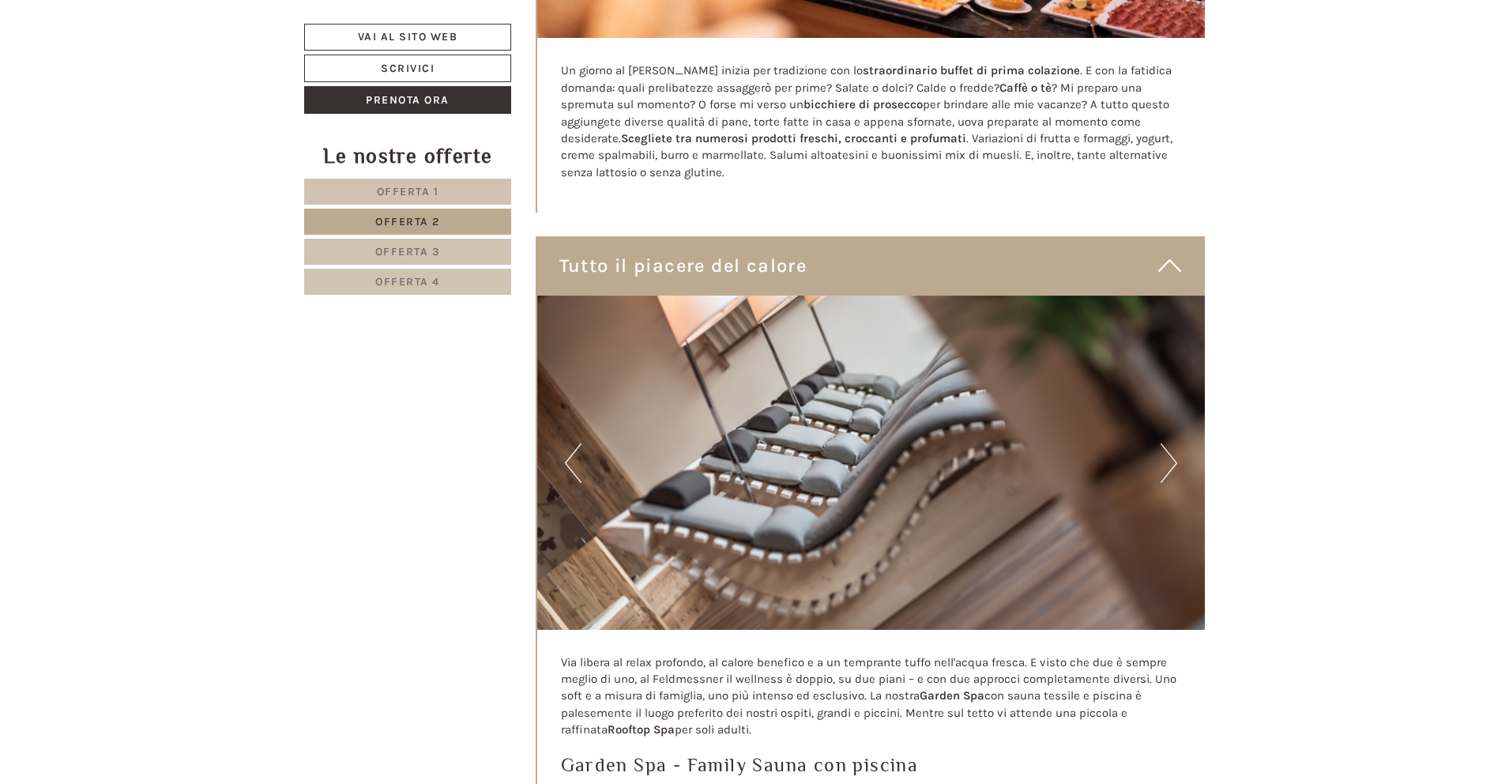
click at [1167, 443] on button "Next" at bounding box center [1169, 463] width 17 height 40
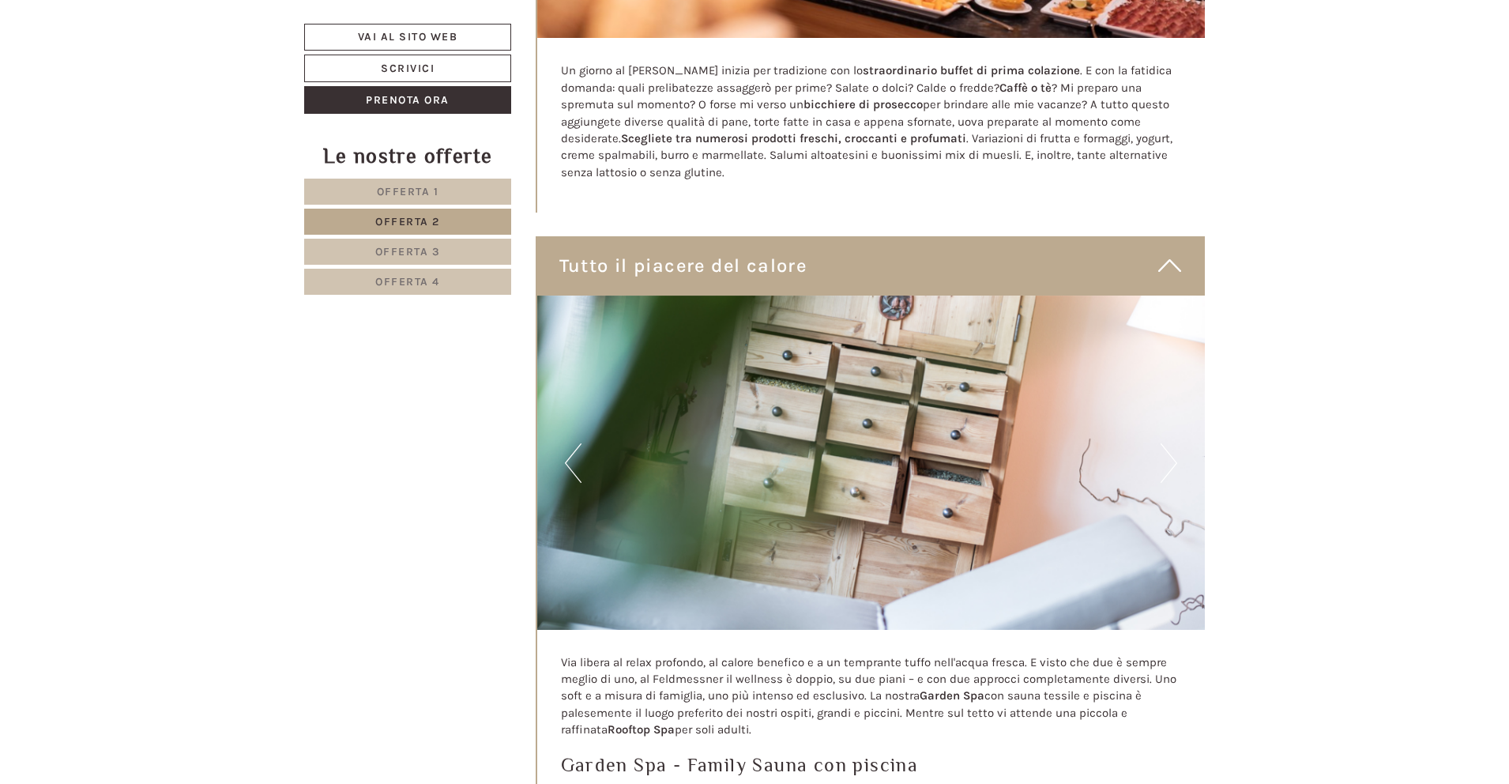
click at [1167, 443] on button "Next" at bounding box center [1169, 463] width 17 height 40
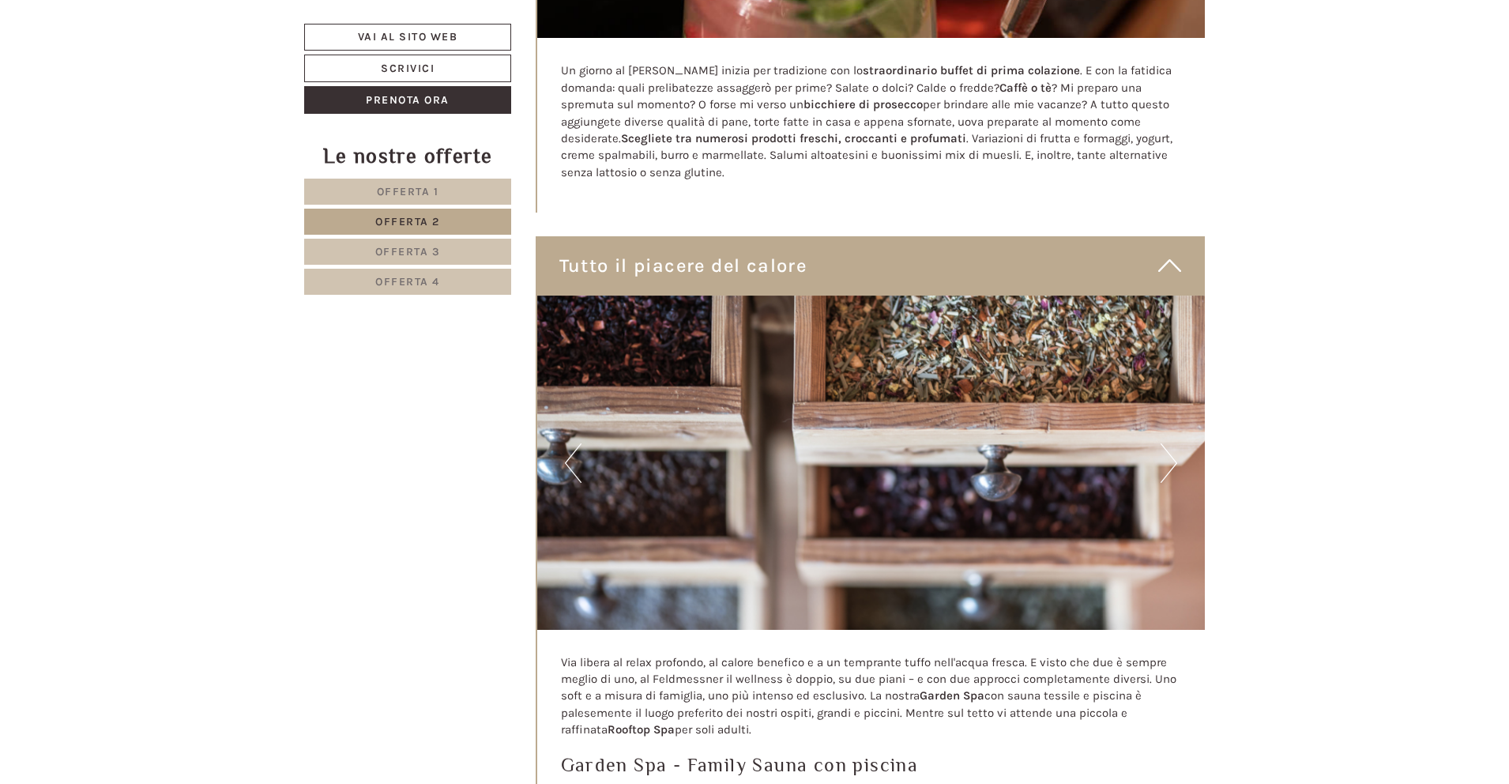
click at [1167, 443] on button "Next" at bounding box center [1169, 463] width 17 height 40
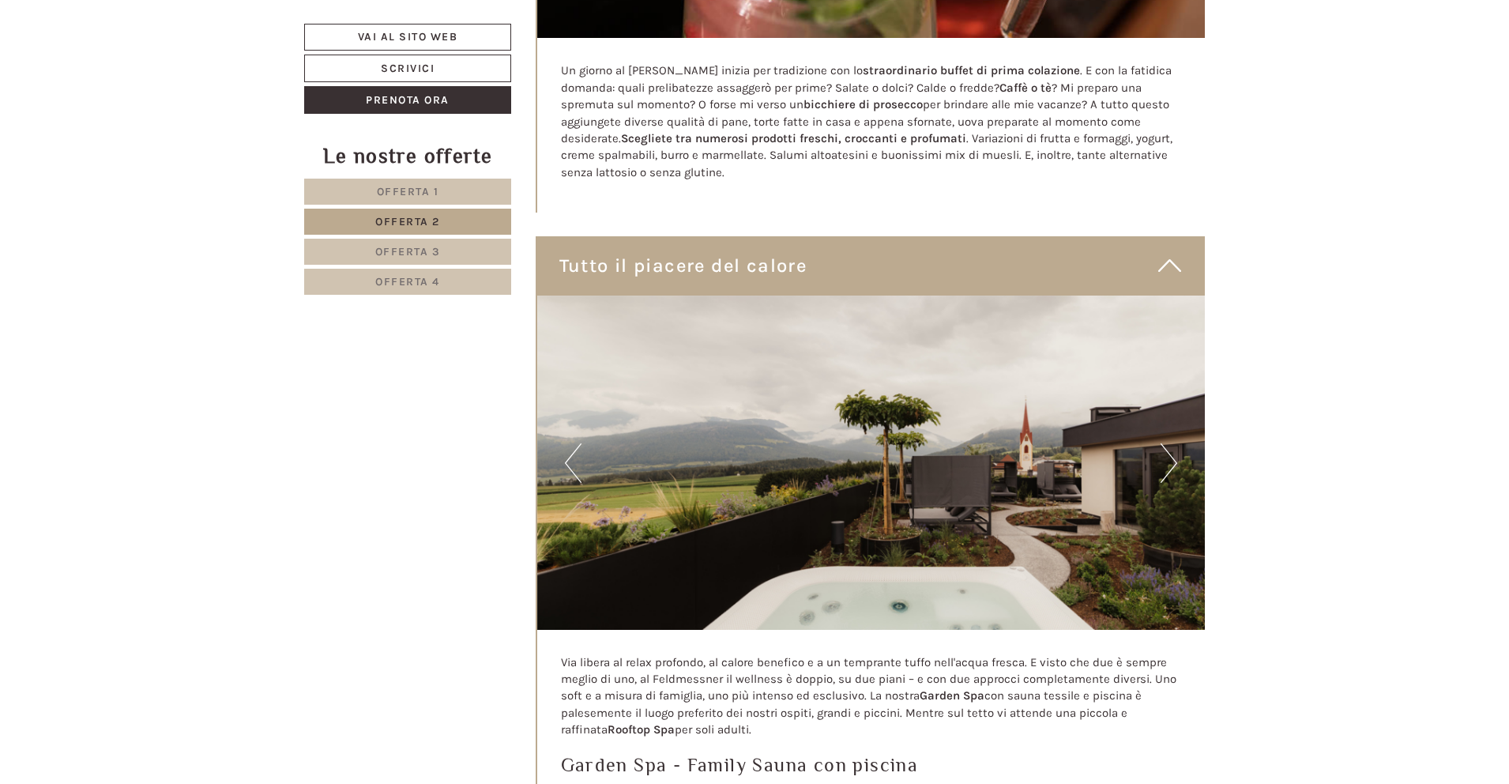
click at [1167, 443] on button "Next" at bounding box center [1169, 463] width 17 height 40
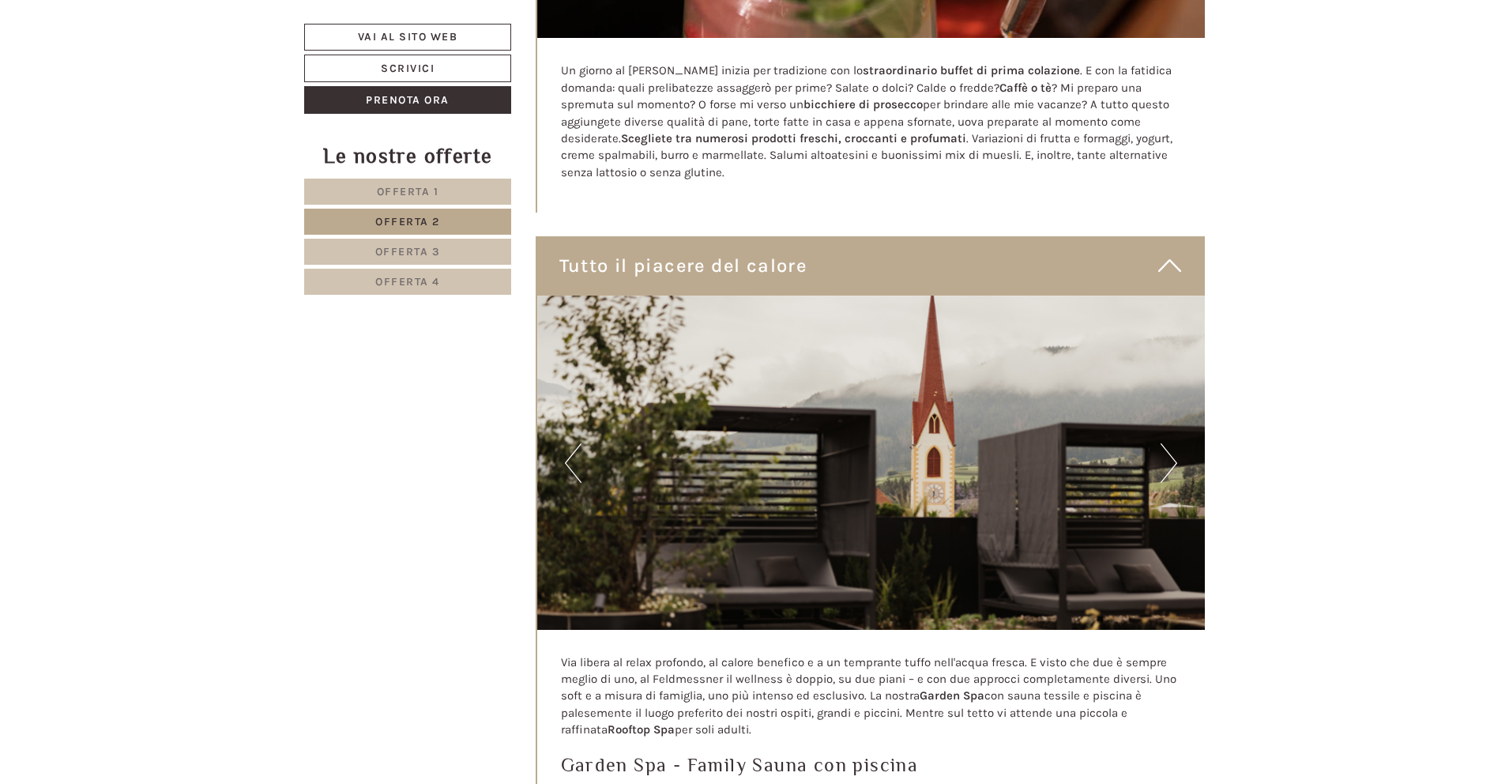
click at [1167, 443] on button "Next" at bounding box center [1169, 463] width 17 height 40
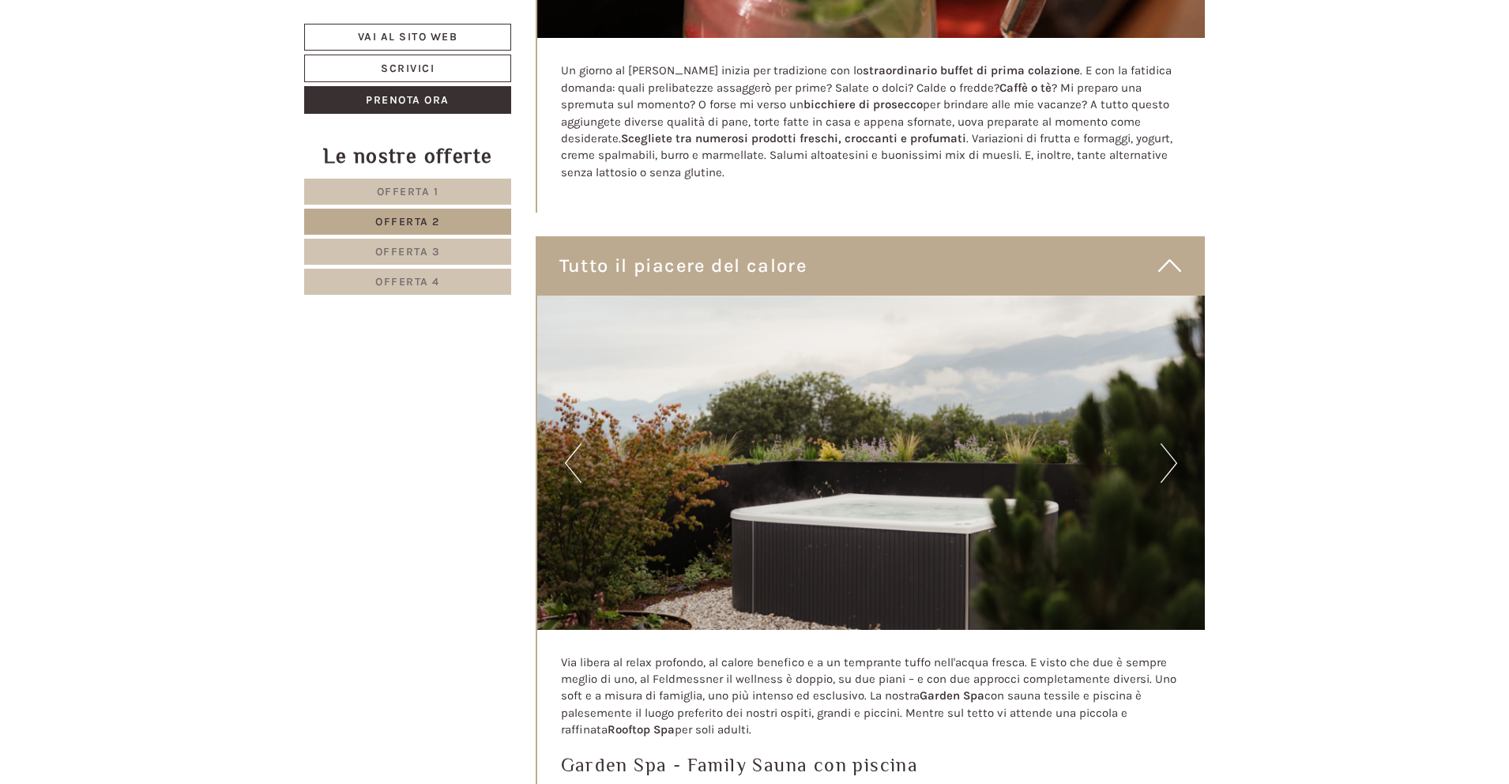
click at [1167, 443] on button "Next" at bounding box center [1169, 463] width 17 height 40
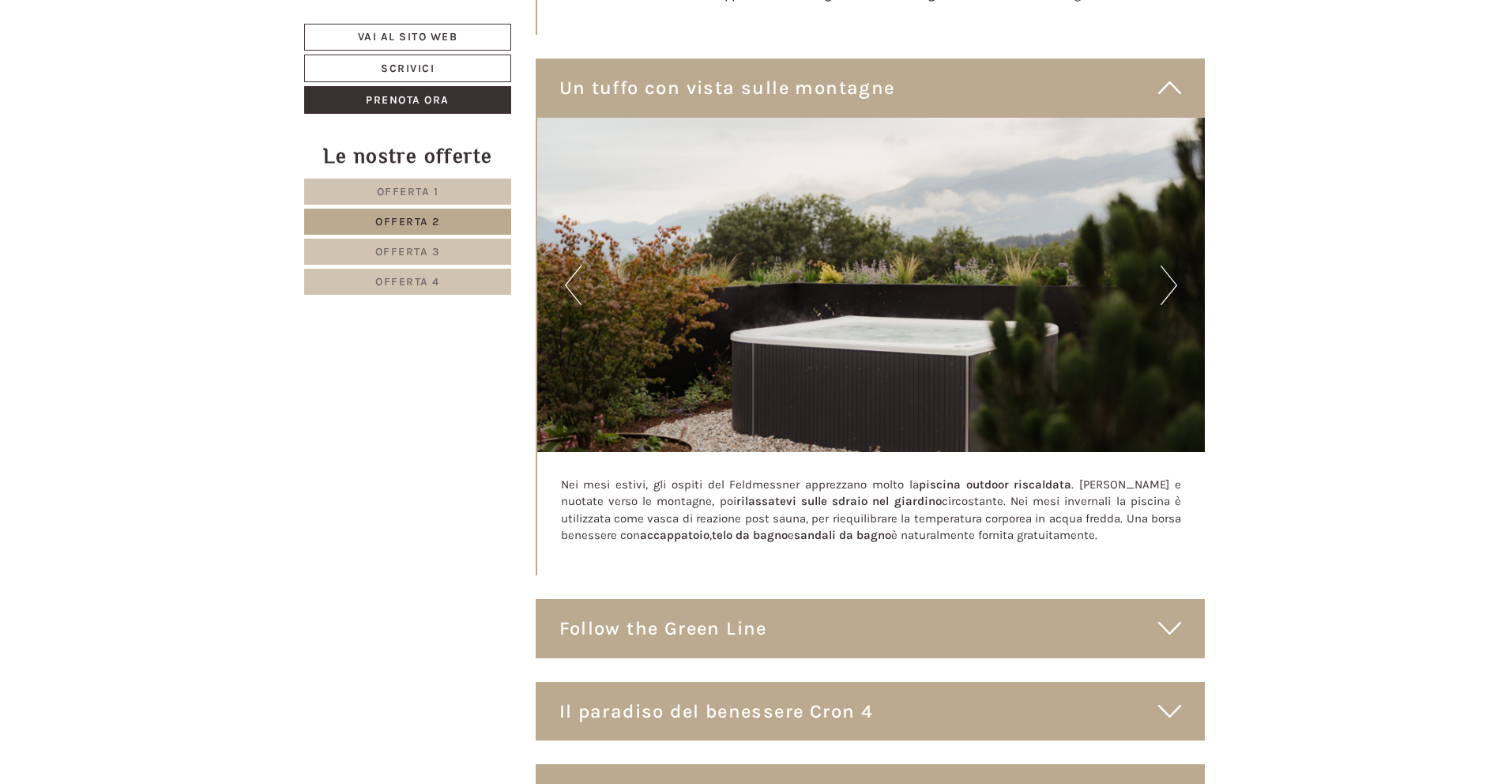
scroll to position [5589, 0]
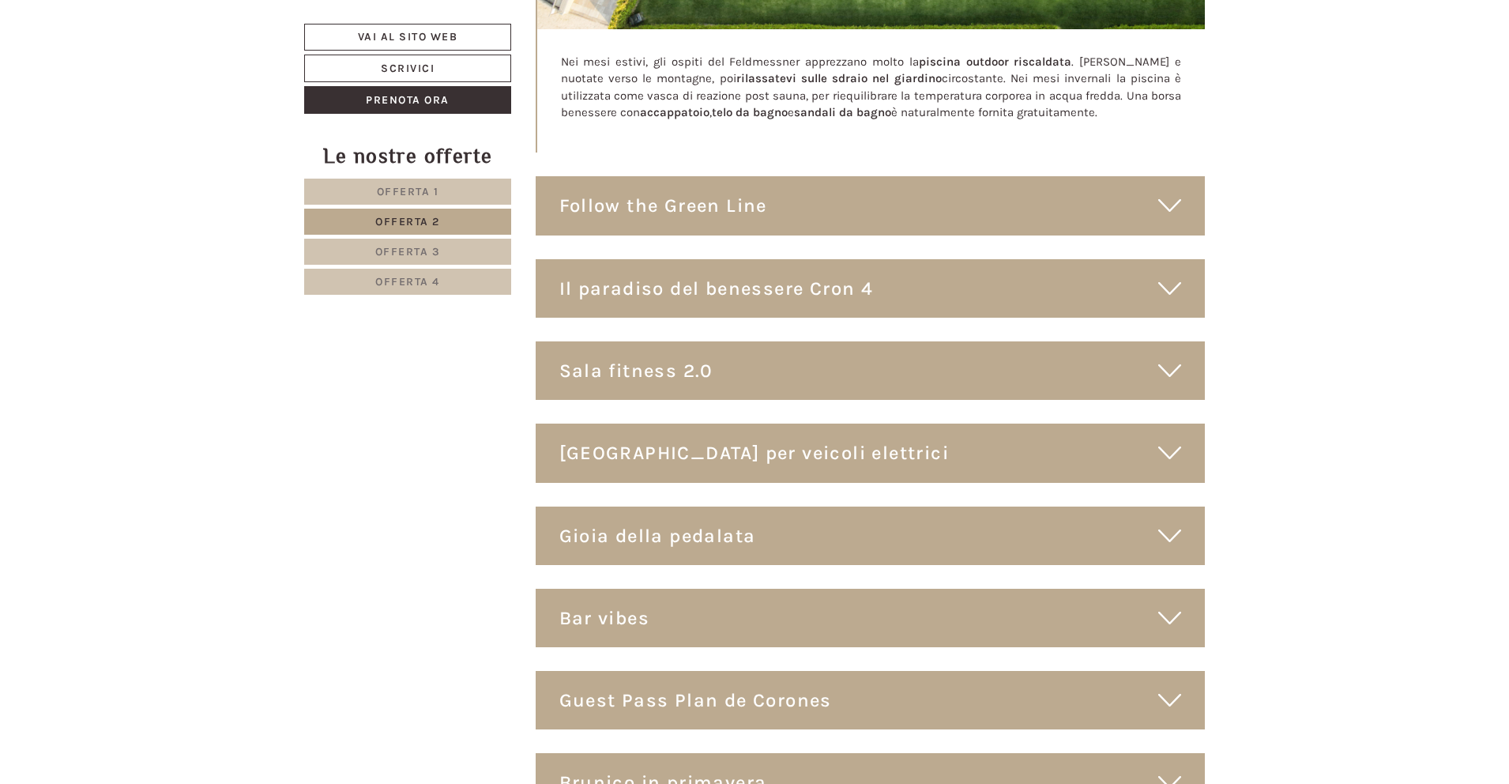
click at [1162, 275] on icon at bounding box center [1169, 288] width 23 height 27
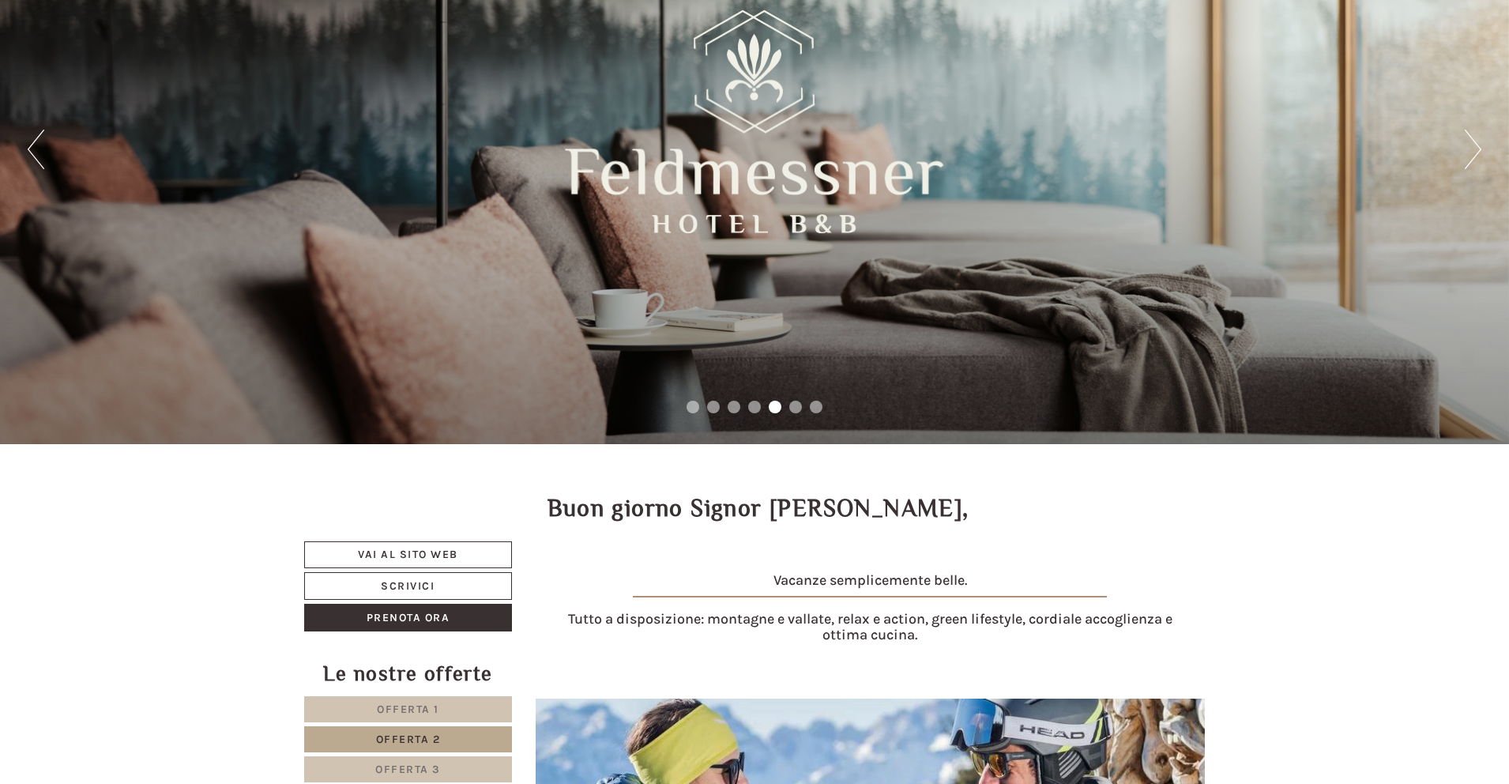
scroll to position [119, 0]
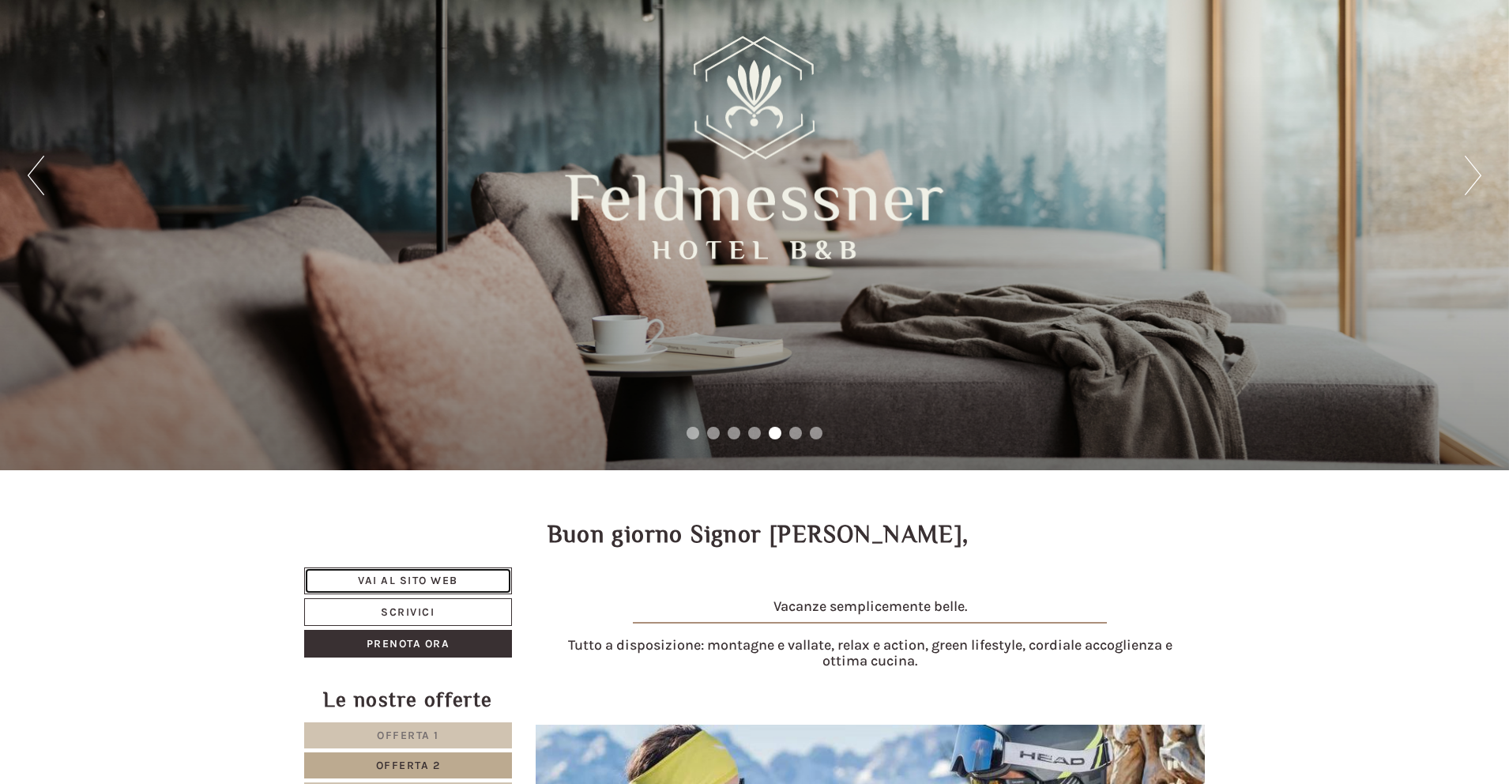
click at [451, 571] on link "Vai al sito web" at bounding box center [408, 580] width 208 height 27
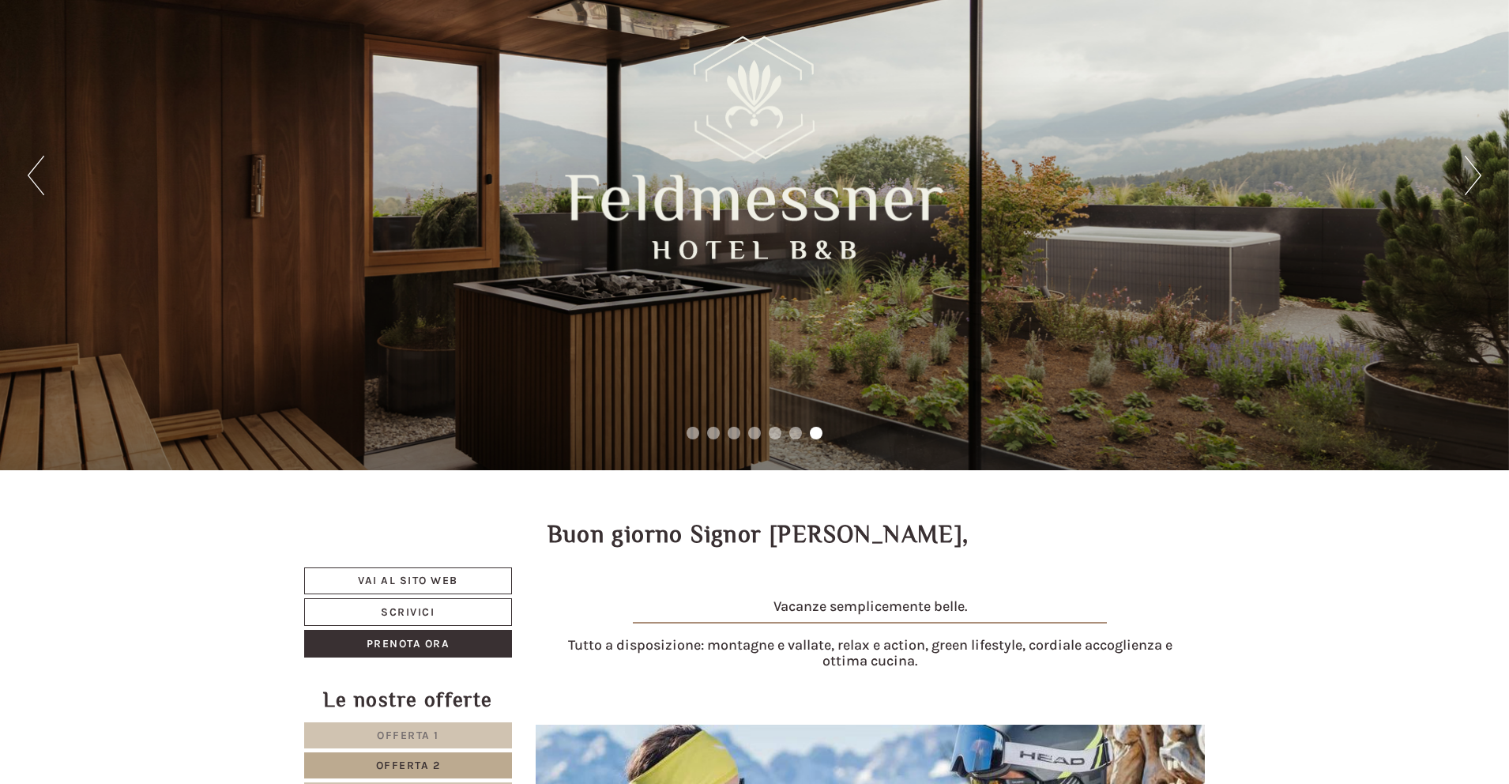
click at [1462, 180] on div "Previous Next 1 2 3 4 5 6 7" at bounding box center [754, 175] width 1509 height 589
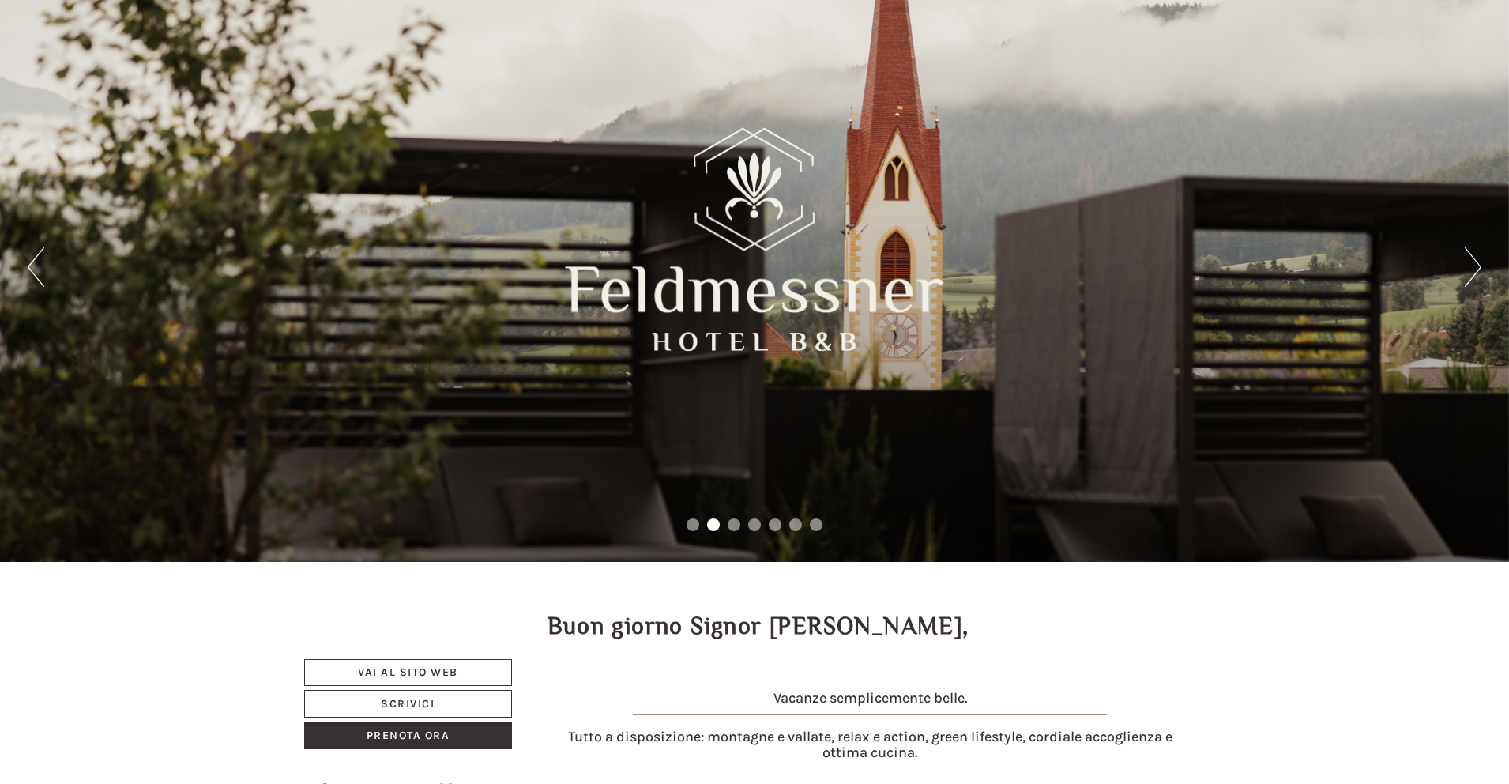
scroll to position [58, 0]
